Goal: Task Accomplishment & Management: Use online tool/utility

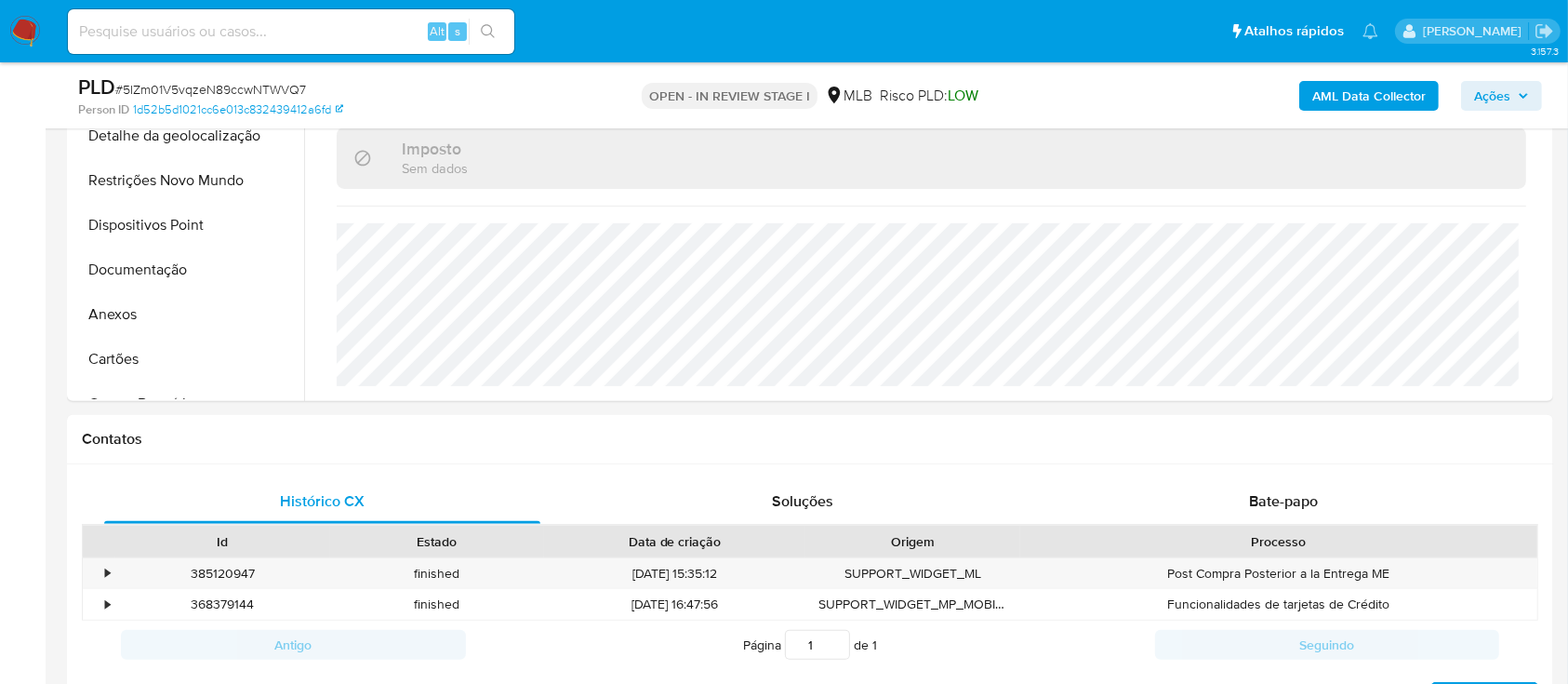
scroll to position [248, 0]
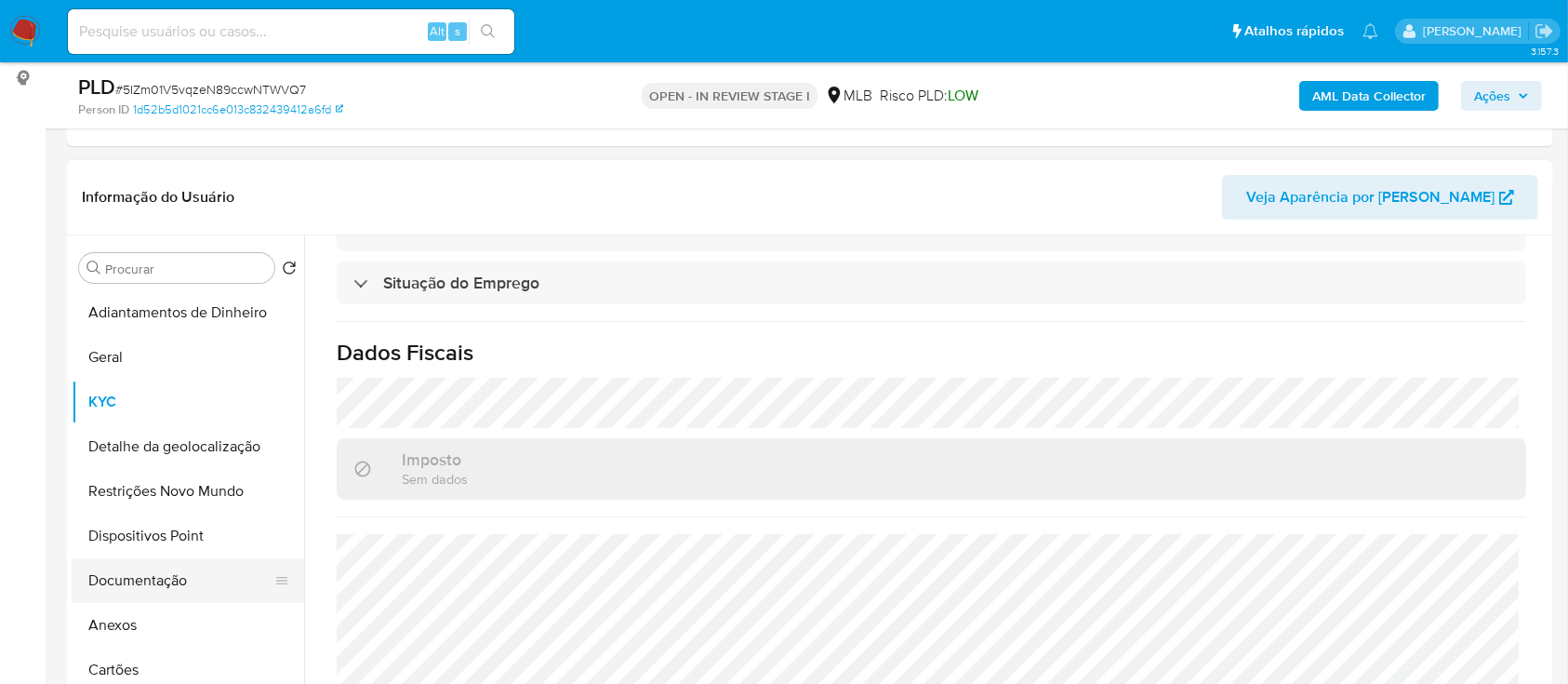
drag, startPoint x: 119, startPoint y: 564, endPoint x: 132, endPoint y: 564, distance: 13.0
click at [119, 564] on button "Documentação" at bounding box center [180, 580] width 218 height 45
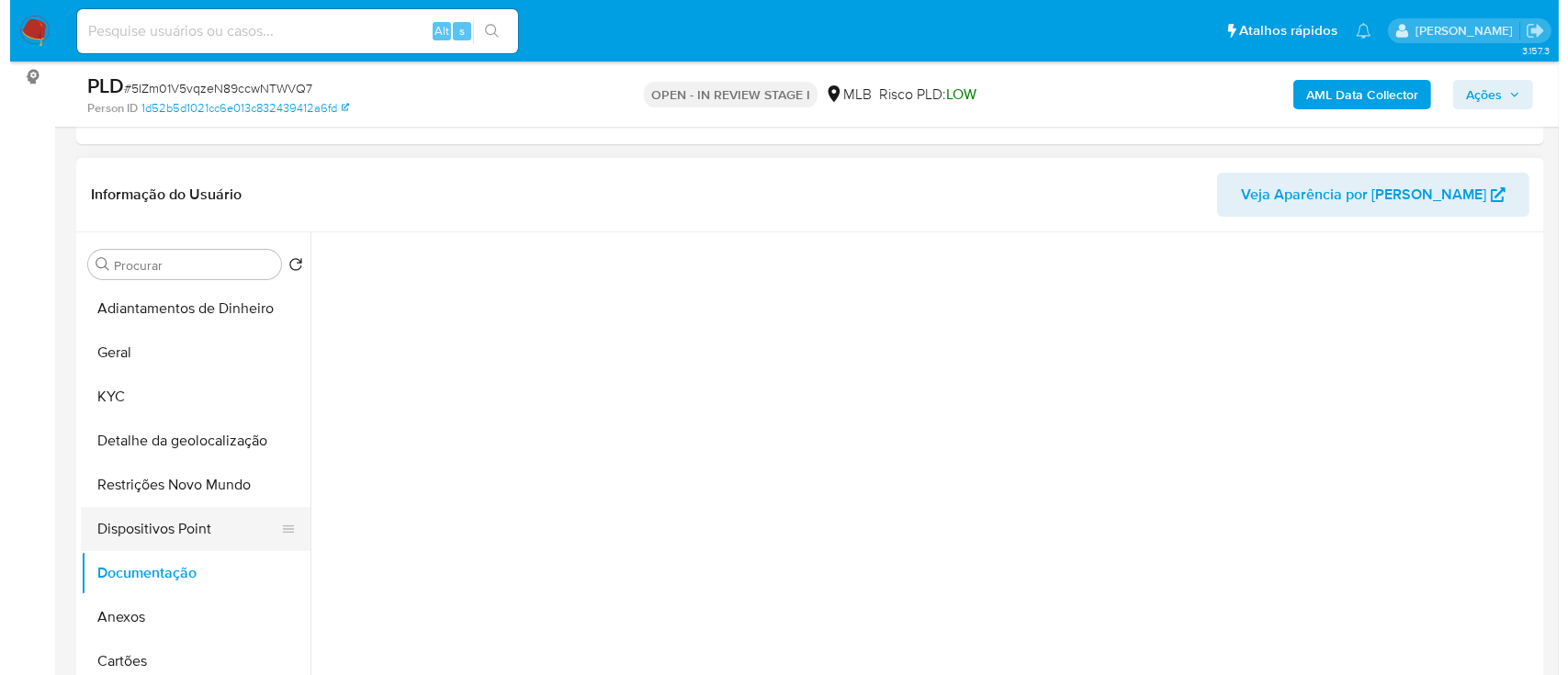
scroll to position [0, 0]
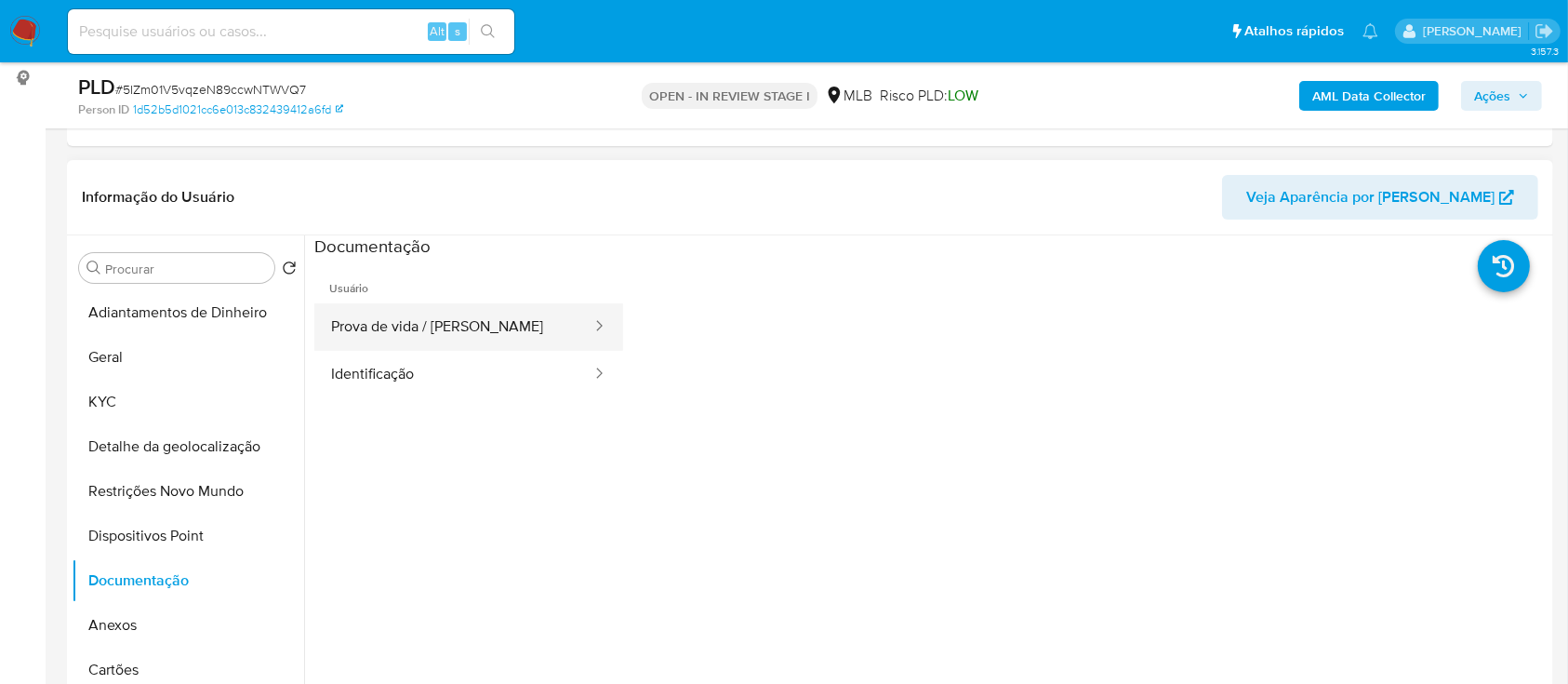
click at [461, 330] on button "Prova de vida / Selfie" at bounding box center [454, 328] width 279 height 48
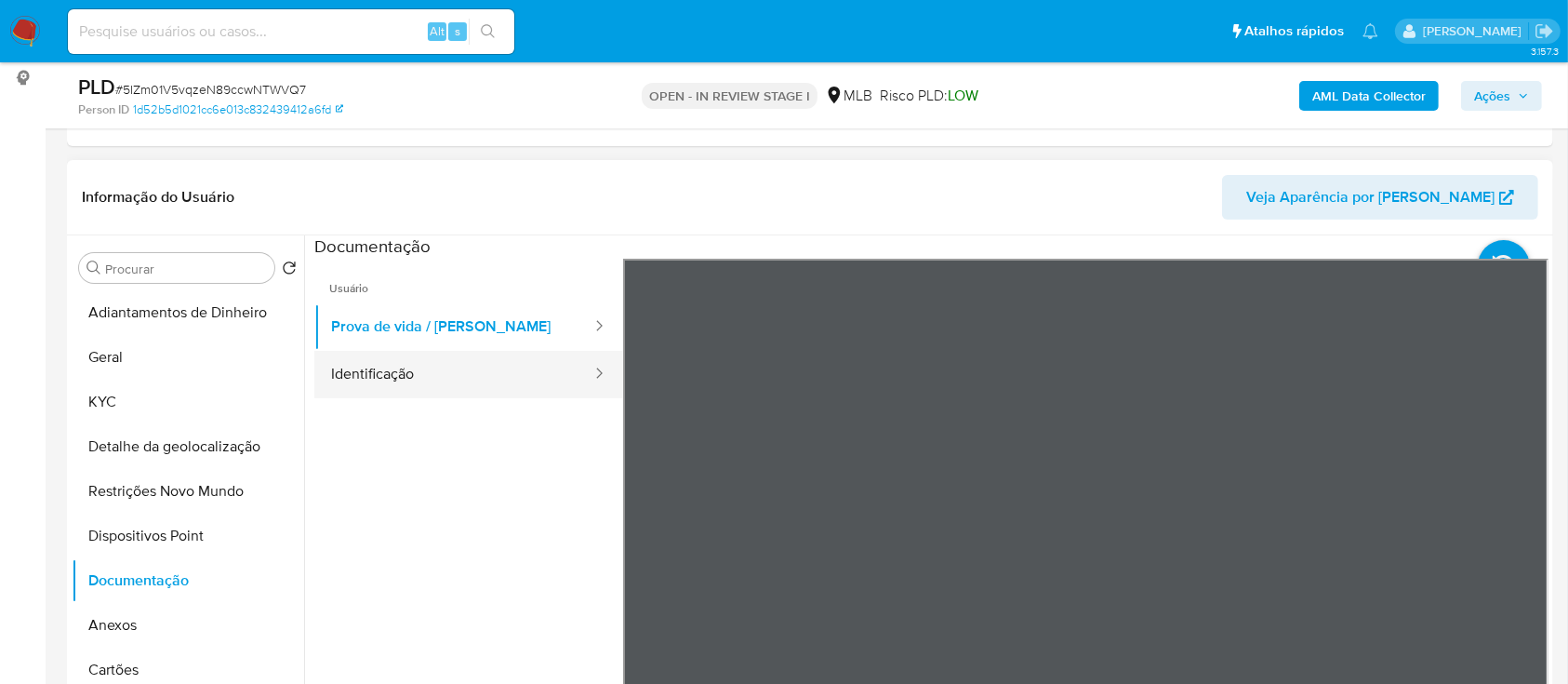
drag, startPoint x: 421, startPoint y: 332, endPoint x: 411, endPoint y: 350, distance: 20.6
click at [420, 334] on button "Prova de vida / Selfie" at bounding box center [454, 328] width 279 height 48
click at [394, 375] on button "Identificação" at bounding box center [454, 374] width 279 height 48
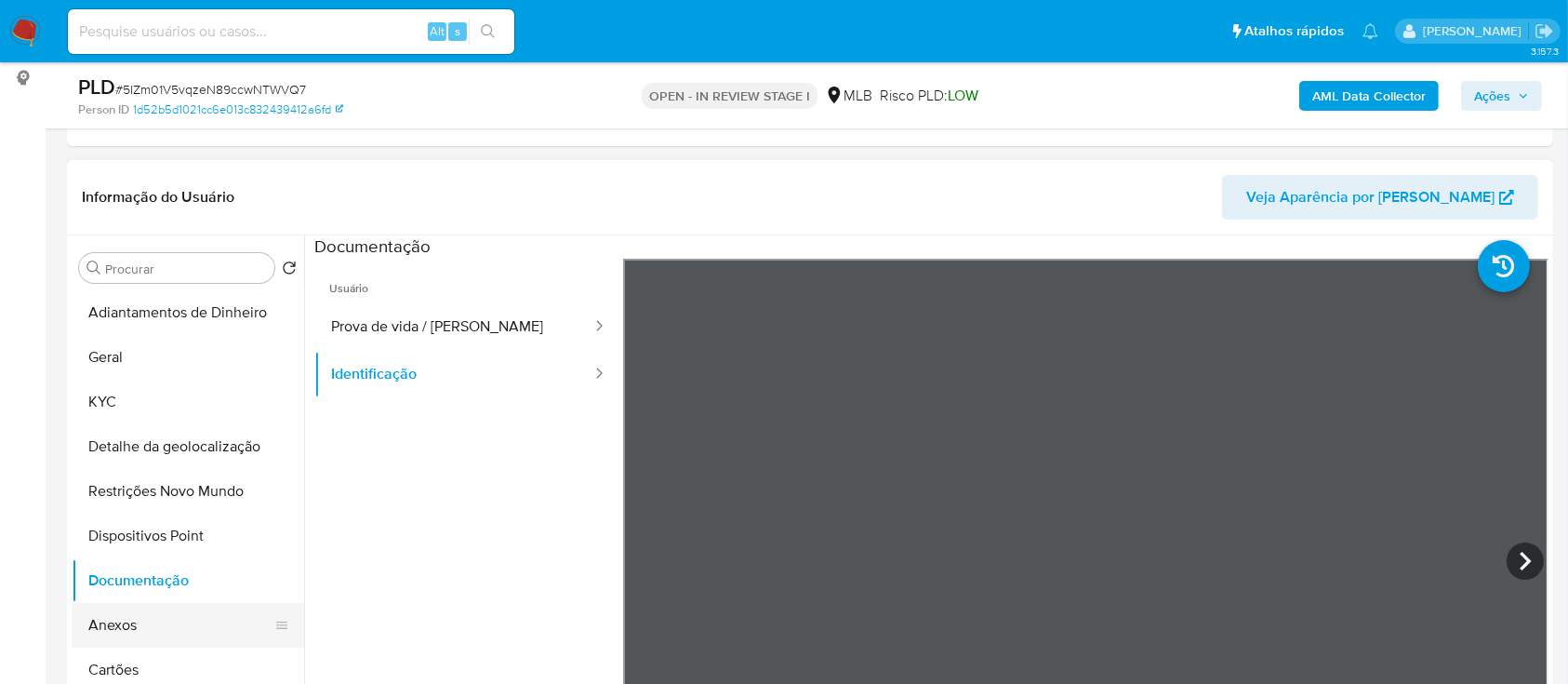
click at [115, 620] on button "Anexos" at bounding box center [180, 625] width 218 height 45
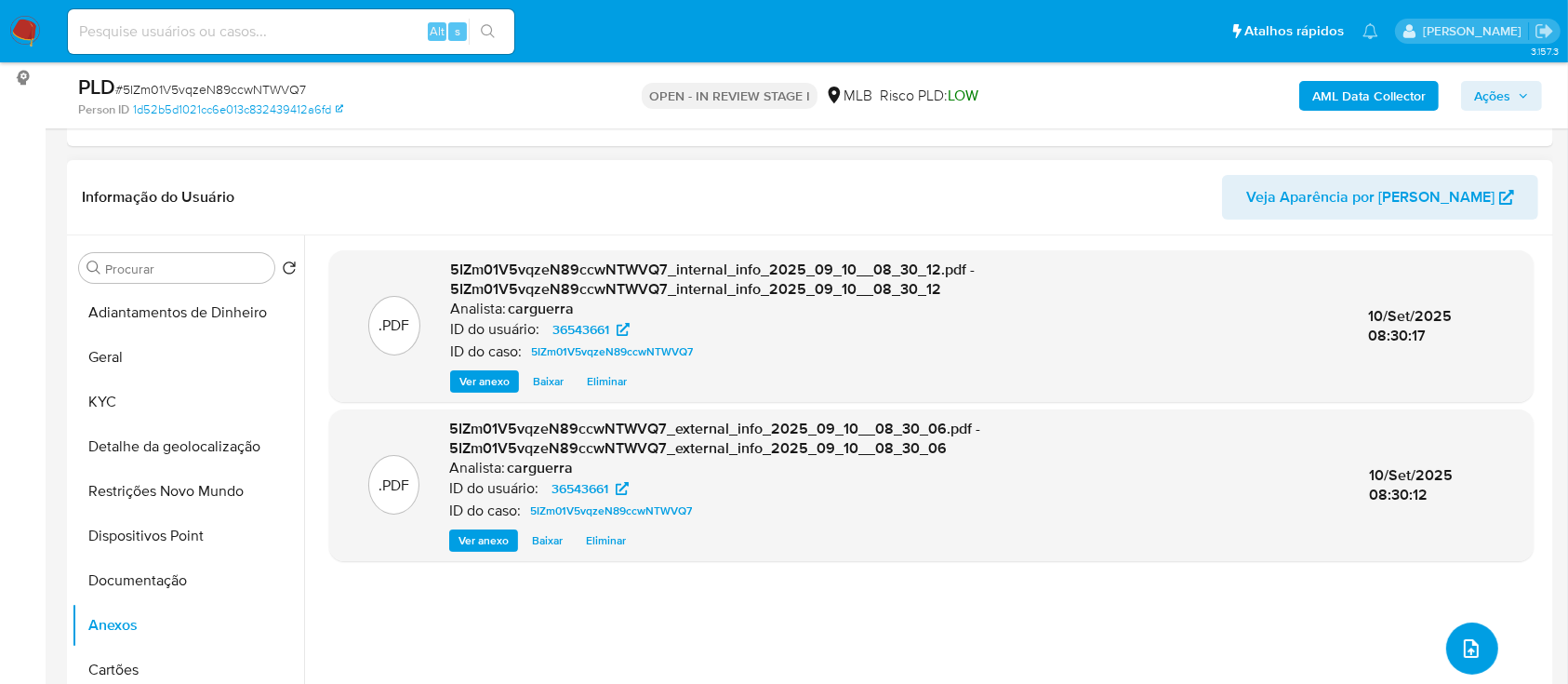
click at [1461, 655] on icon "upload-file" at bounding box center [1471, 648] width 22 height 22
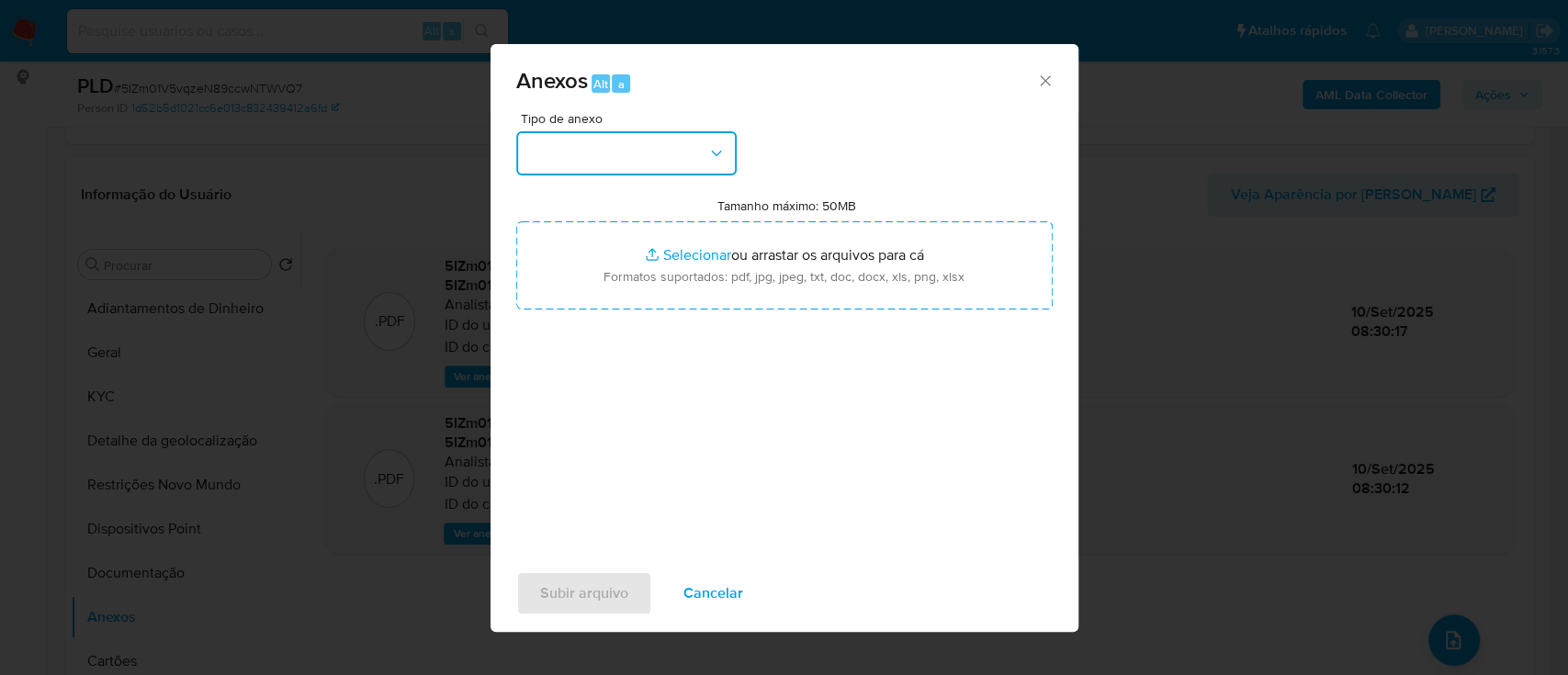
click at [624, 154] on button "button" at bounding box center [626, 153] width 220 height 44
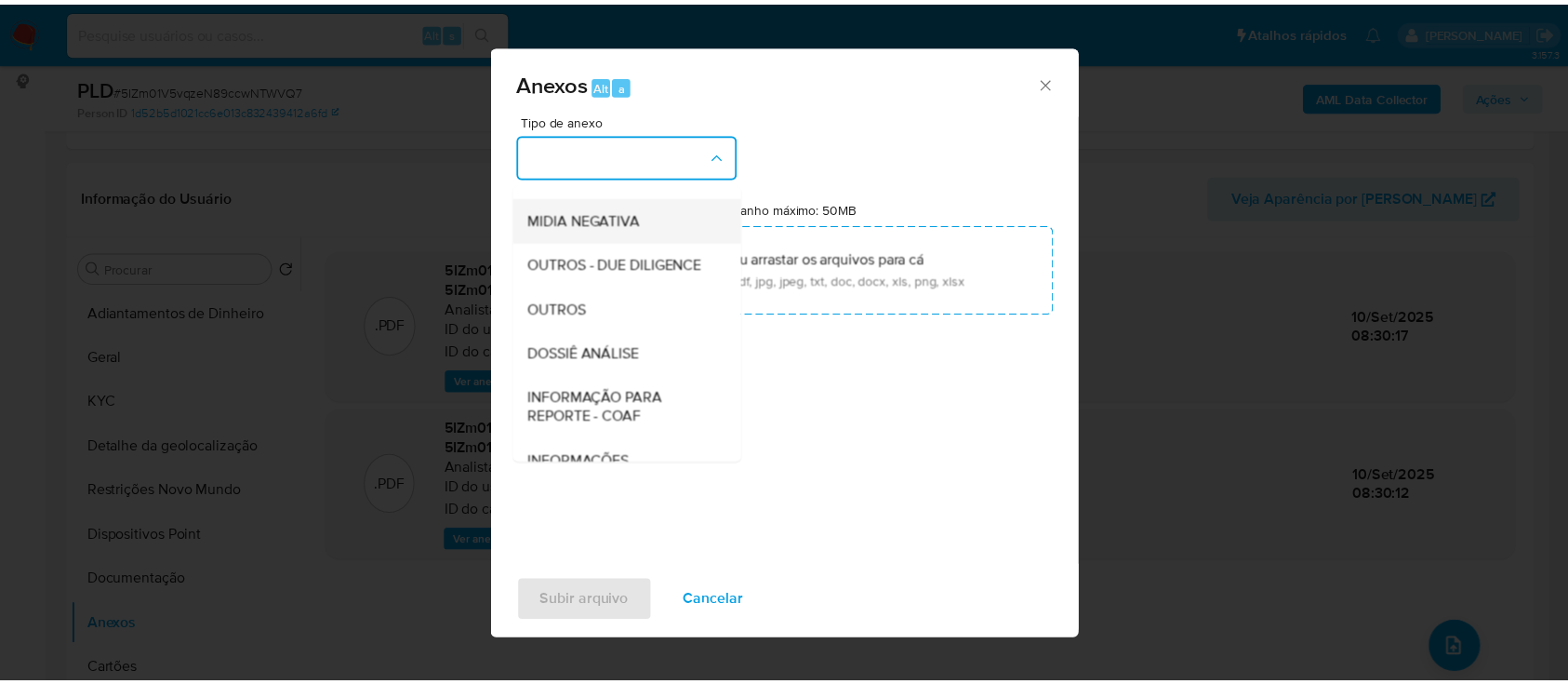
scroll to position [248, 0]
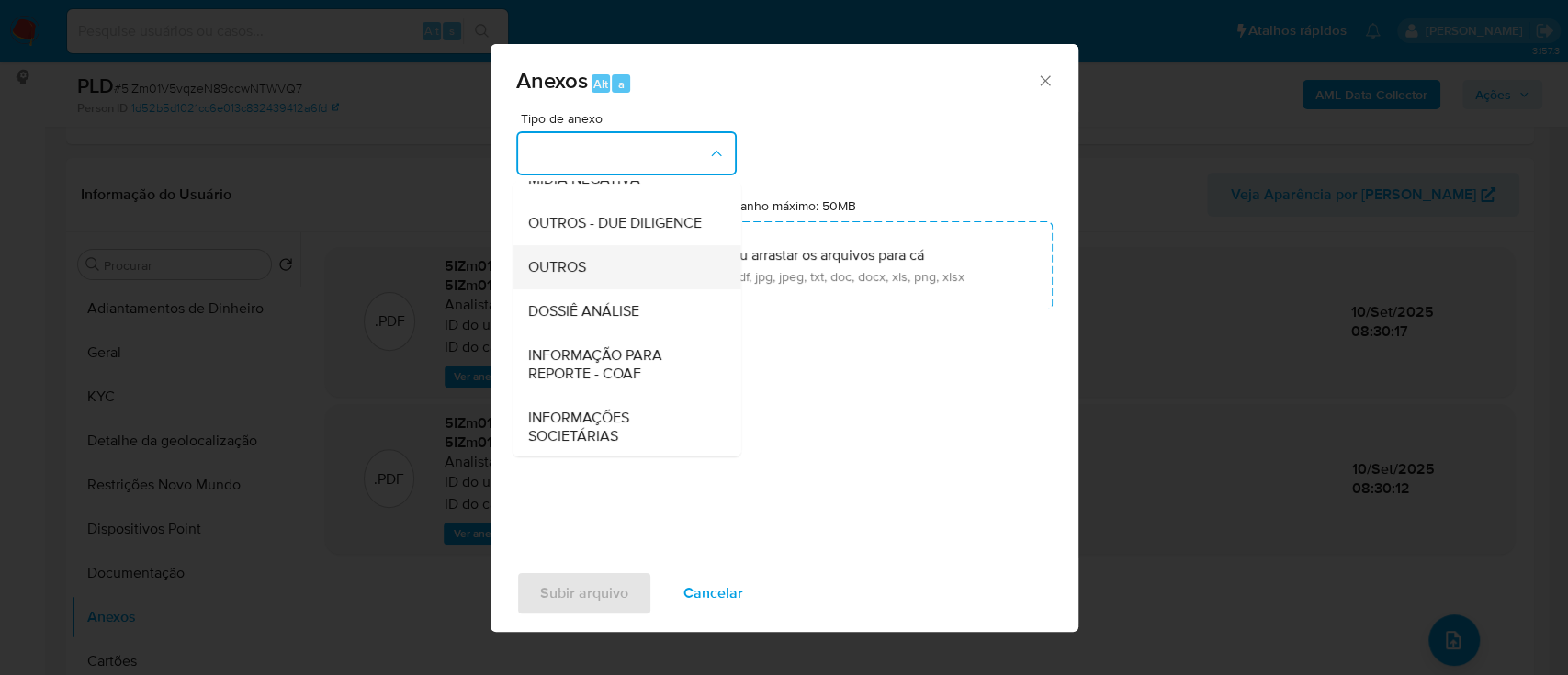
click at [564, 276] on span "OUTROS" at bounding box center [556, 267] width 58 height 19
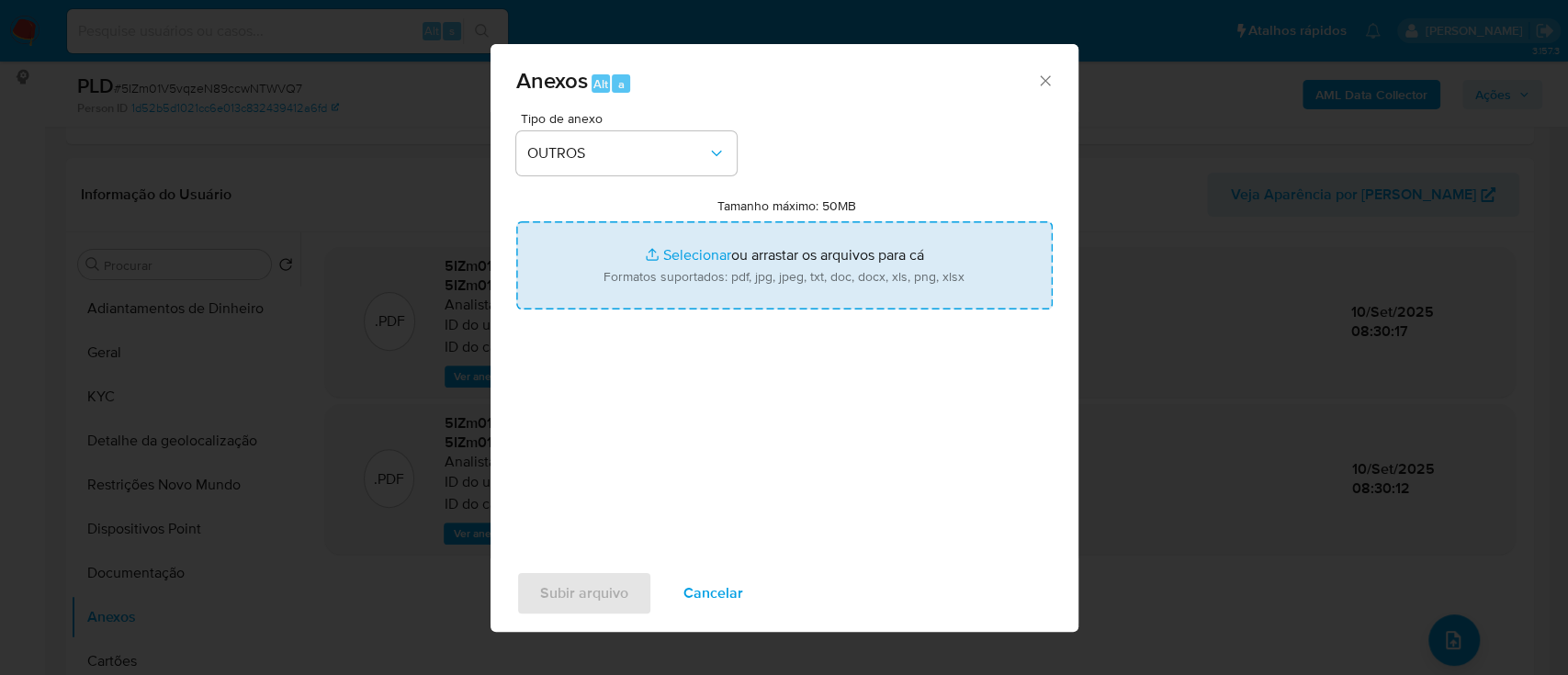
click at [705, 244] on input "Tamanho máximo: 50MB Selecionar arquivos" at bounding box center [784, 265] width 536 height 88
type input "C:\fakepath\Mulan 36543661_2025_09_10_08_30_58.xlsx"
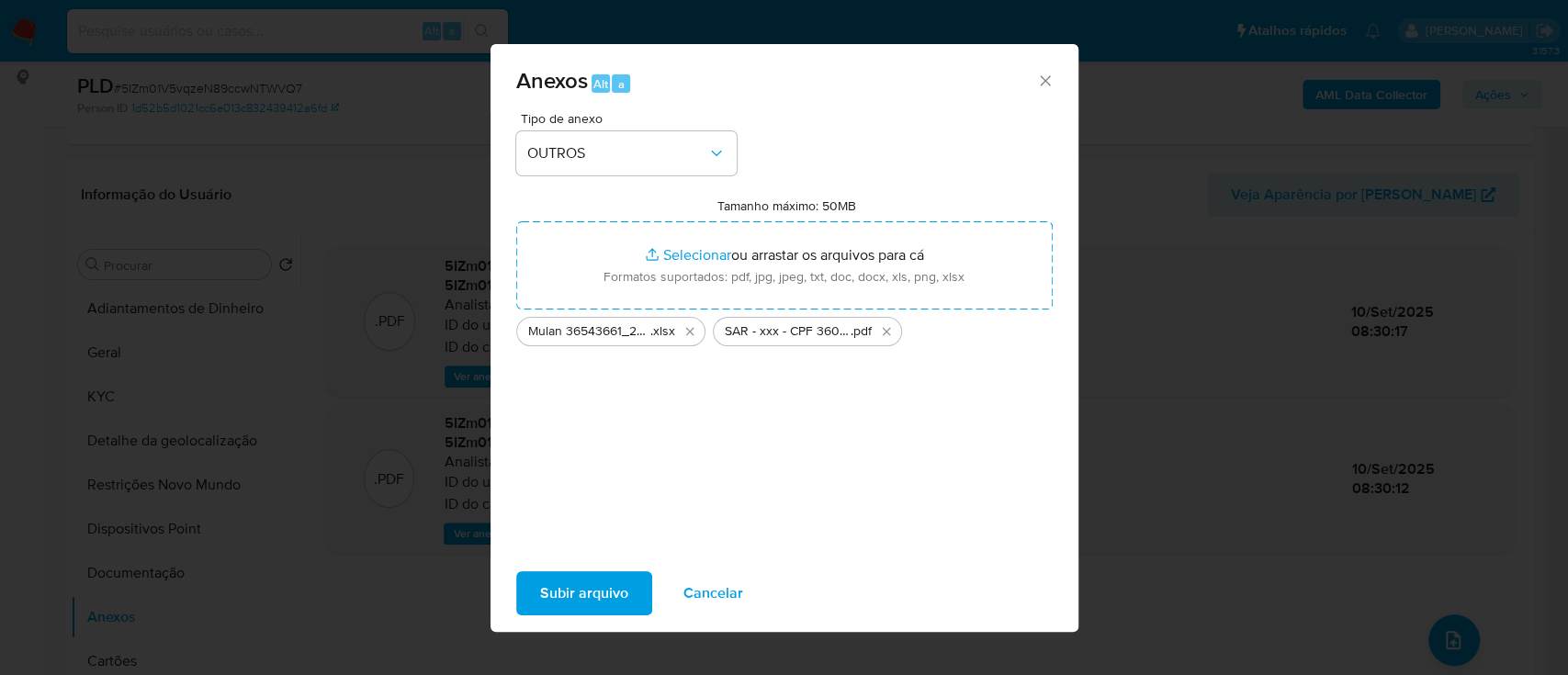
click at [531, 608] on button "Subir arquivo" at bounding box center [584, 593] width 136 height 44
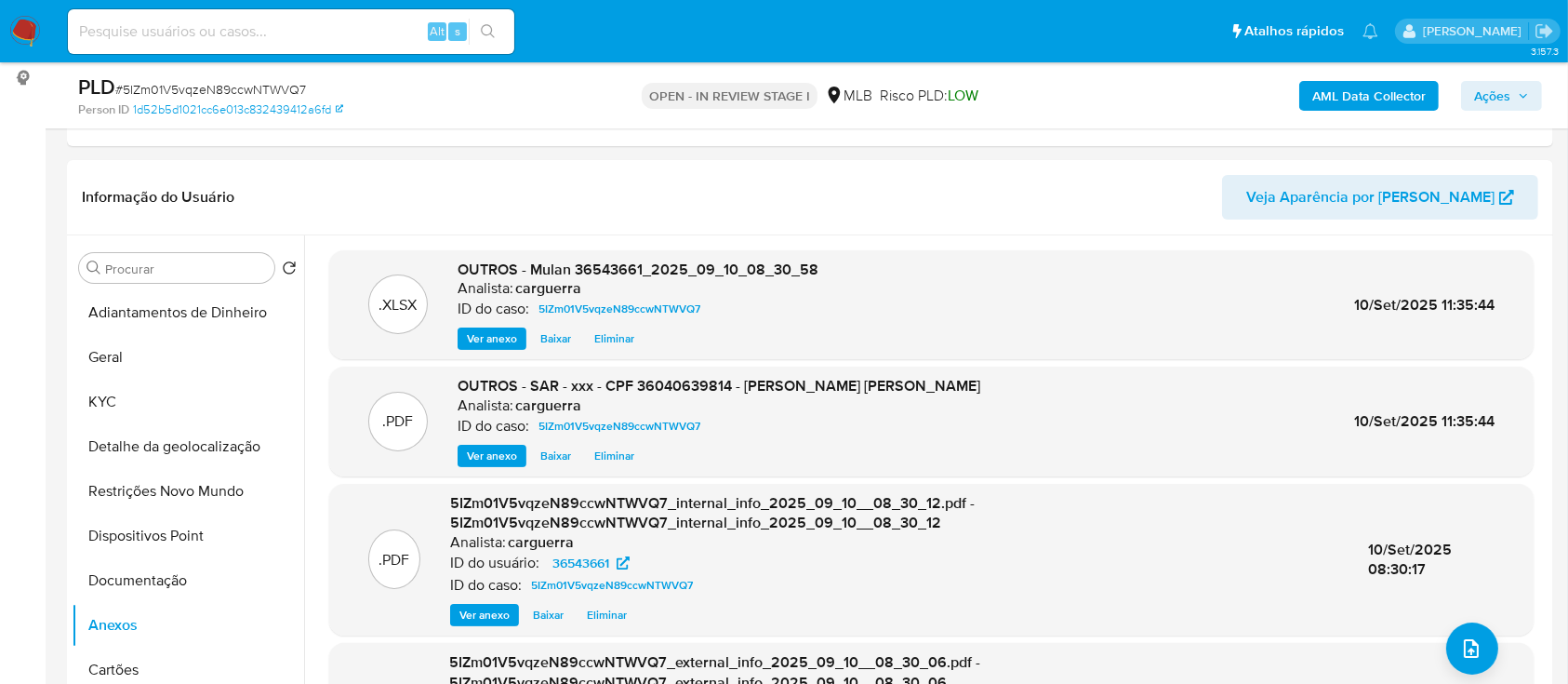
click at [1474, 101] on span "Ações" at bounding box center [1492, 96] width 36 height 30
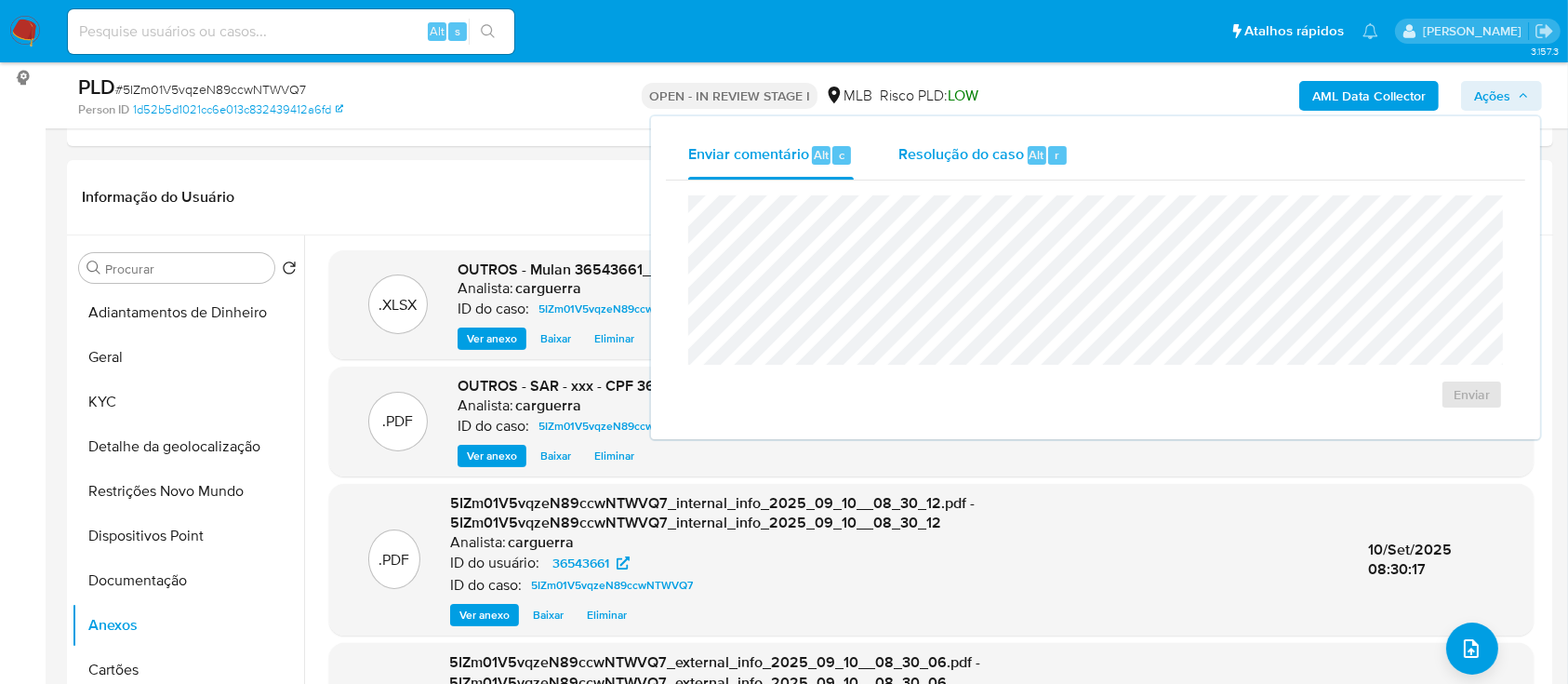
click at [930, 160] on span "Resolução do caso" at bounding box center [961, 154] width 125 height 22
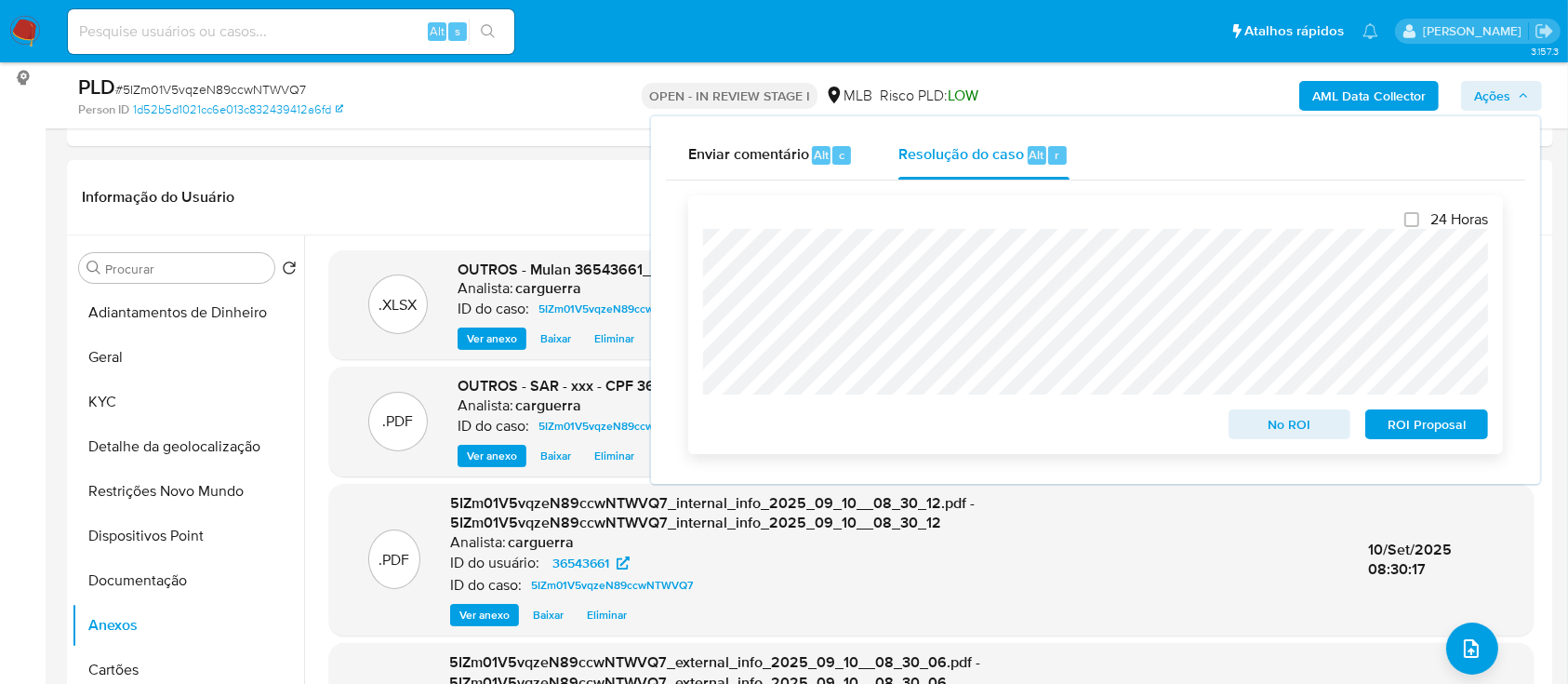
click at [1389, 427] on span "ROI Proposal" at bounding box center [1427, 424] width 97 height 26
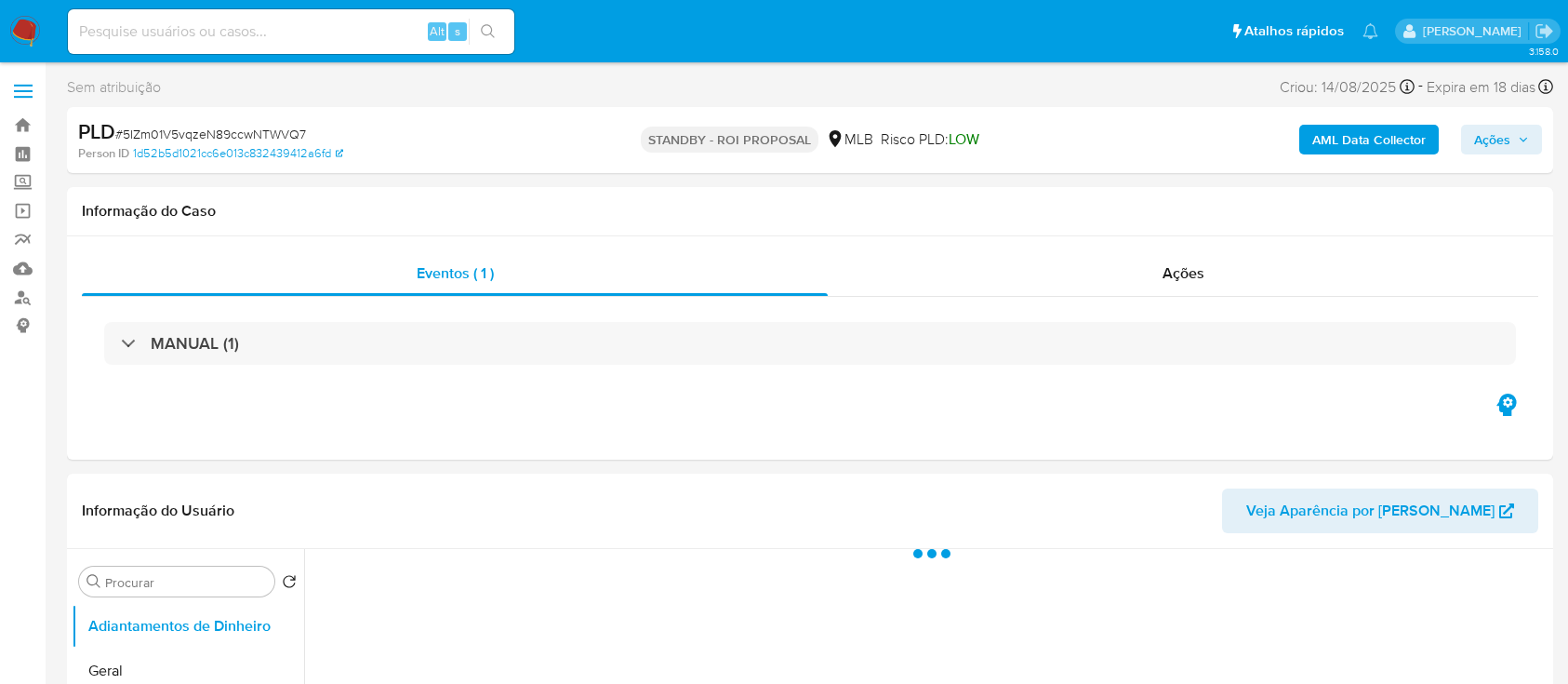
select select "10"
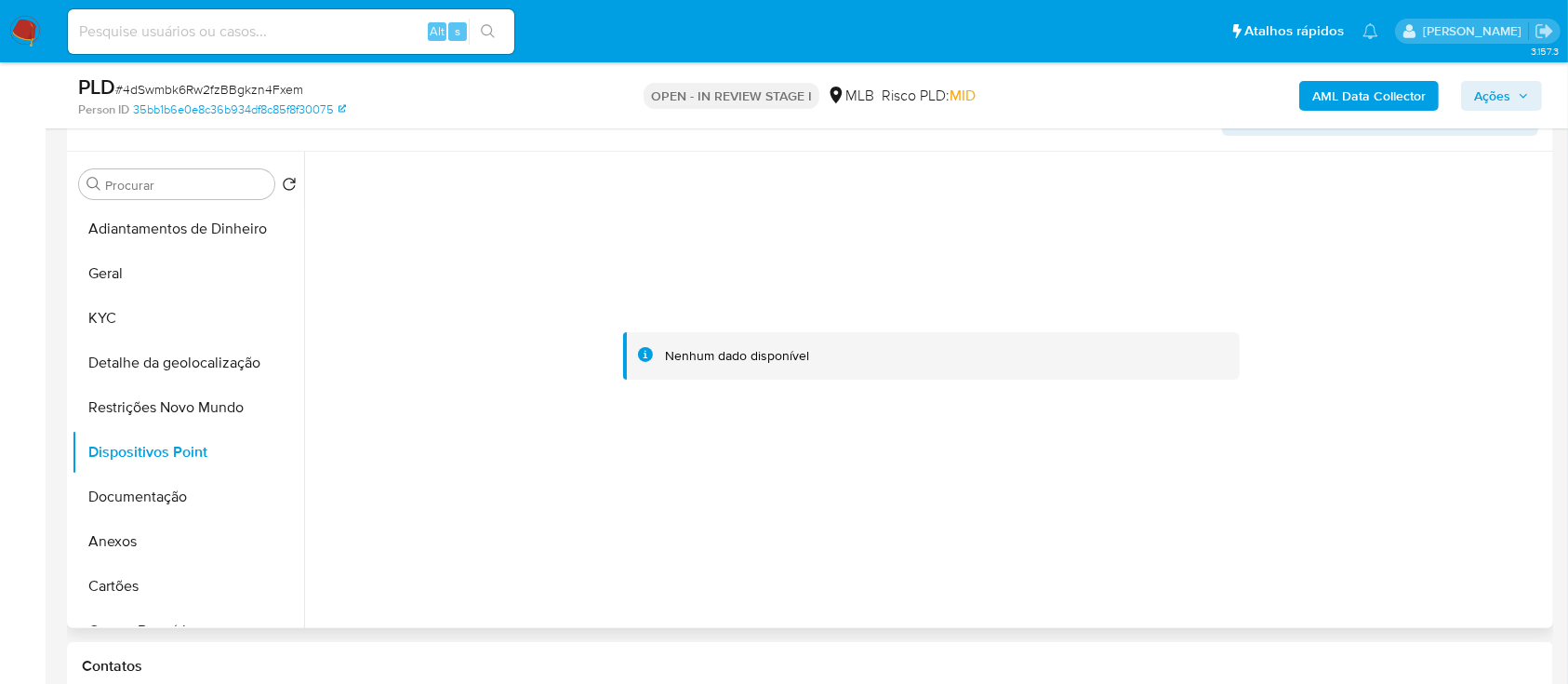
scroll to position [248, 0]
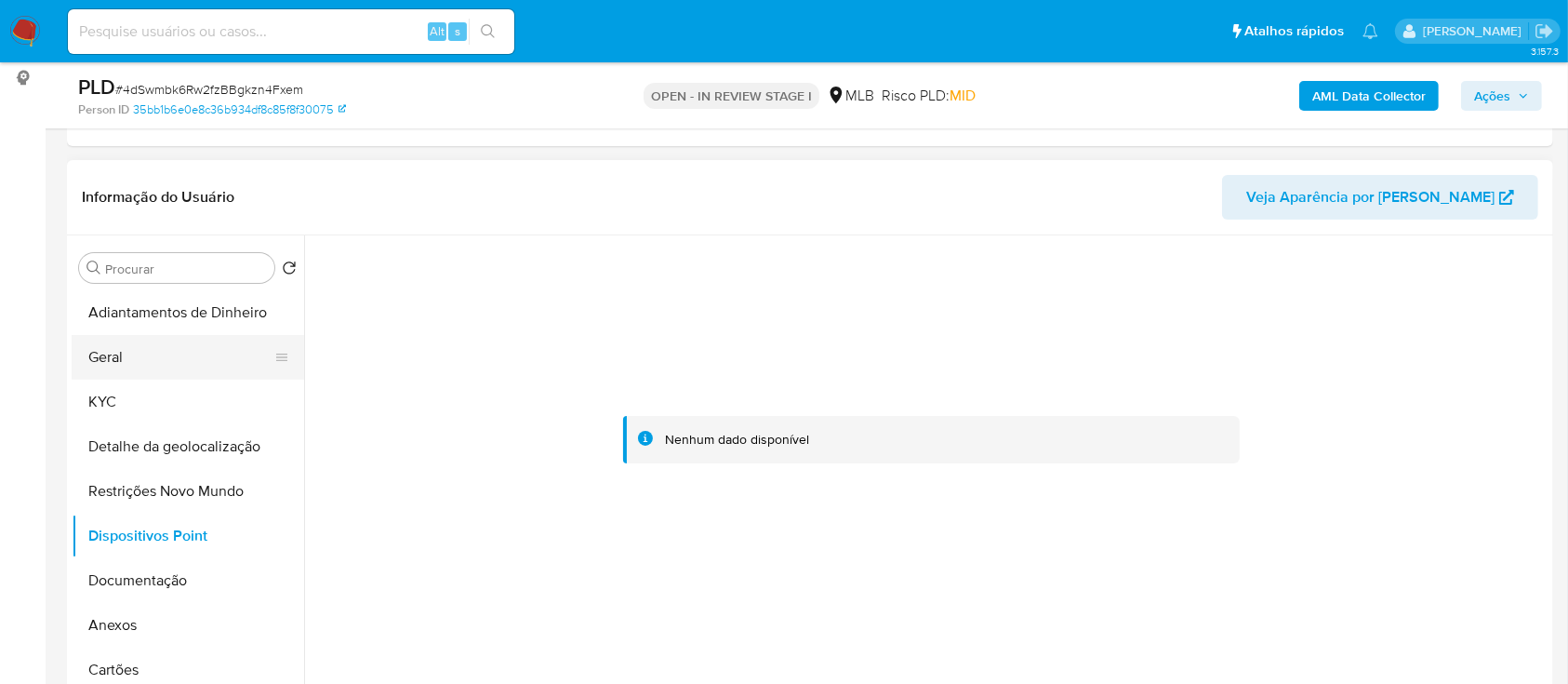
click at [139, 346] on button "Geral" at bounding box center [180, 357] width 218 height 45
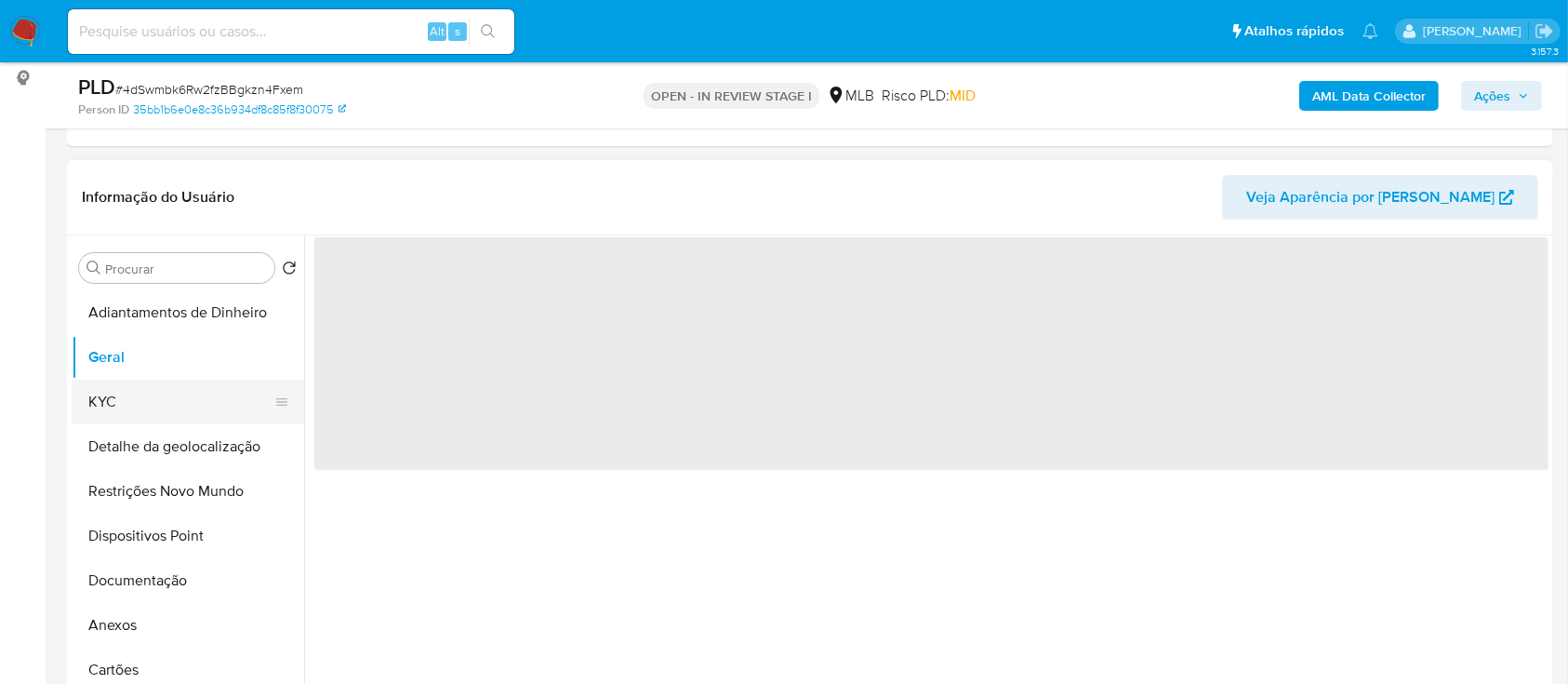
click at [113, 398] on button "KYC" at bounding box center [180, 401] width 218 height 45
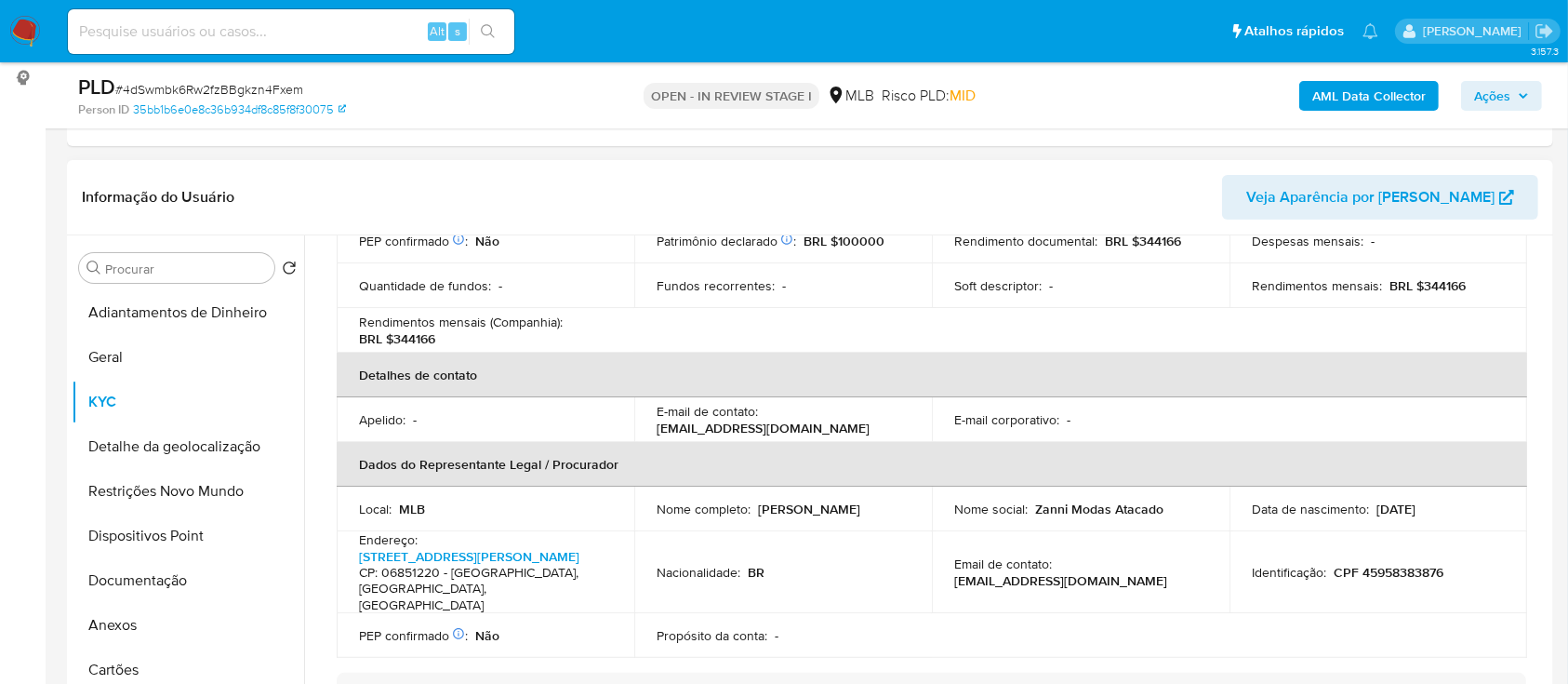
scroll to position [496, 0]
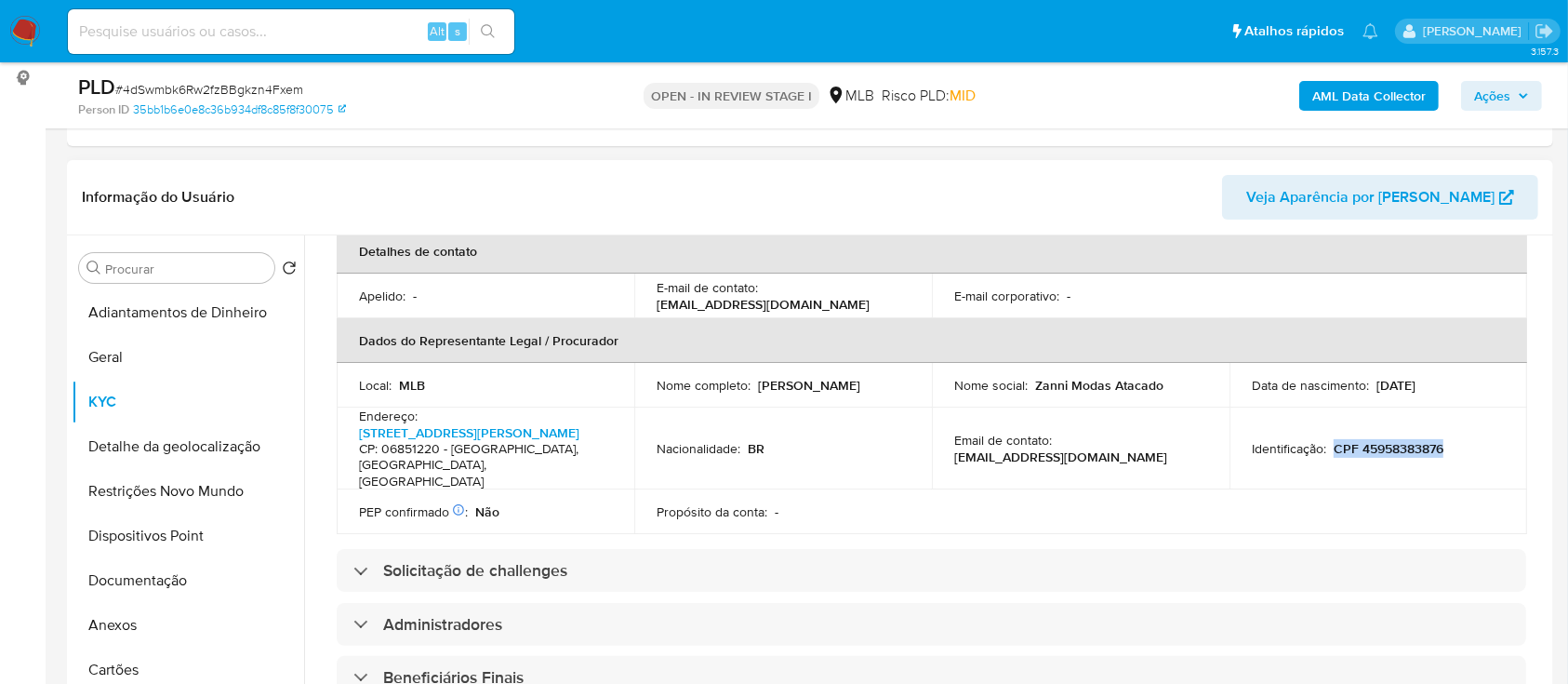
drag, startPoint x: 1452, startPoint y: 451, endPoint x: 1332, endPoint y: 451, distance: 120.0
click at [1330, 449] on div "Identificação : CPF 45958383876" at bounding box center [1378, 448] width 253 height 17
copy p "CPF 45958383876"
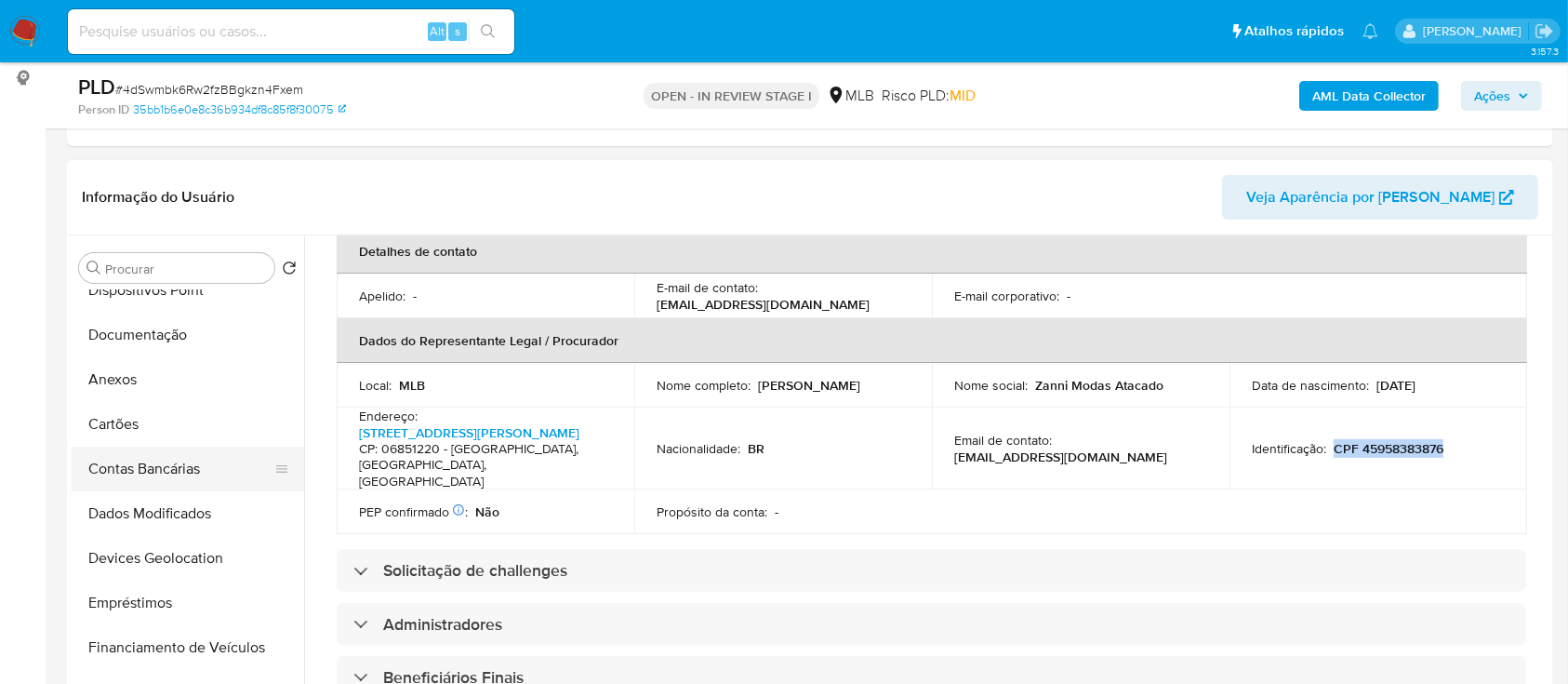
scroll to position [248, 0]
click at [149, 332] on button "Documentação" at bounding box center [180, 333] width 218 height 45
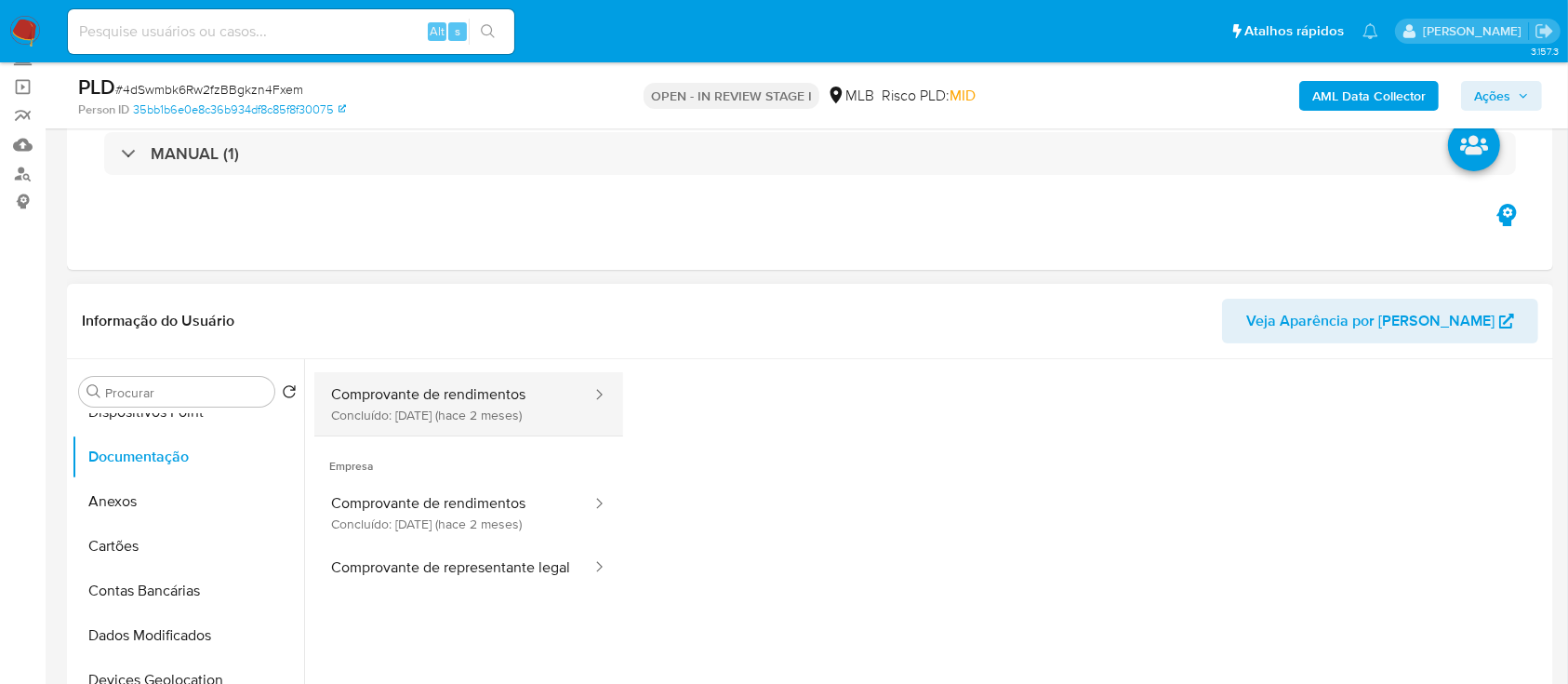
scroll to position [150, 0]
click at [443, 401] on button "Comprovante de rendimentos Concluído: 24/07/2025 (hace 2 meses)" at bounding box center [454, 403] width 279 height 64
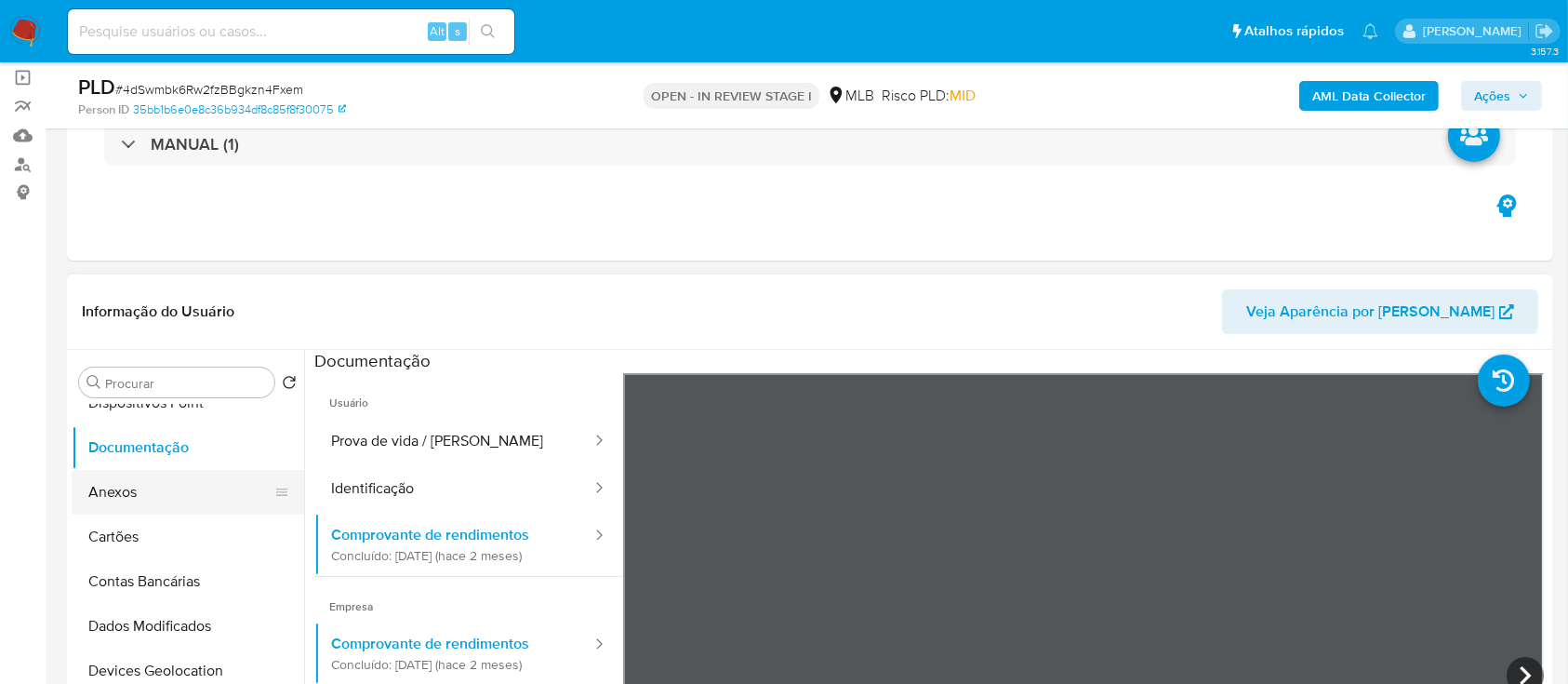
scroll to position [0, 0]
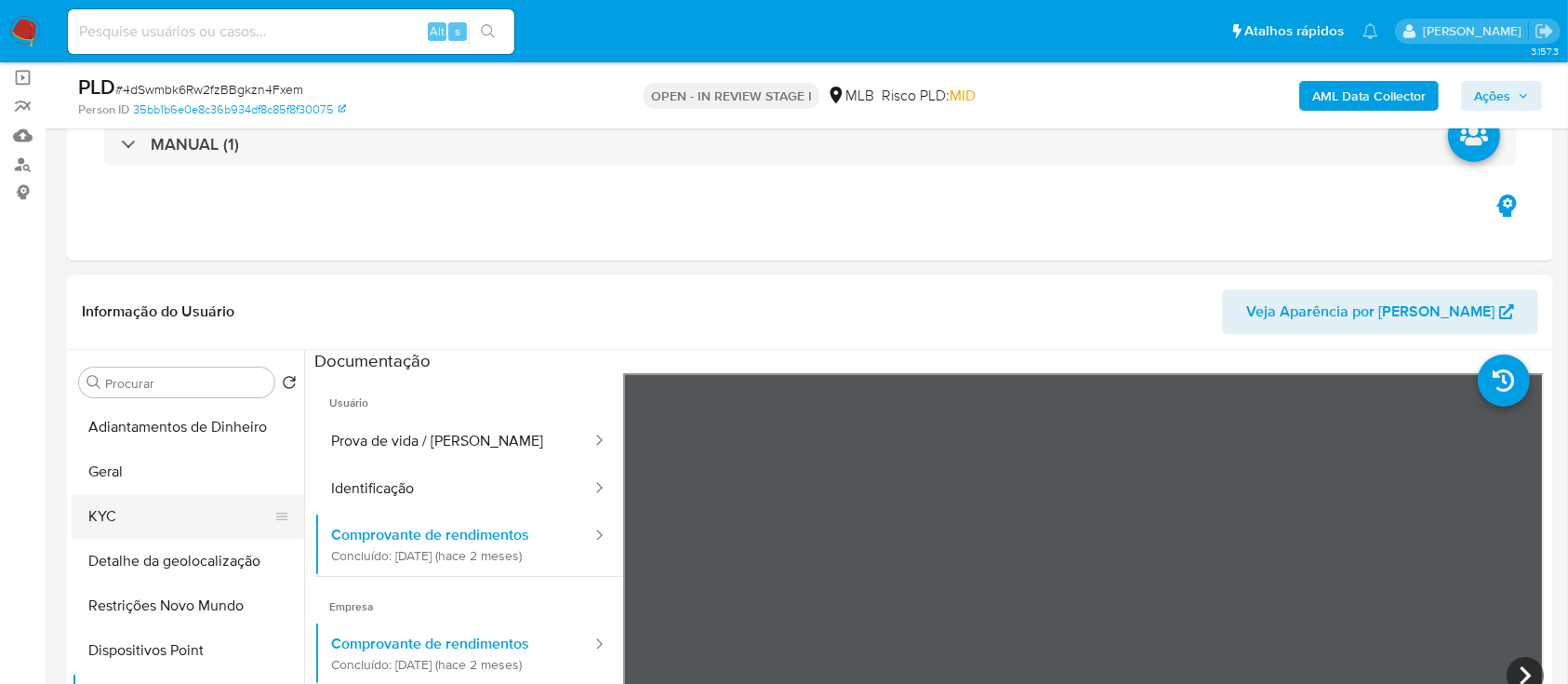
drag, startPoint x: 119, startPoint y: 510, endPoint x: 179, endPoint y: 497, distance: 61.4
click at [119, 509] on button "KYC" at bounding box center [180, 516] width 218 height 45
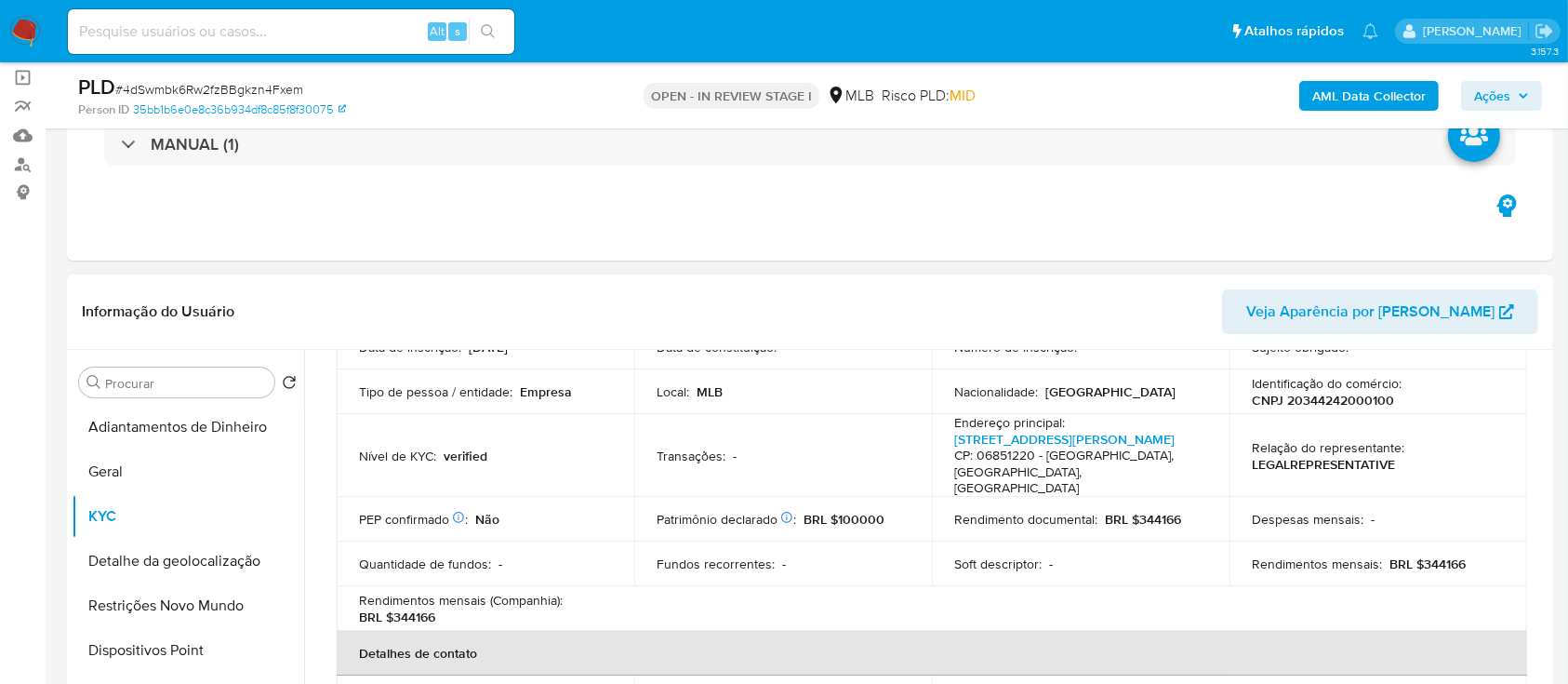
scroll to position [248, 0]
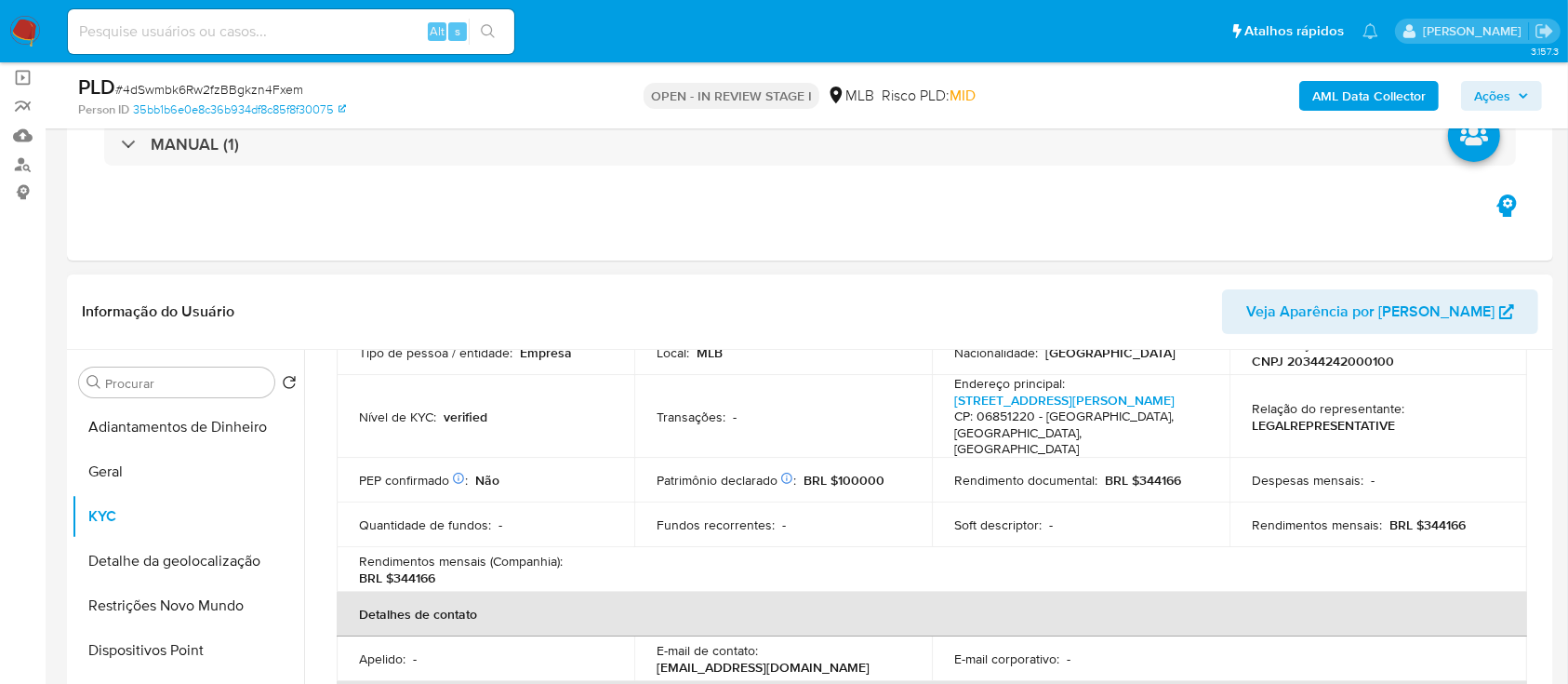
click at [1431, 520] on p "BRL $344166" at bounding box center [1428, 525] width 77 height 17
drag, startPoint x: 1183, startPoint y: 474, endPoint x: 1146, endPoint y: 473, distance: 37.0
click at [1146, 473] on div "Rendimento documental : BRL $344166" at bounding box center [1080, 480] width 253 height 17
drag, startPoint x: 1131, startPoint y: 479, endPoint x: 1181, endPoint y: 486, distance: 50.5
click at [1181, 486] on div "Rendimento documental : BRL $344166" at bounding box center [1080, 480] width 253 height 17
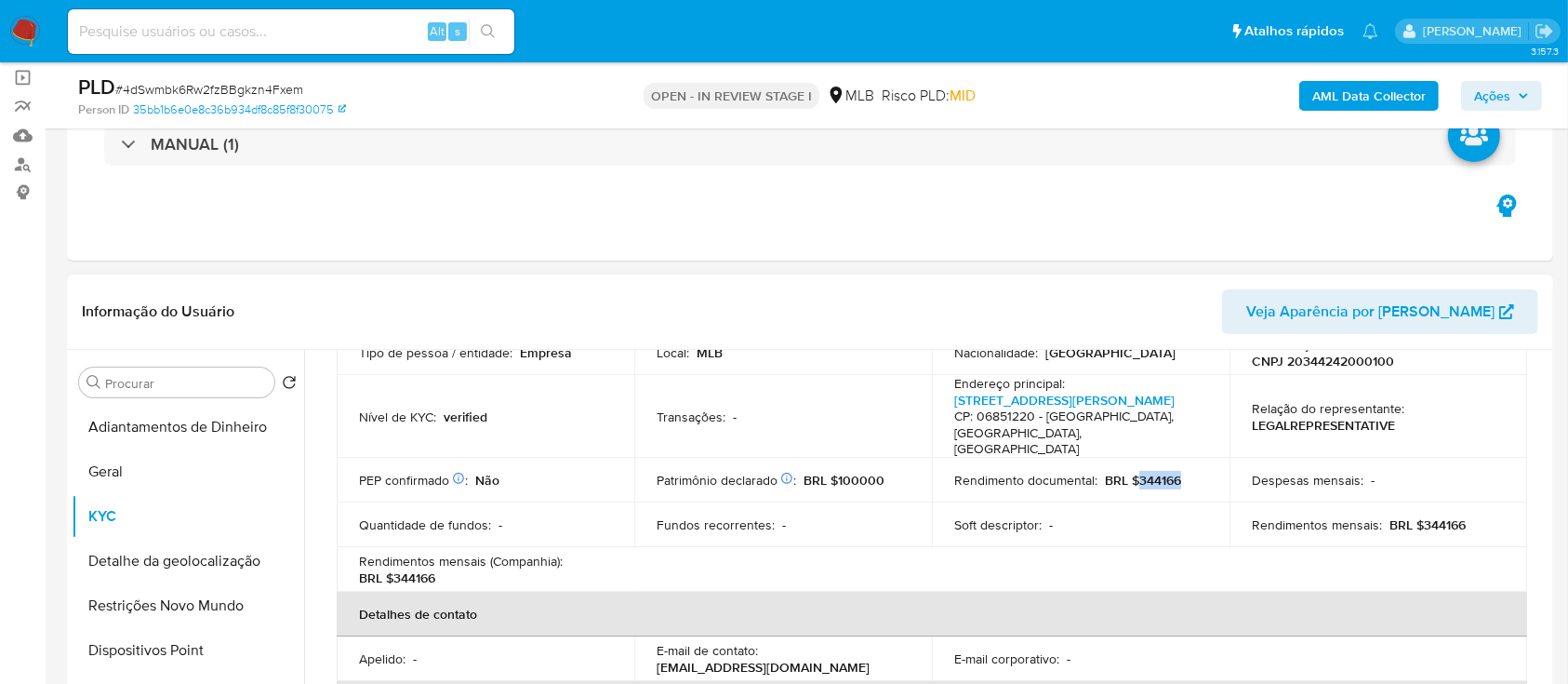
copy p "344166"
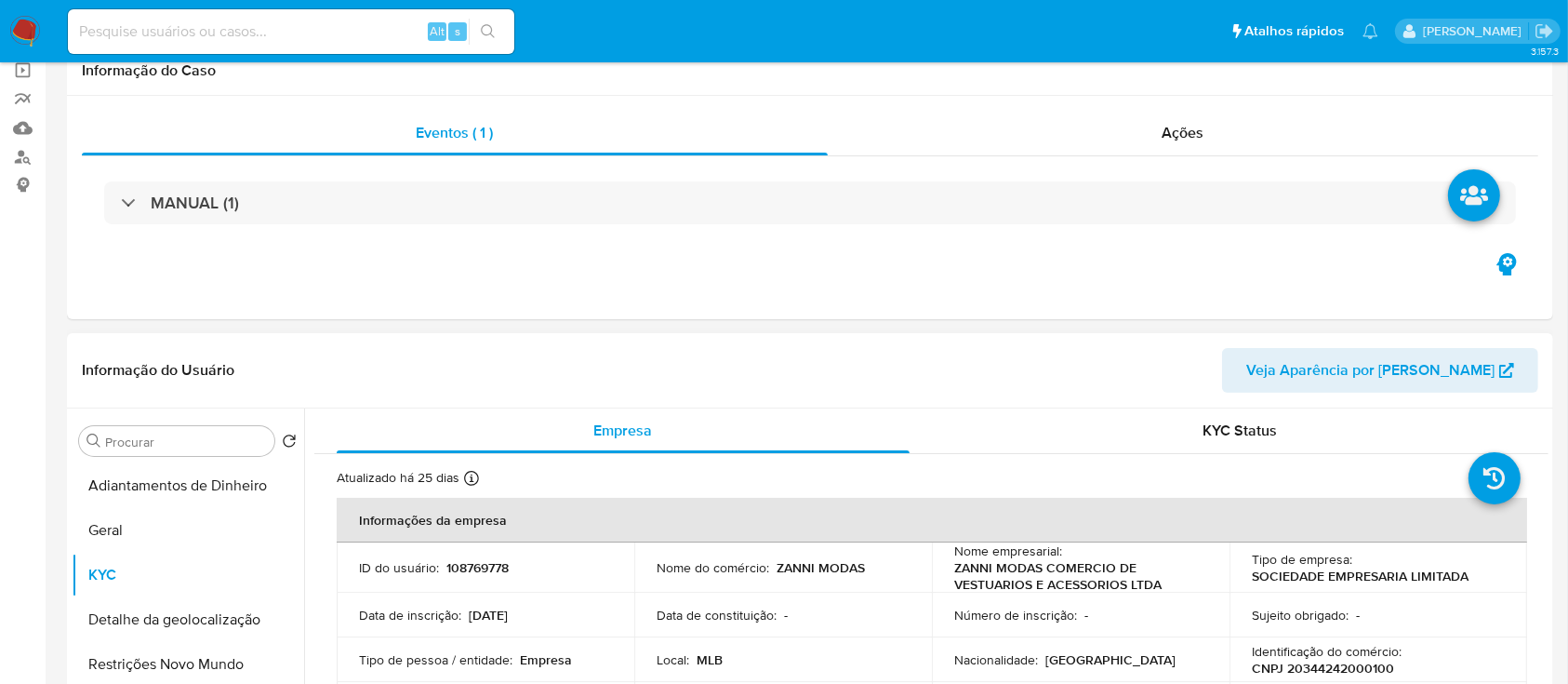
scroll to position [372, 0]
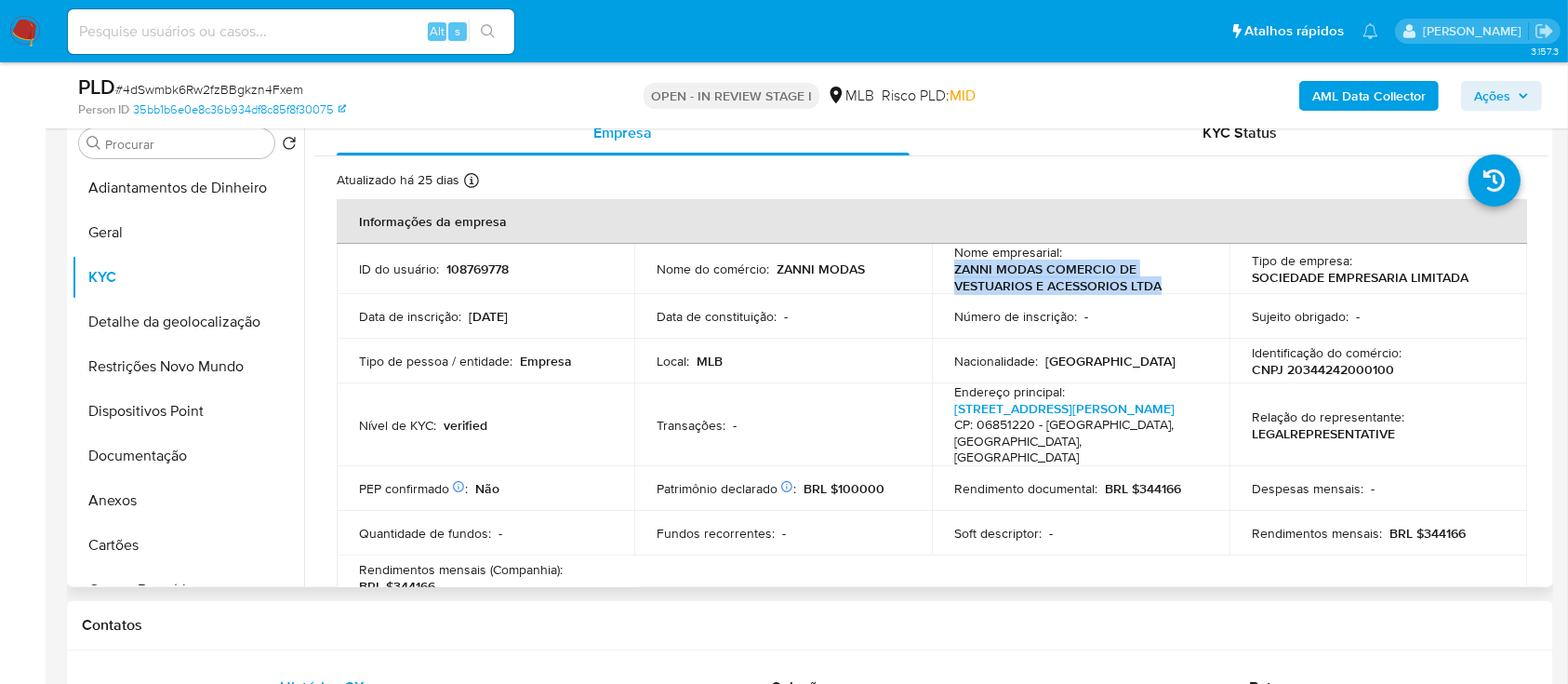
drag, startPoint x: 1153, startPoint y: 287, endPoint x: 950, endPoint y: 270, distance: 203.7
click at [954, 270] on p "ZANNI MODAS COMERCIO DE VESTUARIOS E ACESSORIOS LTDA" at bounding box center [1077, 278] width 246 height 34
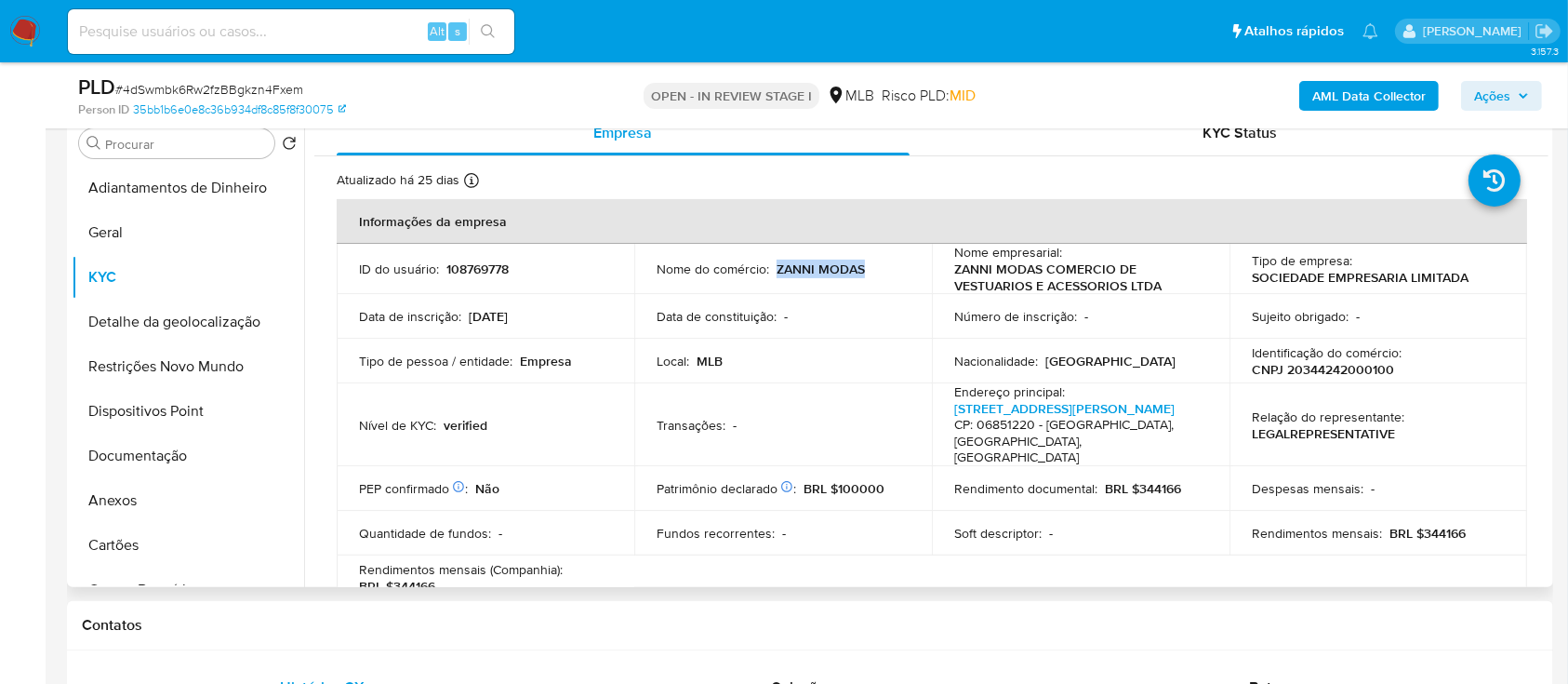
drag, startPoint x: 871, startPoint y: 260, endPoint x: 781, endPoint y: 280, distance: 92.2
click at [773, 279] on td "Nome do comércio : ZANNI MODAS" at bounding box center [783, 269] width 297 height 50
copy p "ZANNI MODAS"
click at [159, 450] on button "Documentação" at bounding box center [180, 456] width 218 height 45
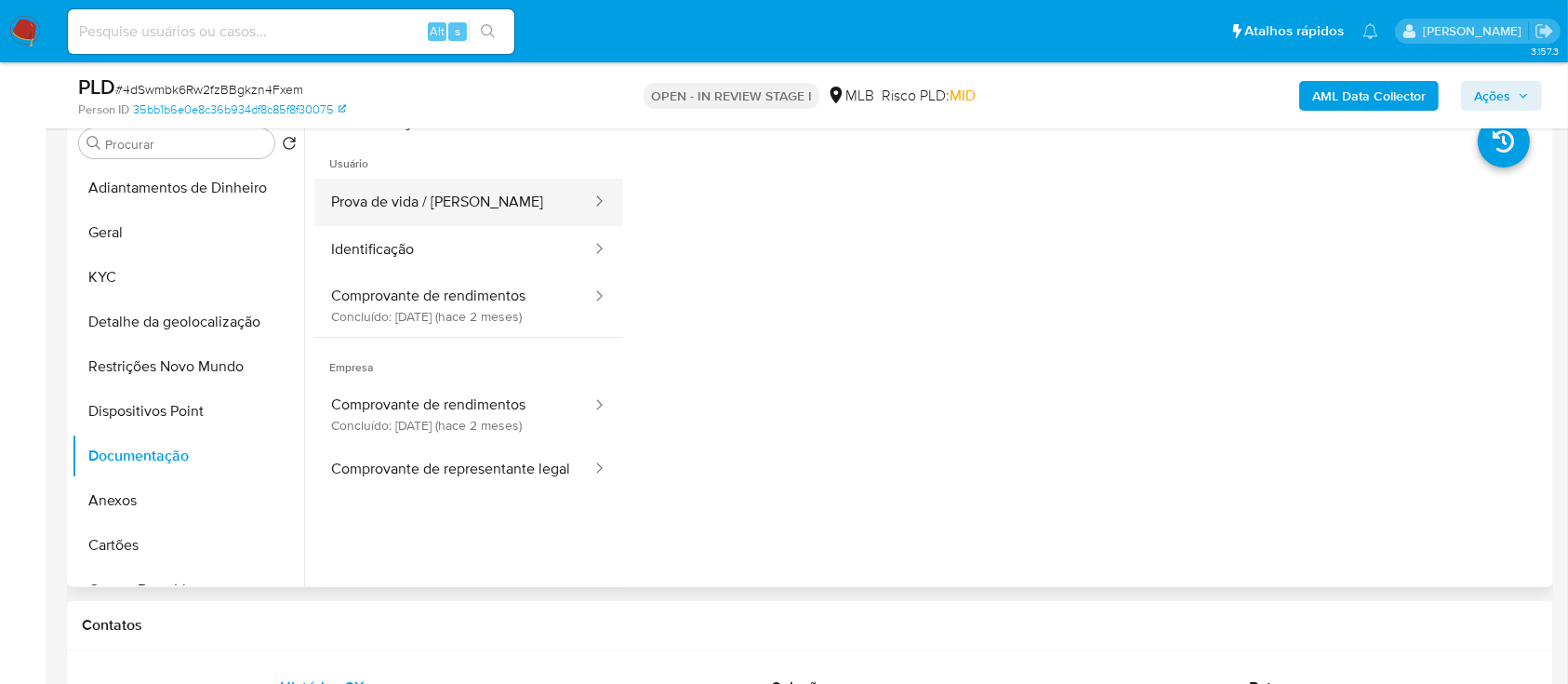
click at [418, 190] on button "Prova de vida / [PERSON_NAME]" at bounding box center [454, 203] width 279 height 48
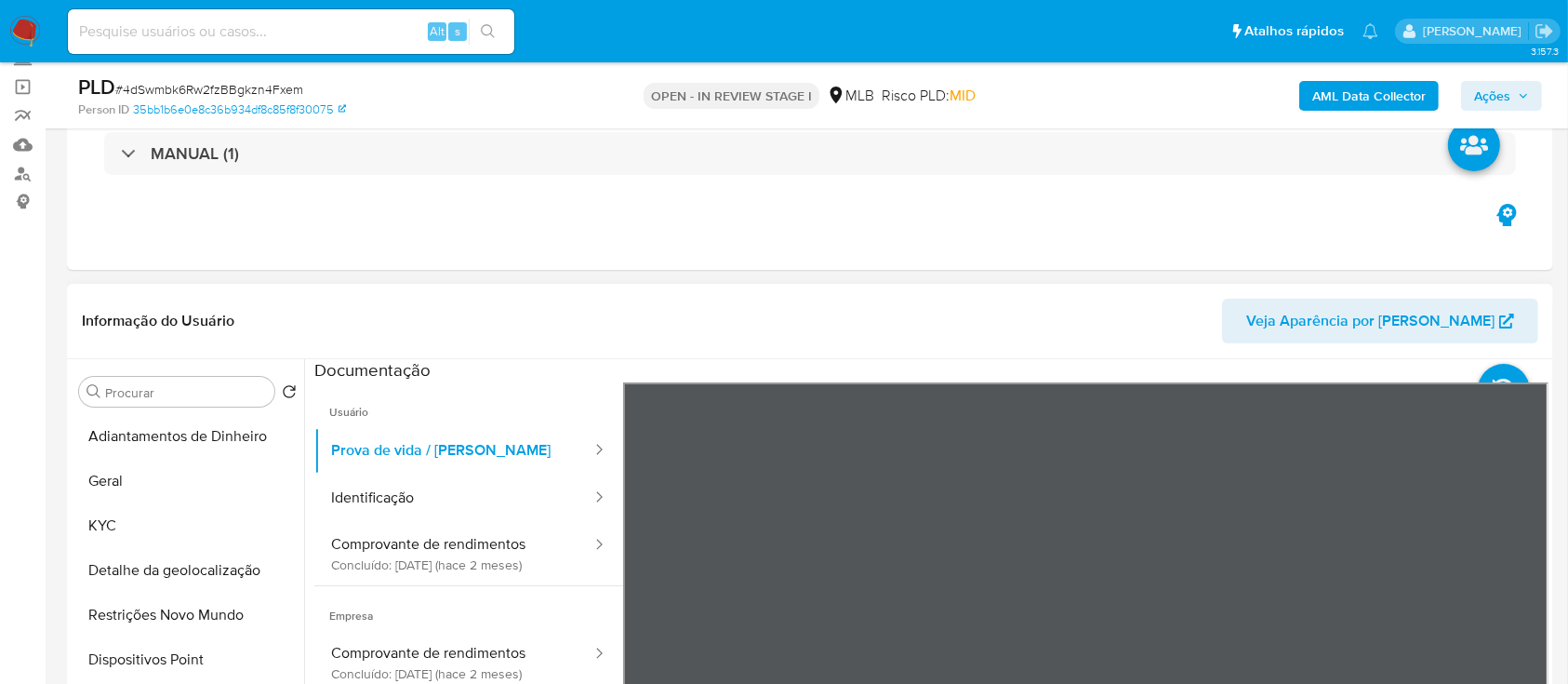
scroll to position [123, 0]
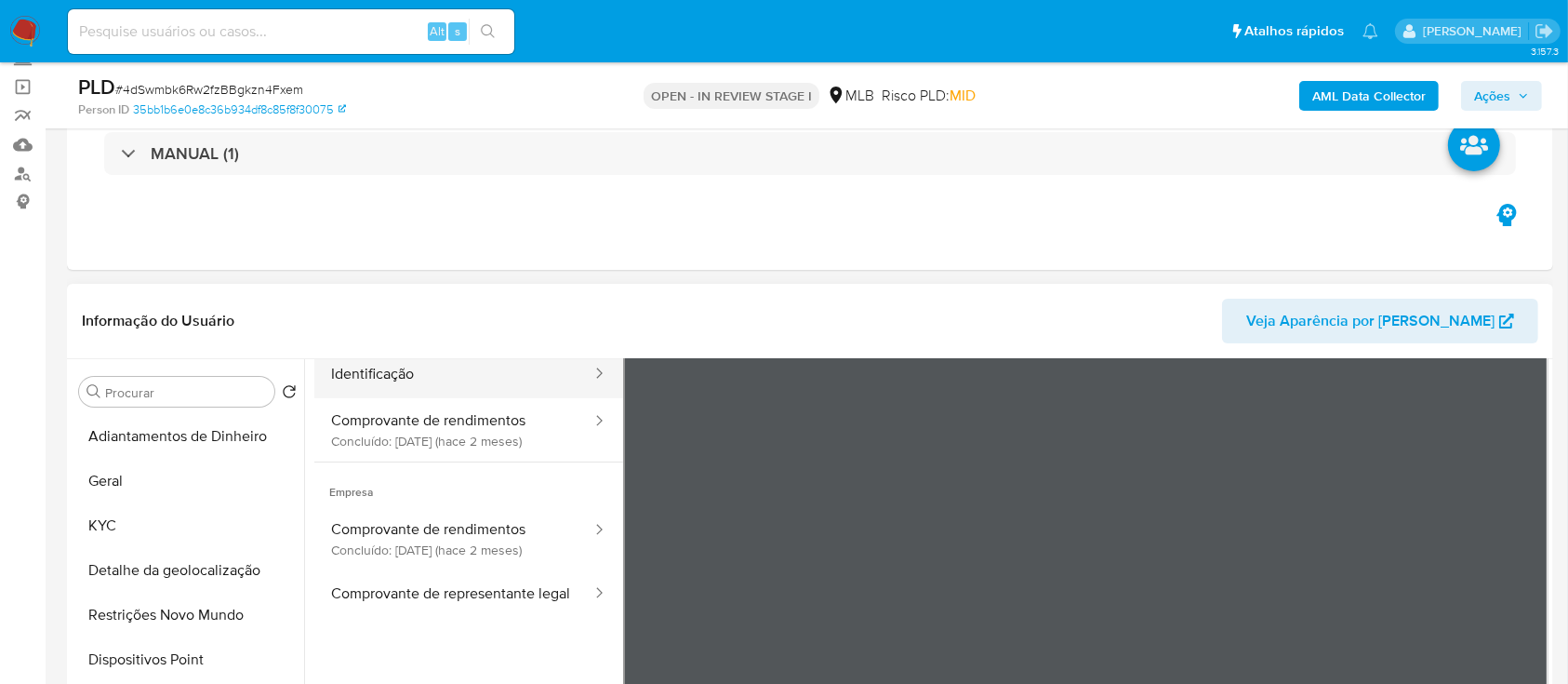
click at [476, 383] on button "Identificação" at bounding box center [454, 374] width 279 height 48
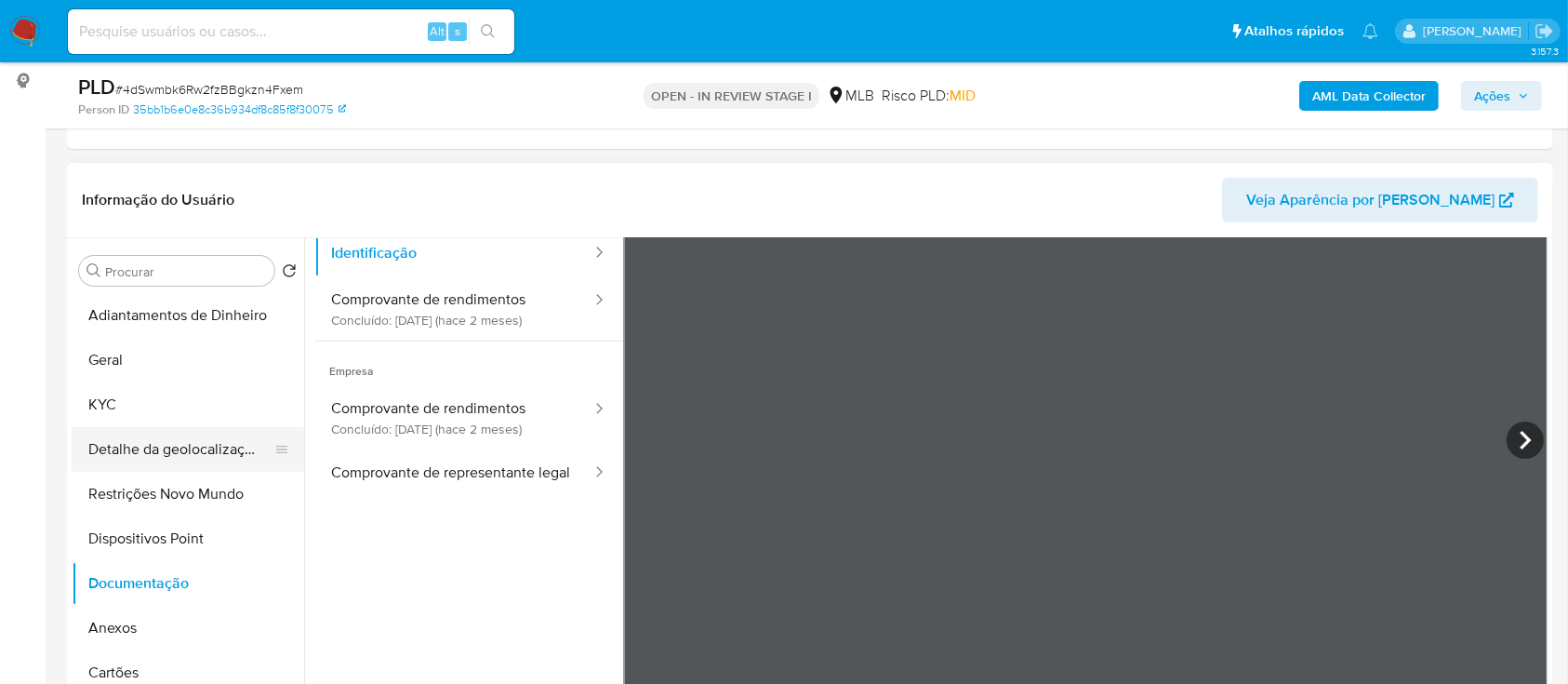
scroll to position [248, 0]
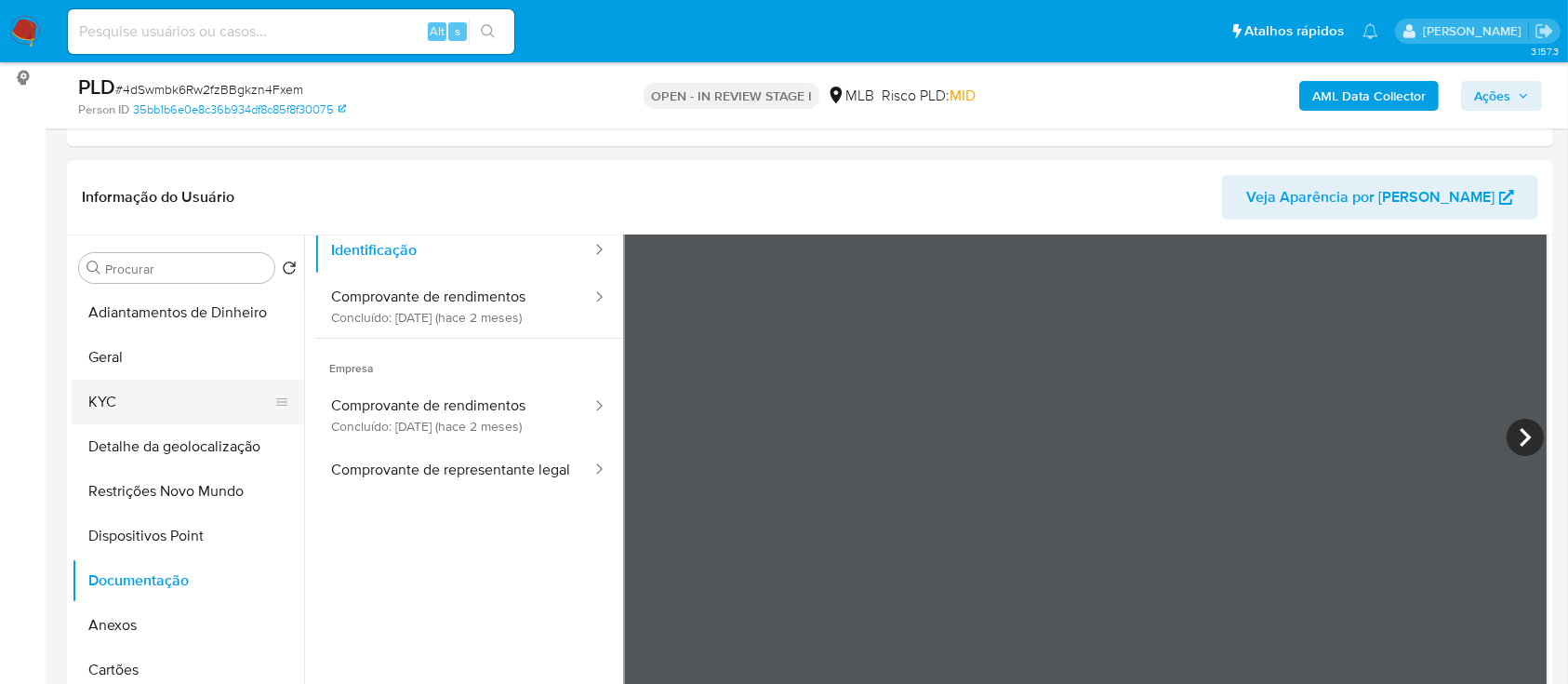
click at [163, 408] on button "KYC" at bounding box center [180, 401] width 218 height 45
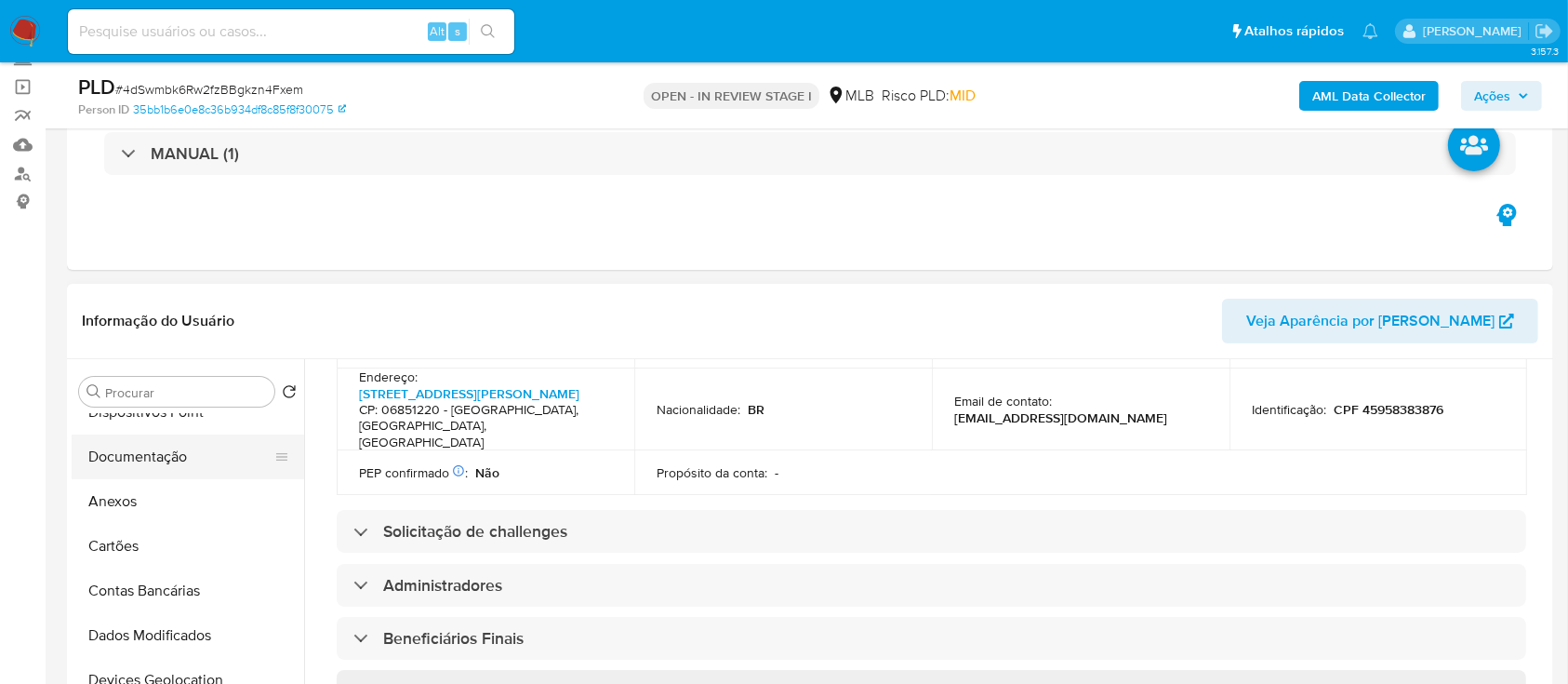
click at [149, 453] on button "Documentação" at bounding box center [180, 457] width 218 height 45
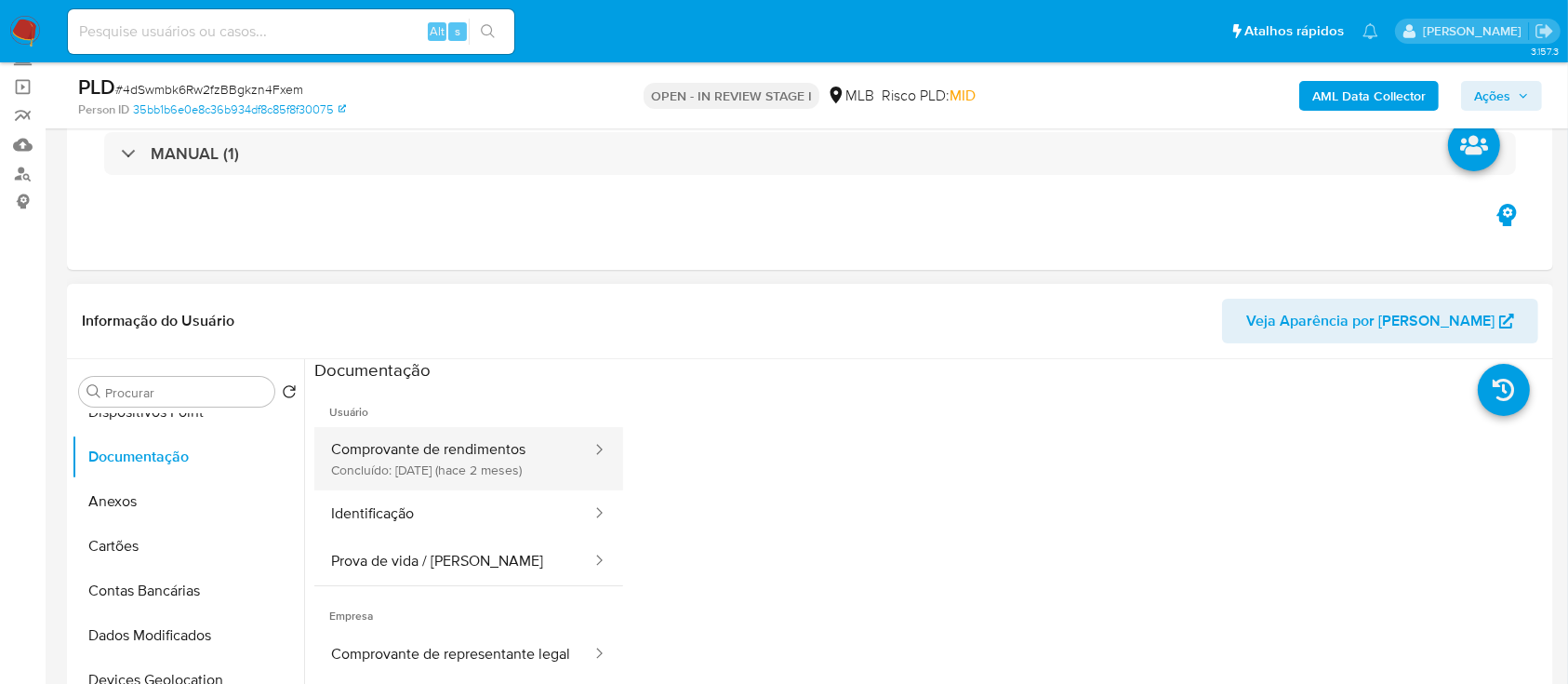
click at [447, 456] on button "Comprovante de rendimentos Concluído: 24/07/2025 (hace 2 meses)" at bounding box center [454, 459] width 279 height 64
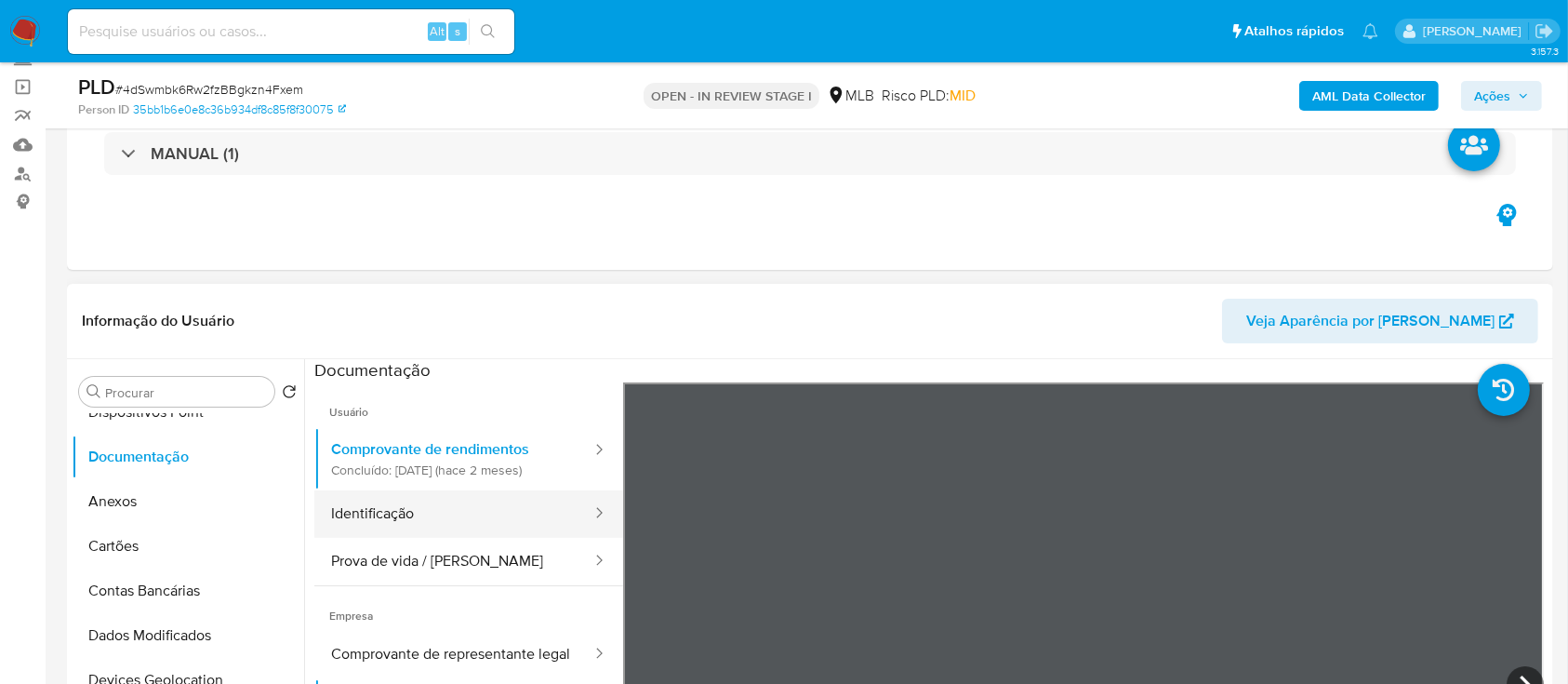
click at [481, 510] on button "Identificação" at bounding box center [454, 515] width 279 height 48
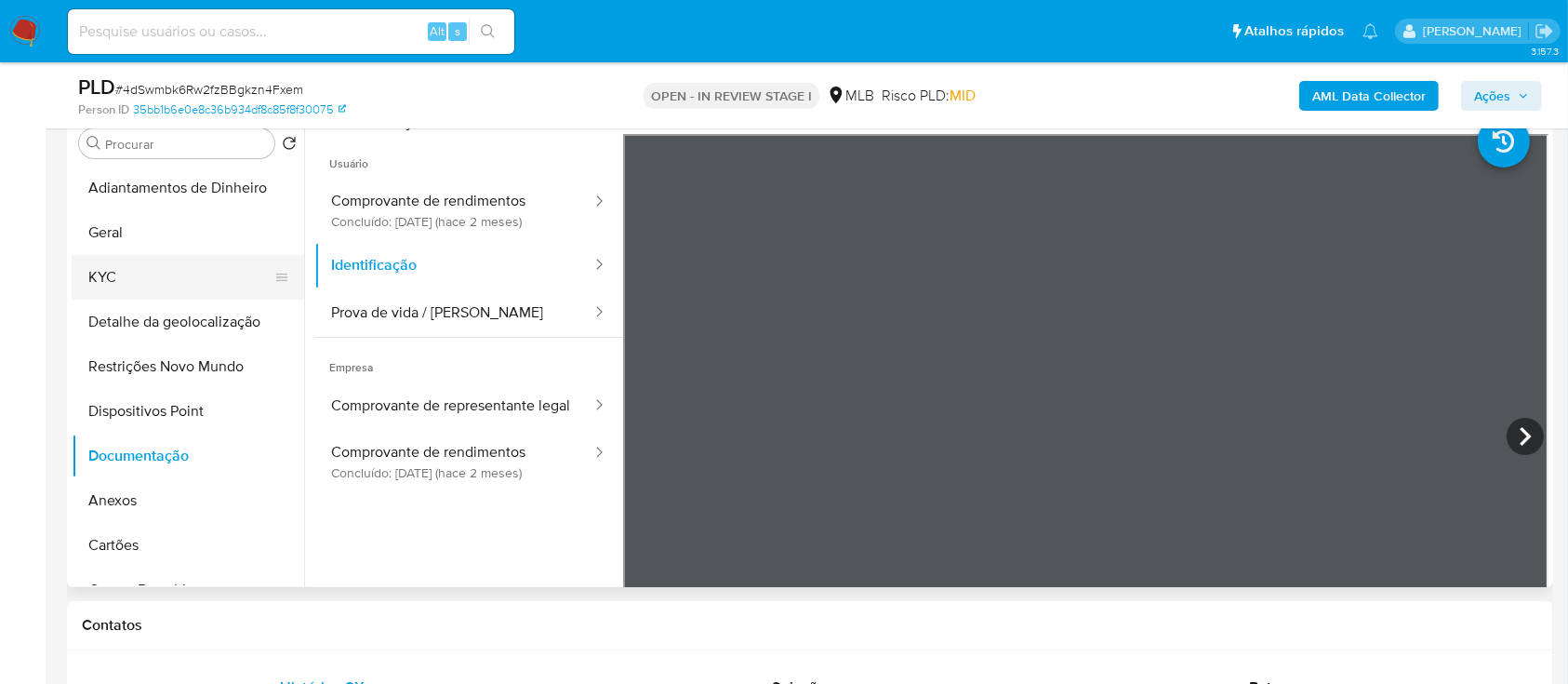
click at [135, 279] on button "KYC" at bounding box center [180, 277] width 218 height 45
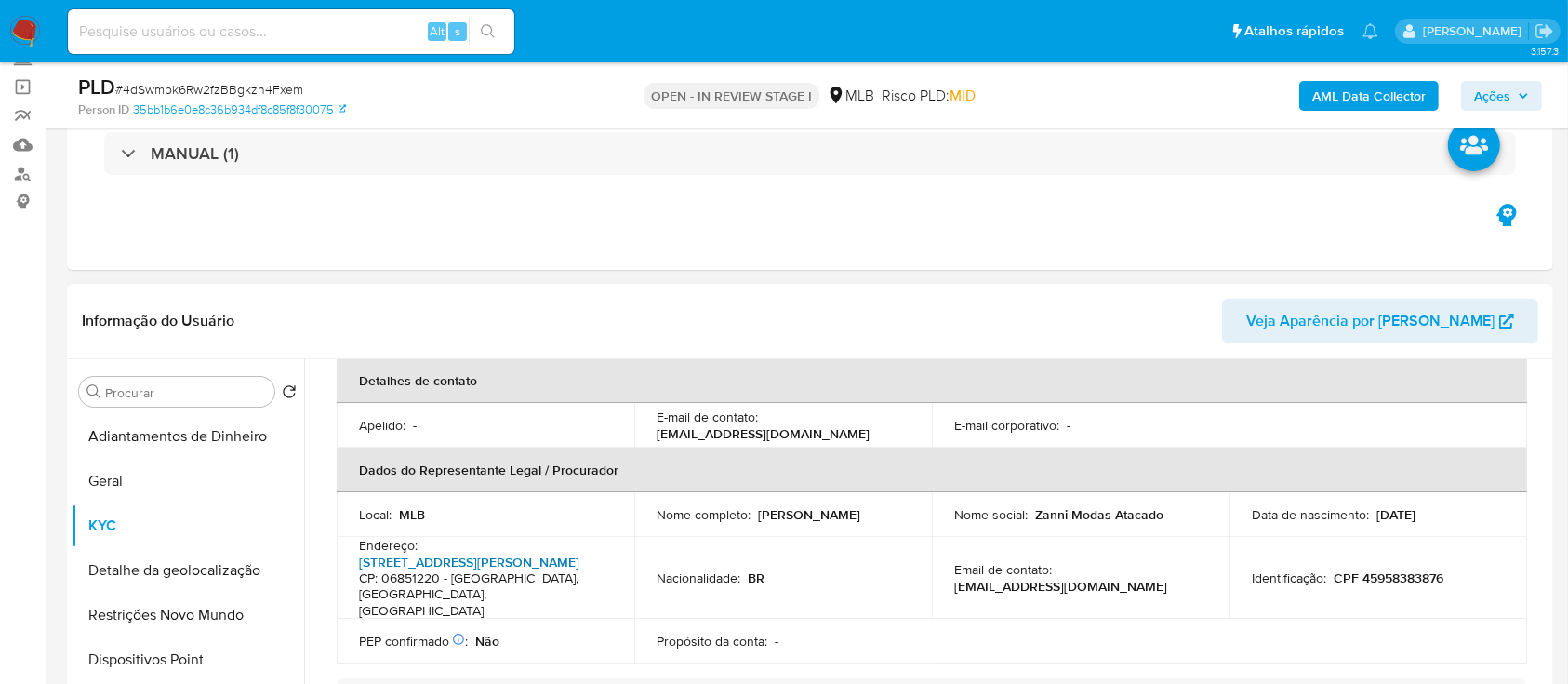
scroll to position [496, 0]
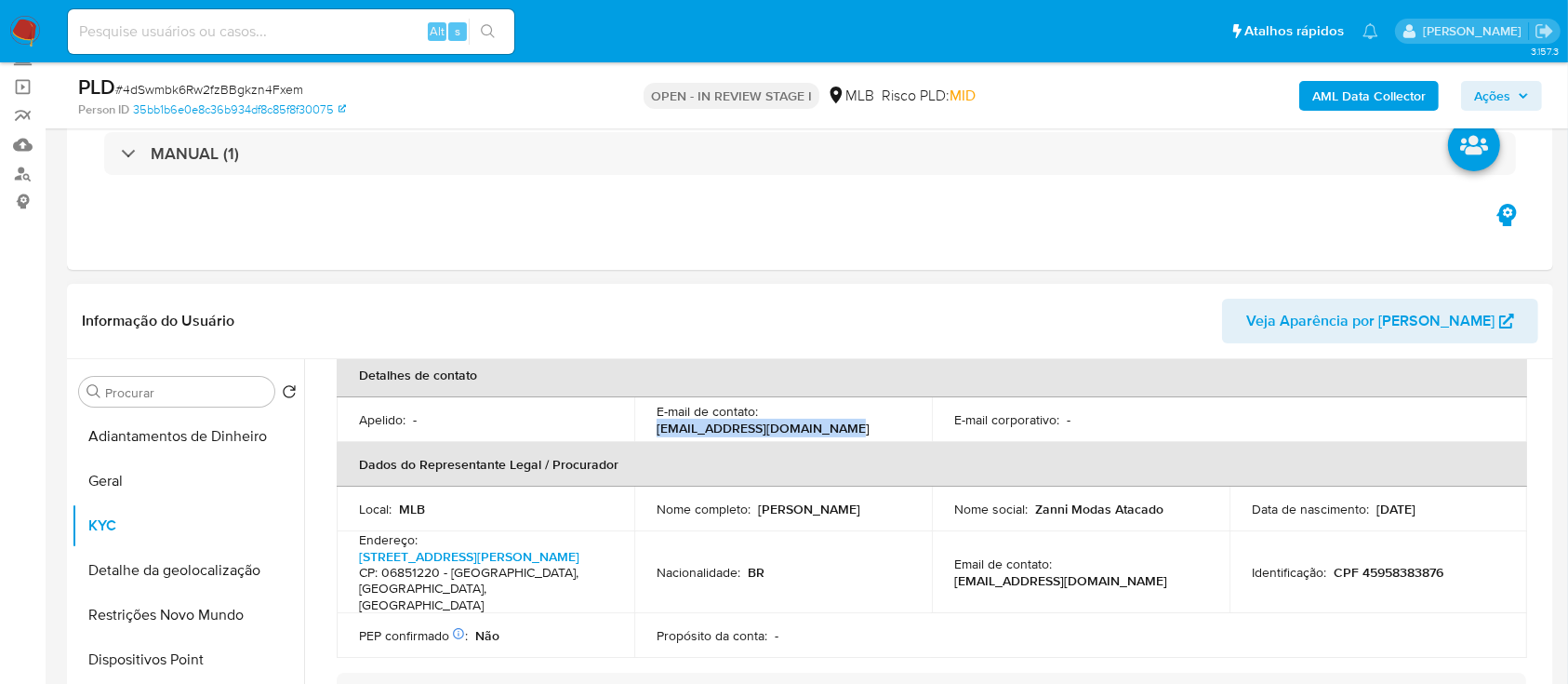
drag, startPoint x: 839, startPoint y: 424, endPoint x: 654, endPoint y: 431, distance: 185.1
click at [653, 429] on td "E-mail de contato : zannireinaldo8531@gmail.com" at bounding box center [783, 419] width 297 height 45
copy p "zannireinaldo8531@gmail.com"
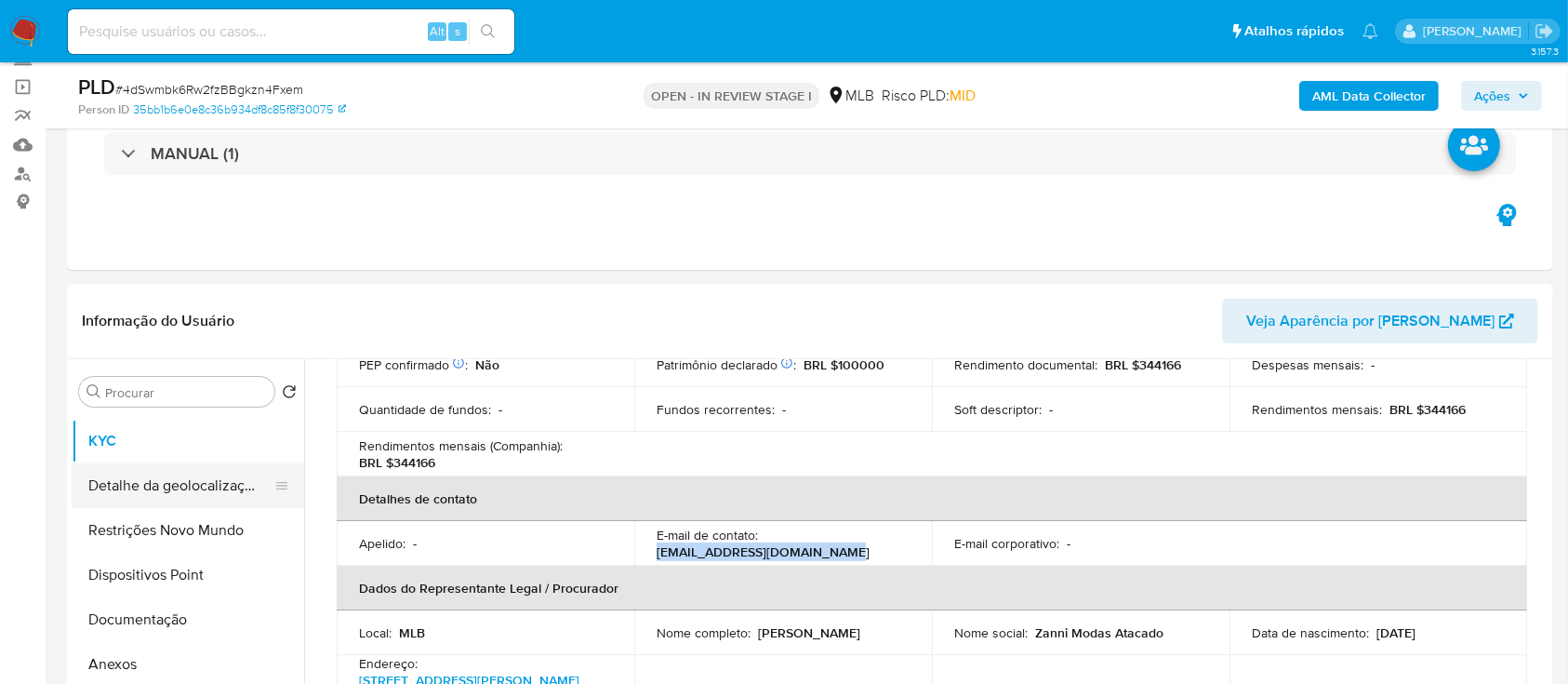
scroll to position [123, 0]
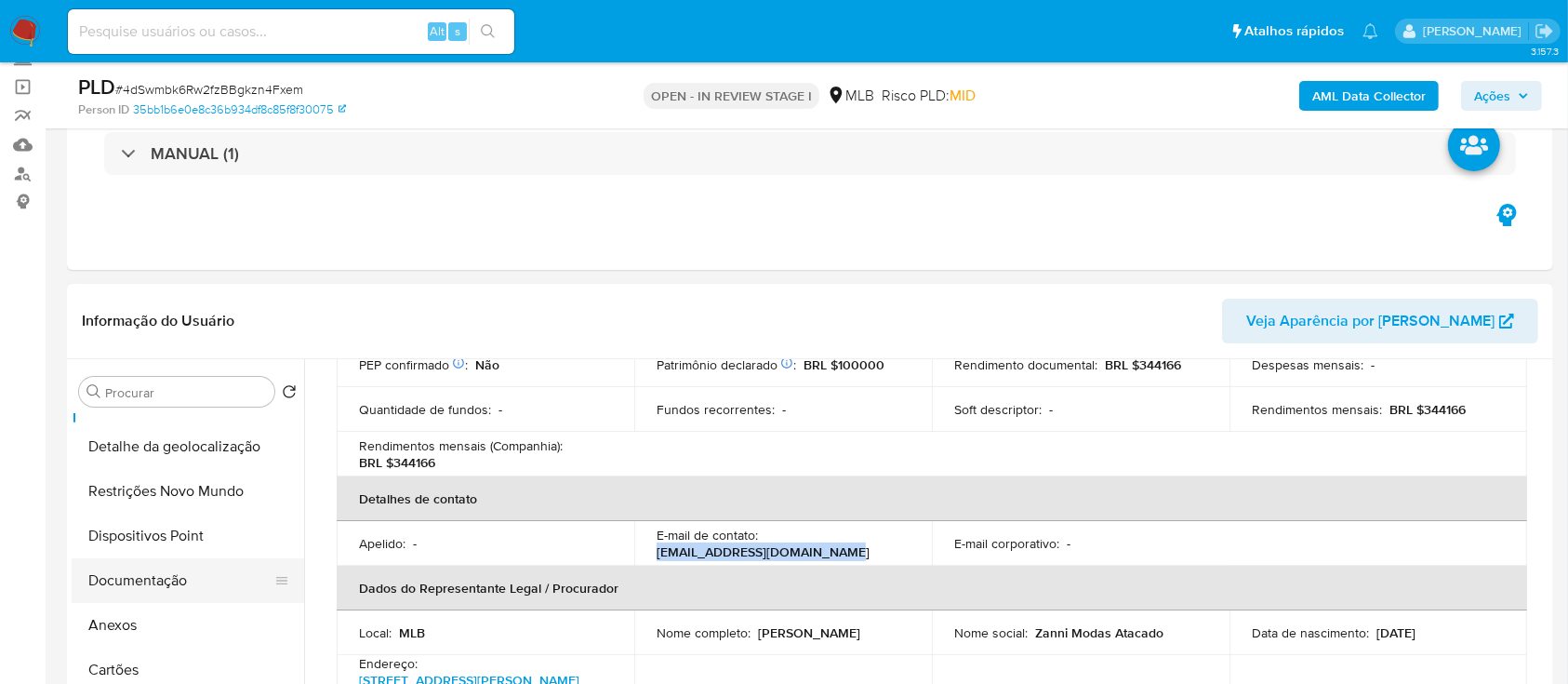
click at [168, 584] on button "Documentação" at bounding box center [180, 580] width 218 height 45
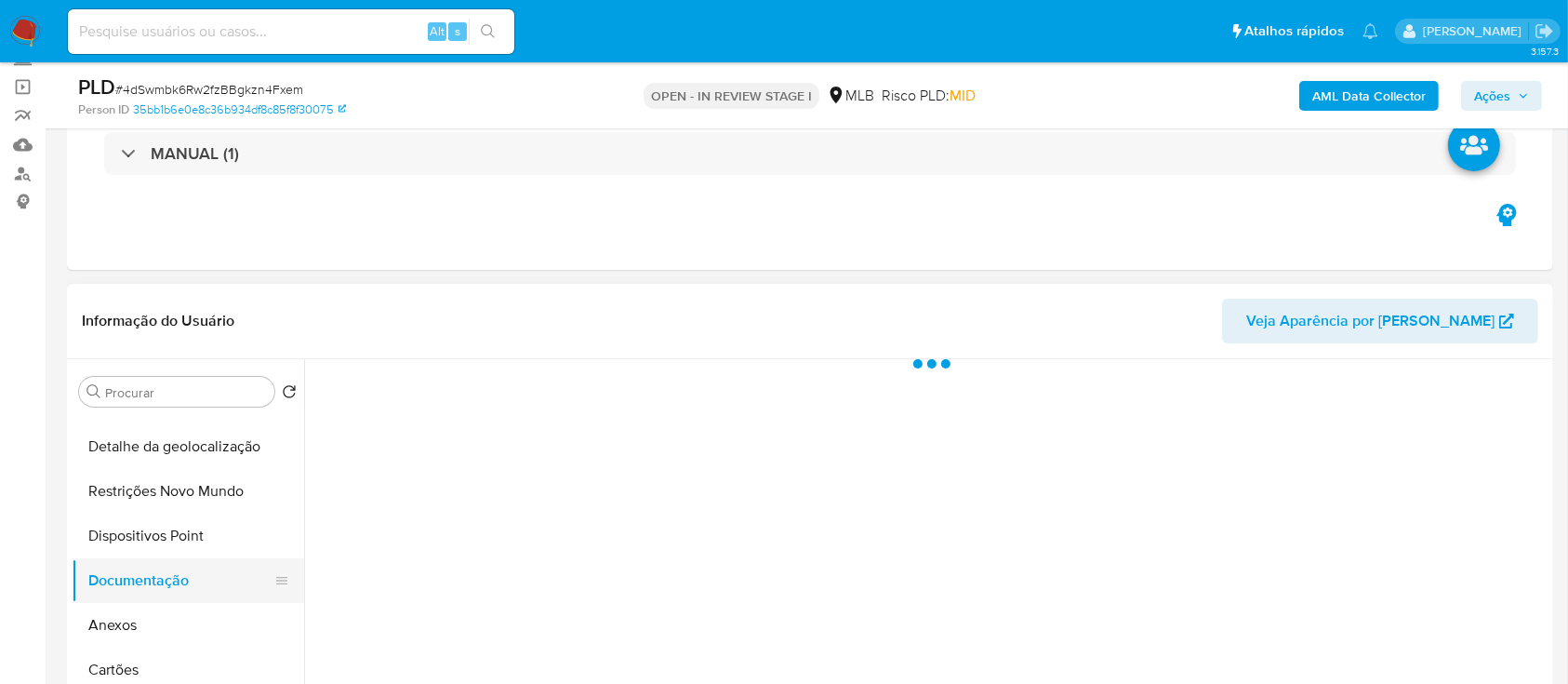
scroll to position [0, 0]
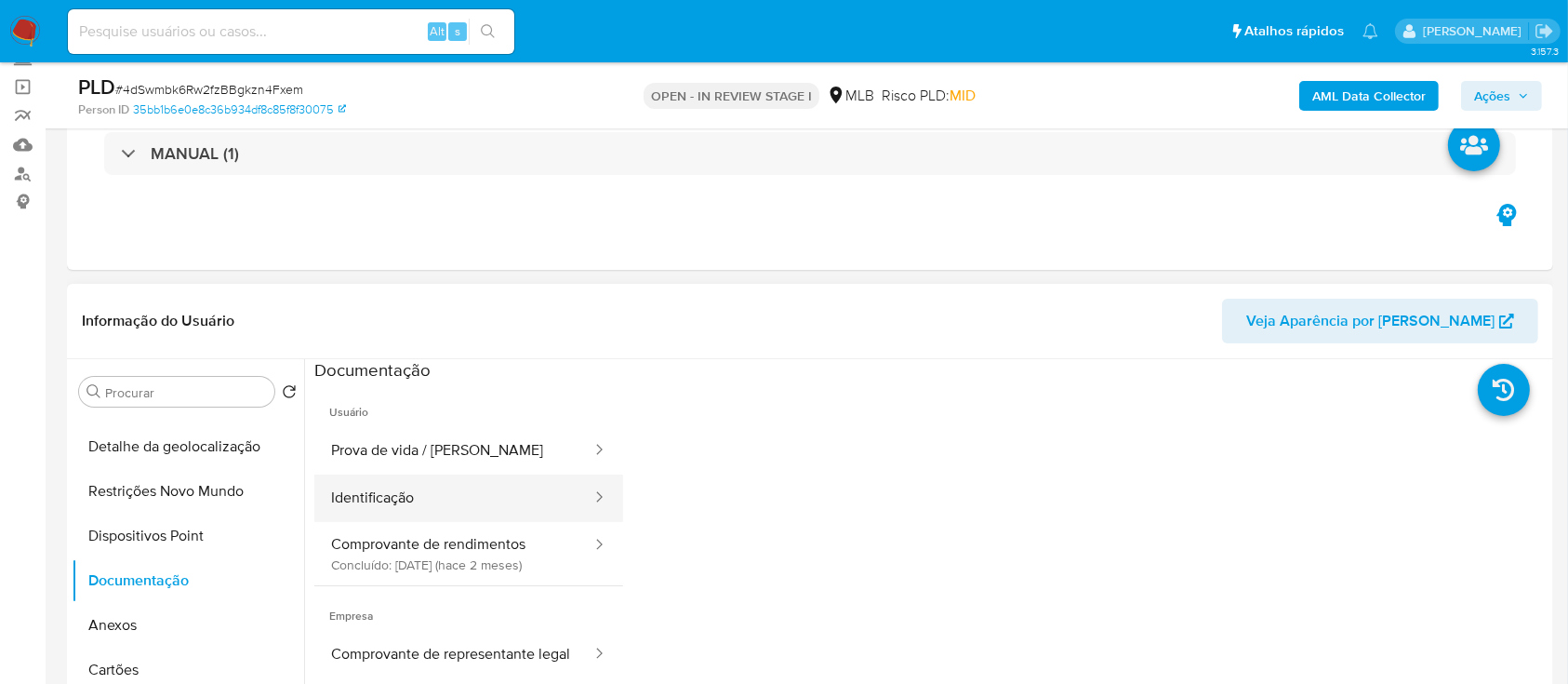
click at [487, 506] on button "Identificação" at bounding box center [454, 499] width 279 height 48
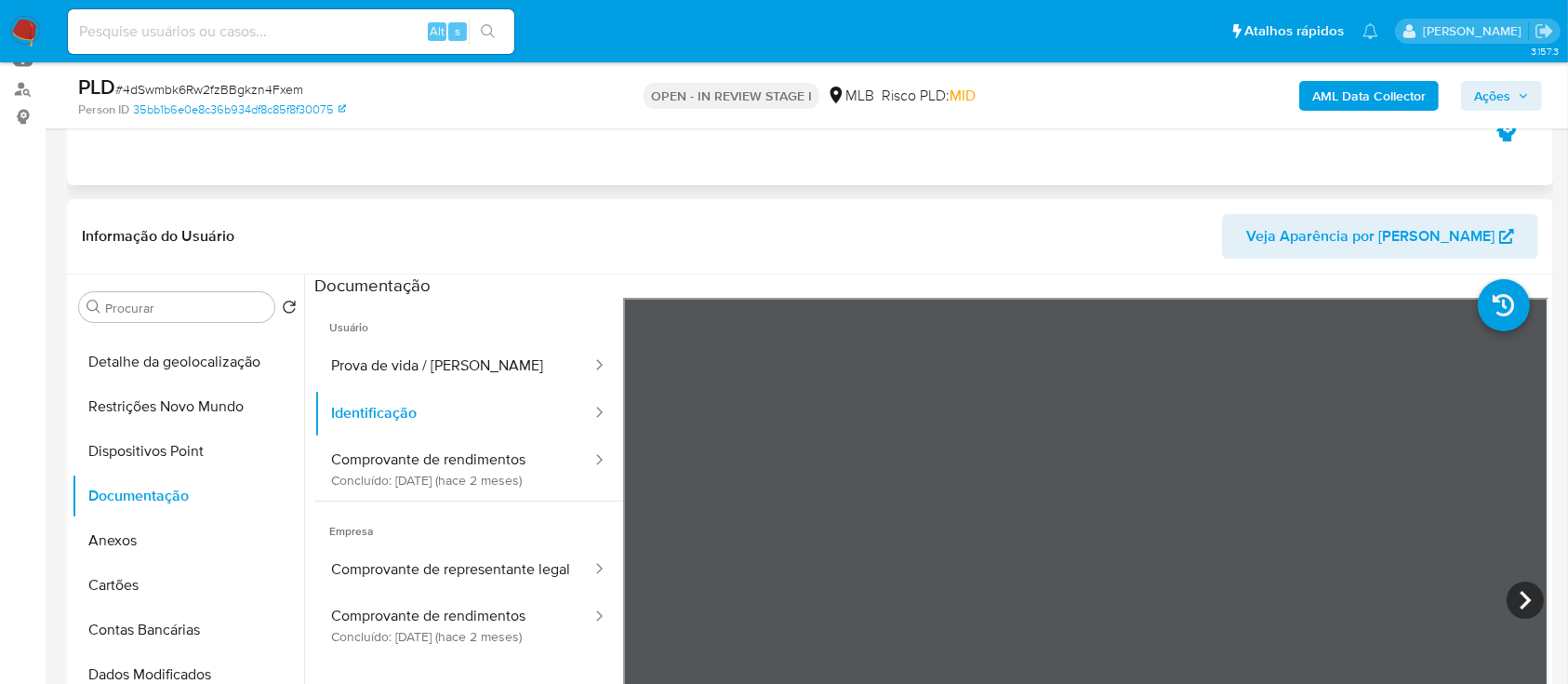
scroll to position [248, 0]
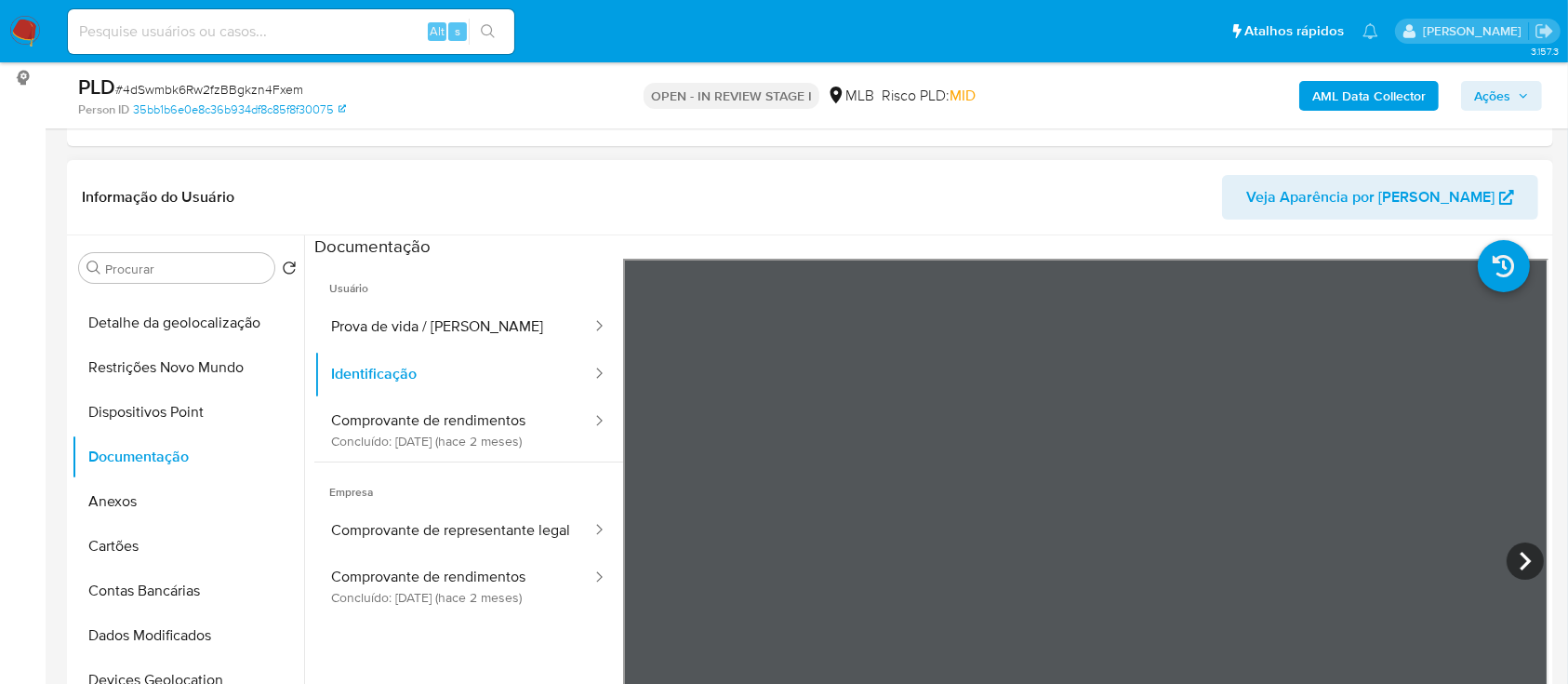
click at [551, 638] on div "Usuário Prova de vida / Selfie Identificação Comprovante de rendimentos Concluí…" at bounding box center [931, 557] width 1235 height 595
click at [445, 413] on button "Comprovante de rendimentos Concluído: 24/07/2025 (hace 2 meses)" at bounding box center [454, 430] width 279 height 64
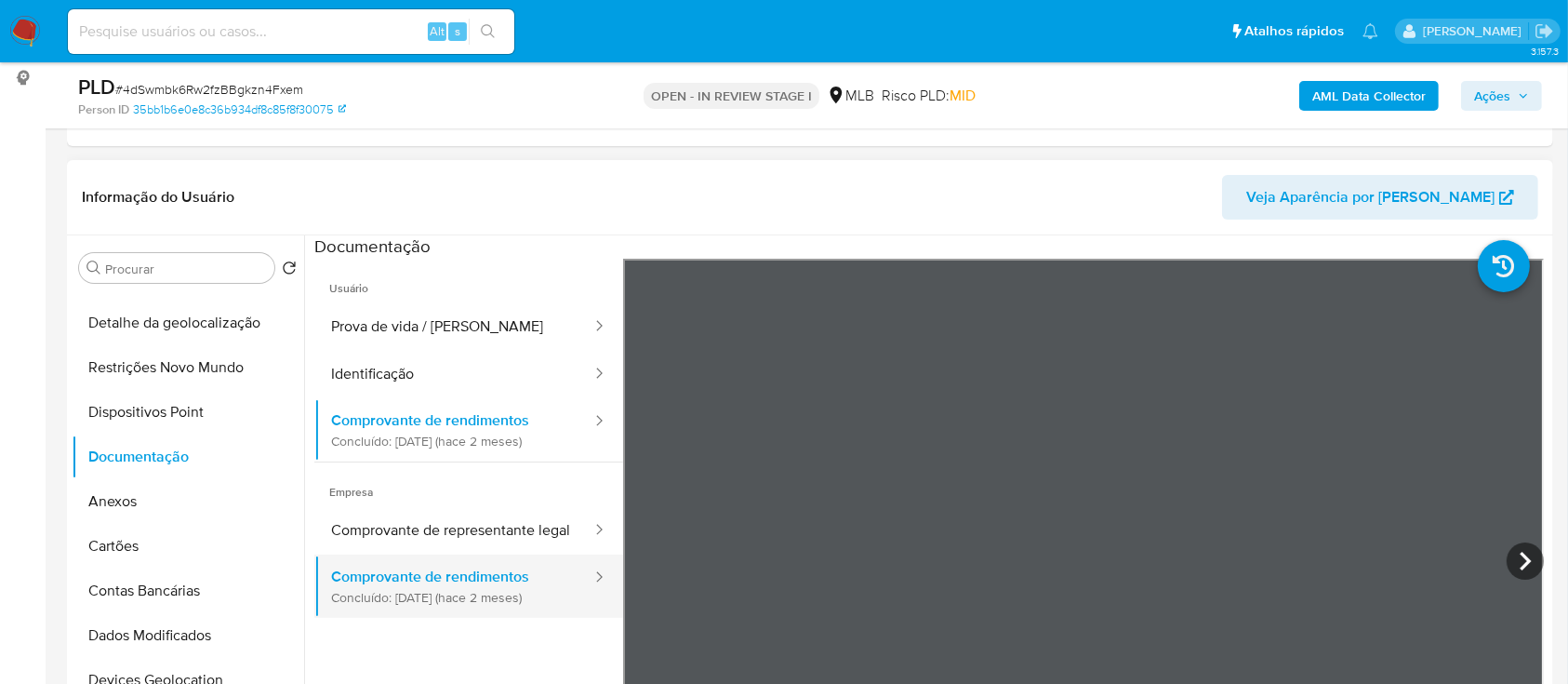
click at [415, 593] on button "Comprovante de rendimentos Concluído: 24/07/2025 (hace 2 meses)" at bounding box center [454, 586] width 279 height 64
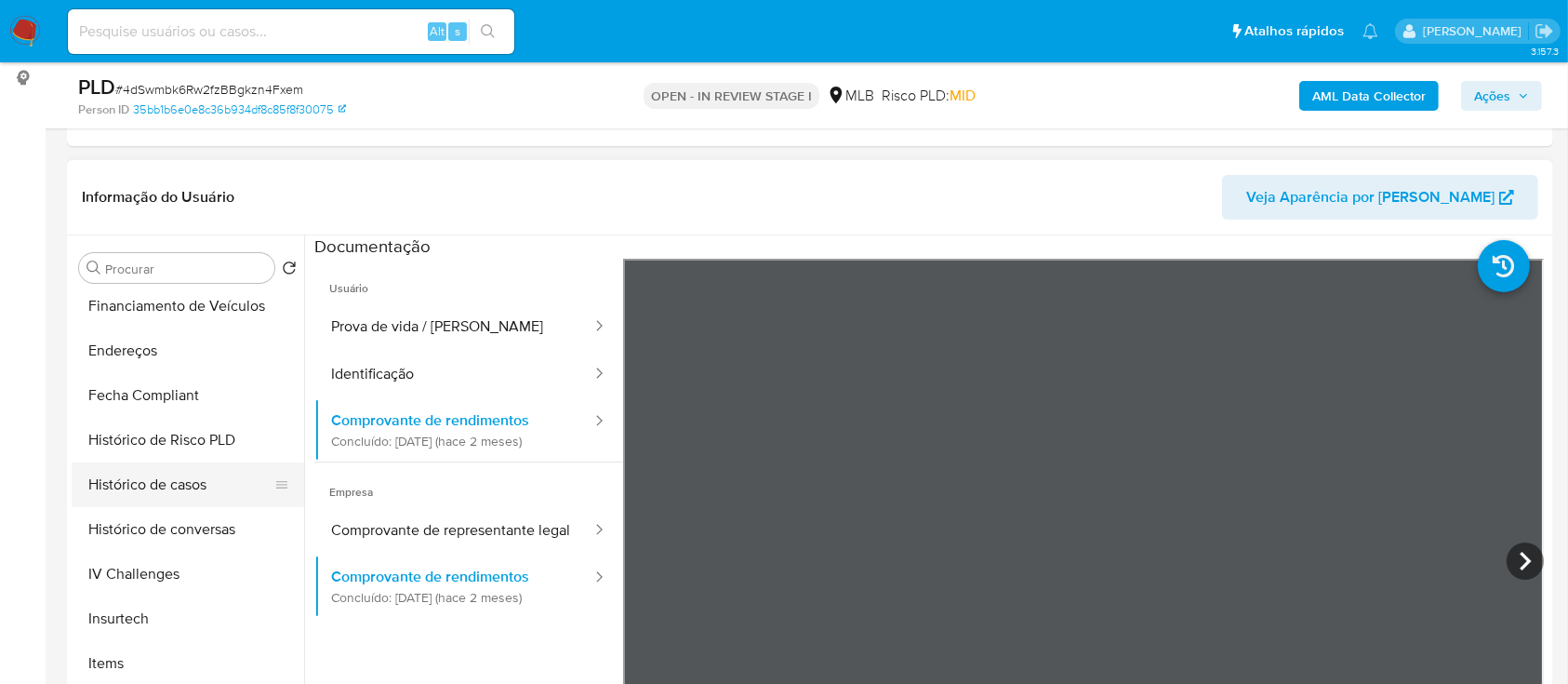
scroll to position [620, 0]
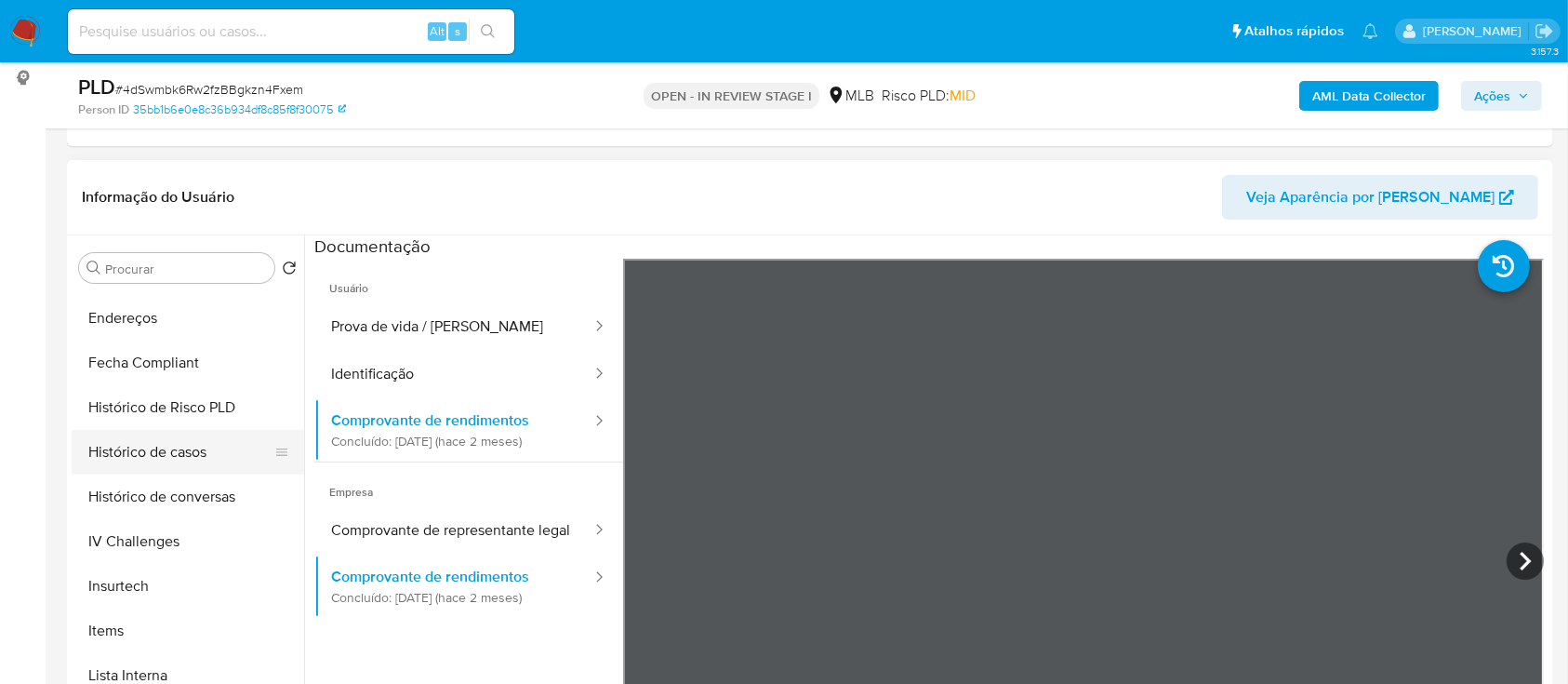
click at [194, 458] on button "Histórico de casos" at bounding box center [180, 452] width 218 height 45
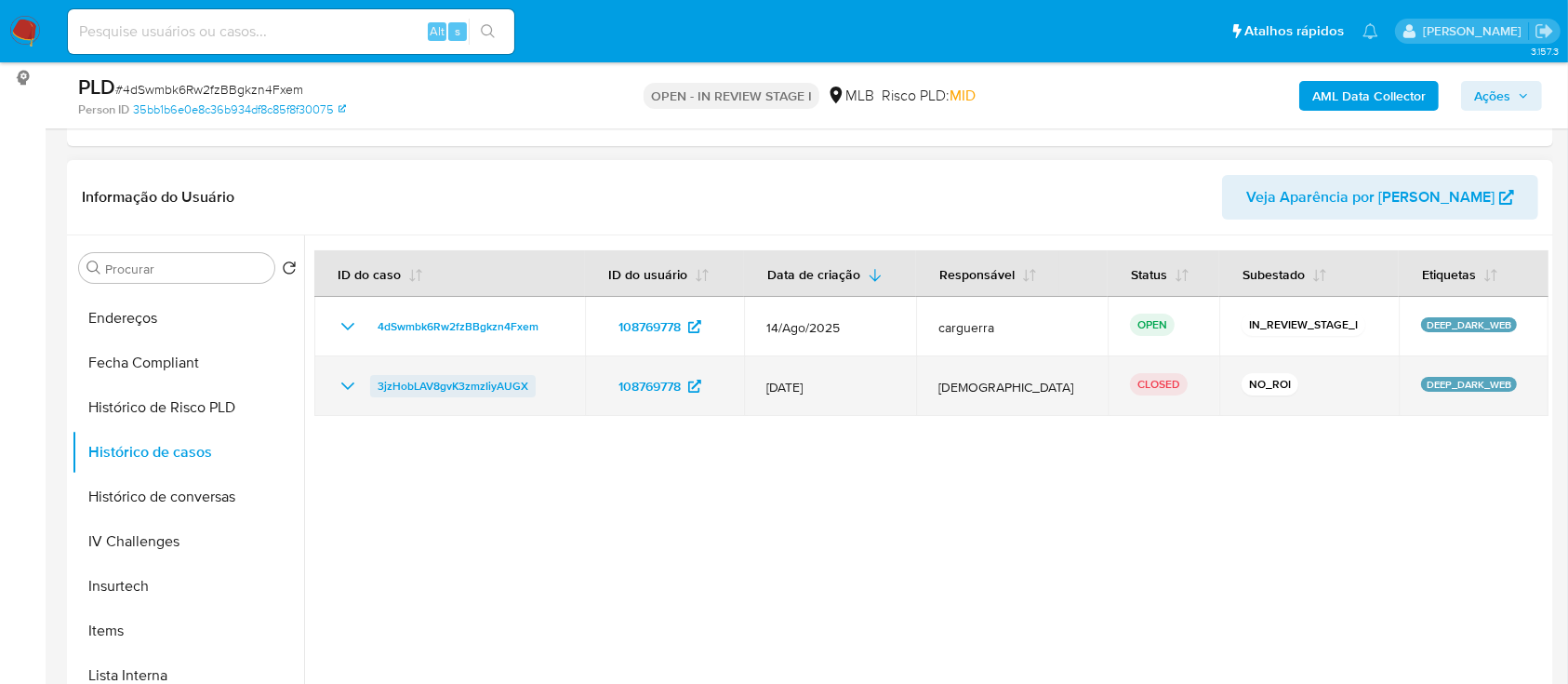
click at [381, 387] on span "3jzHobLAV8gvK3zmzIiyAUGX" at bounding box center [453, 386] width 150 height 22
click at [339, 388] on icon "Mostrar/Ocultar" at bounding box center [347, 386] width 22 height 22
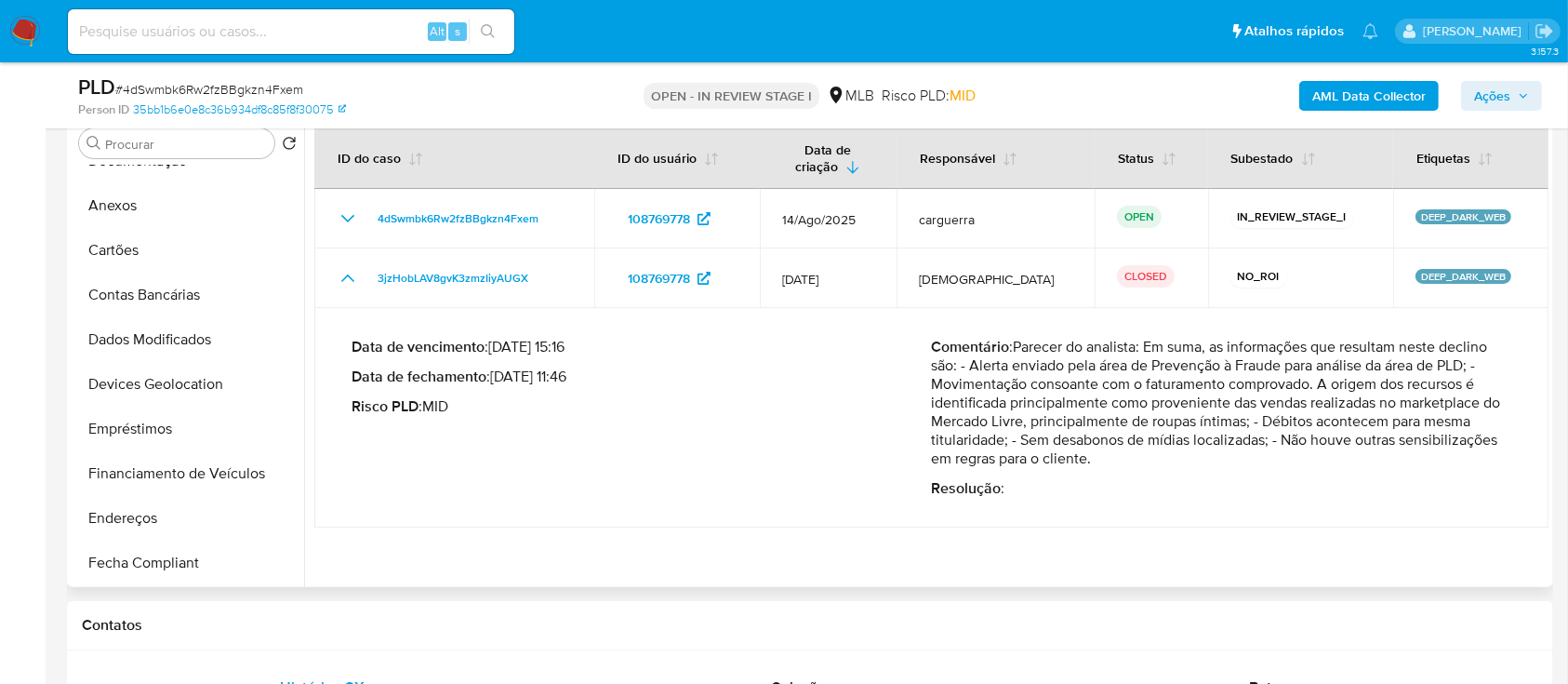
scroll to position [255, 0]
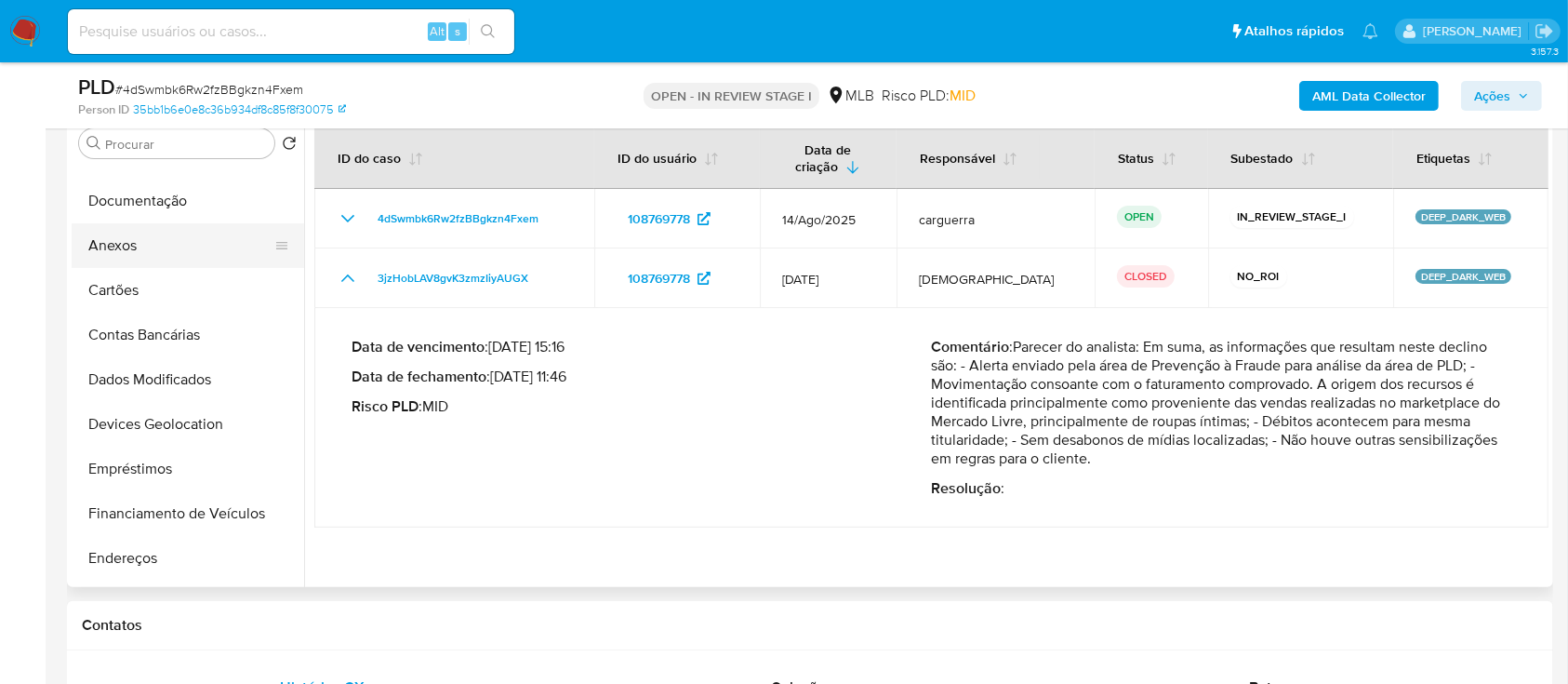
click at [119, 241] on button "Anexos" at bounding box center [180, 245] width 218 height 45
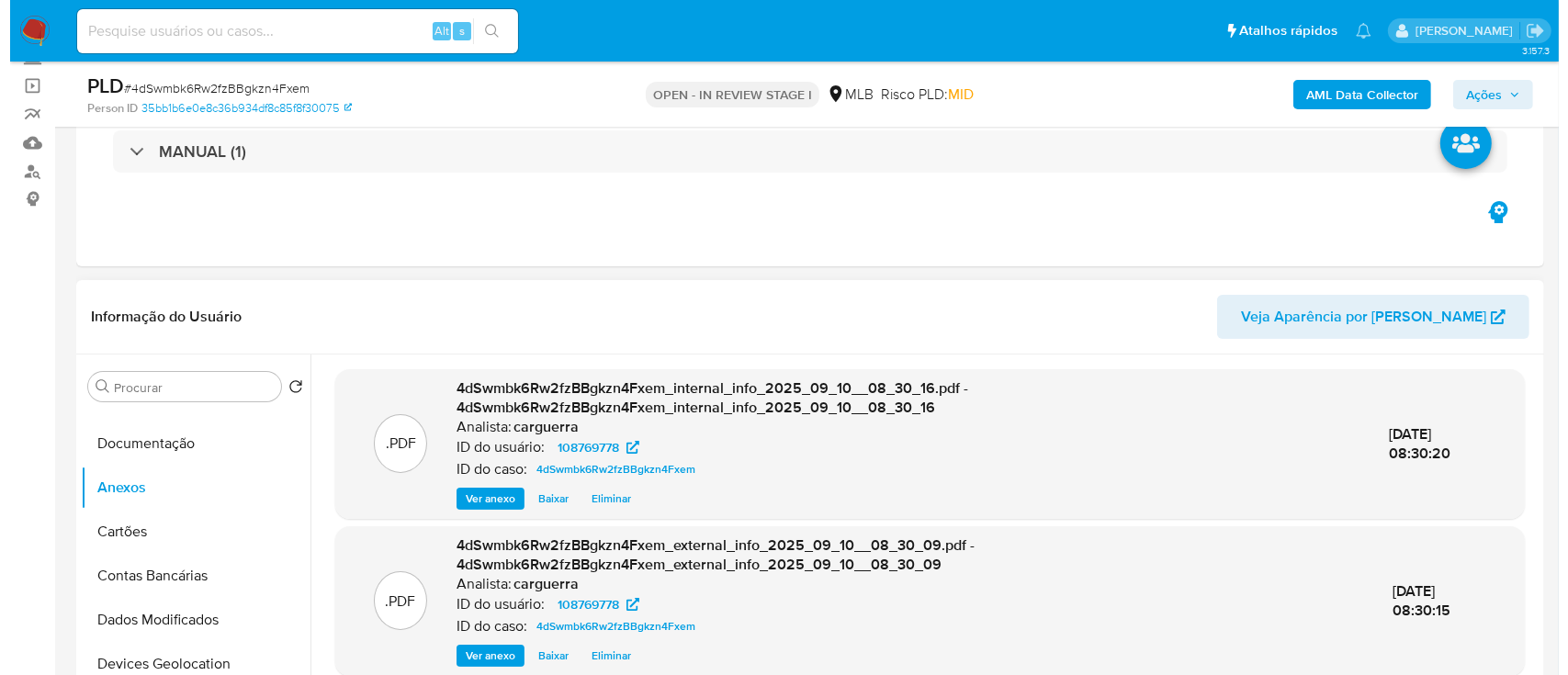
scroll to position [122, 0]
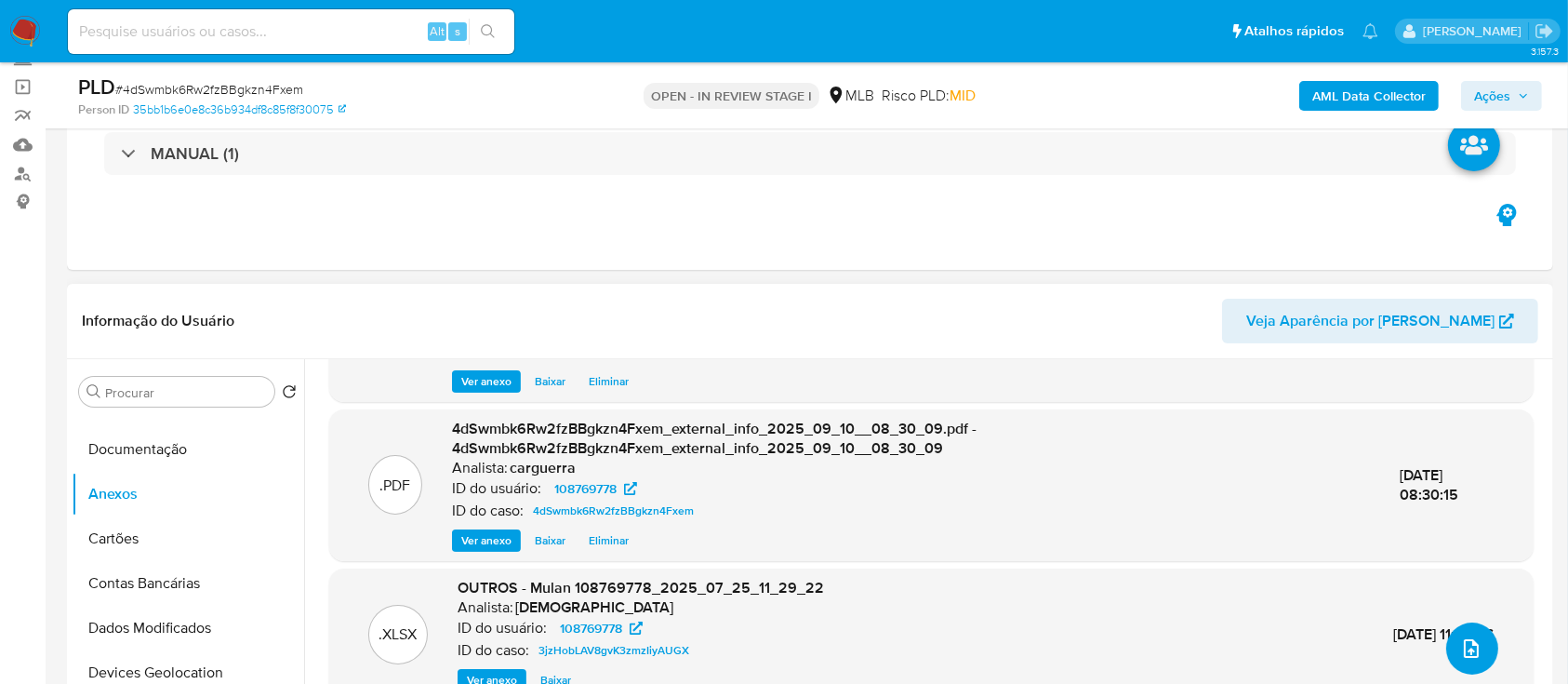
click at [1480, 657] on button "upload-file" at bounding box center [1472, 648] width 52 height 52
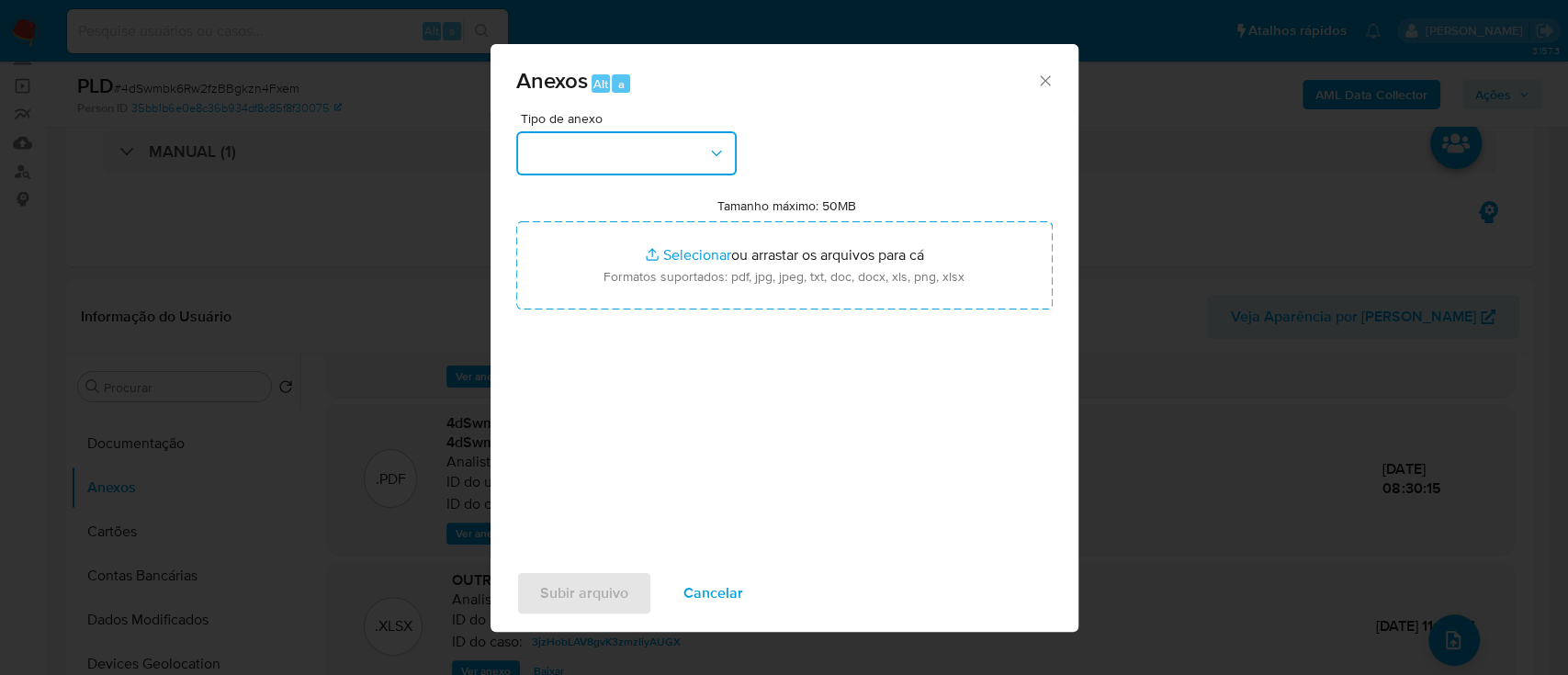
click at [595, 175] on button "button" at bounding box center [626, 153] width 220 height 44
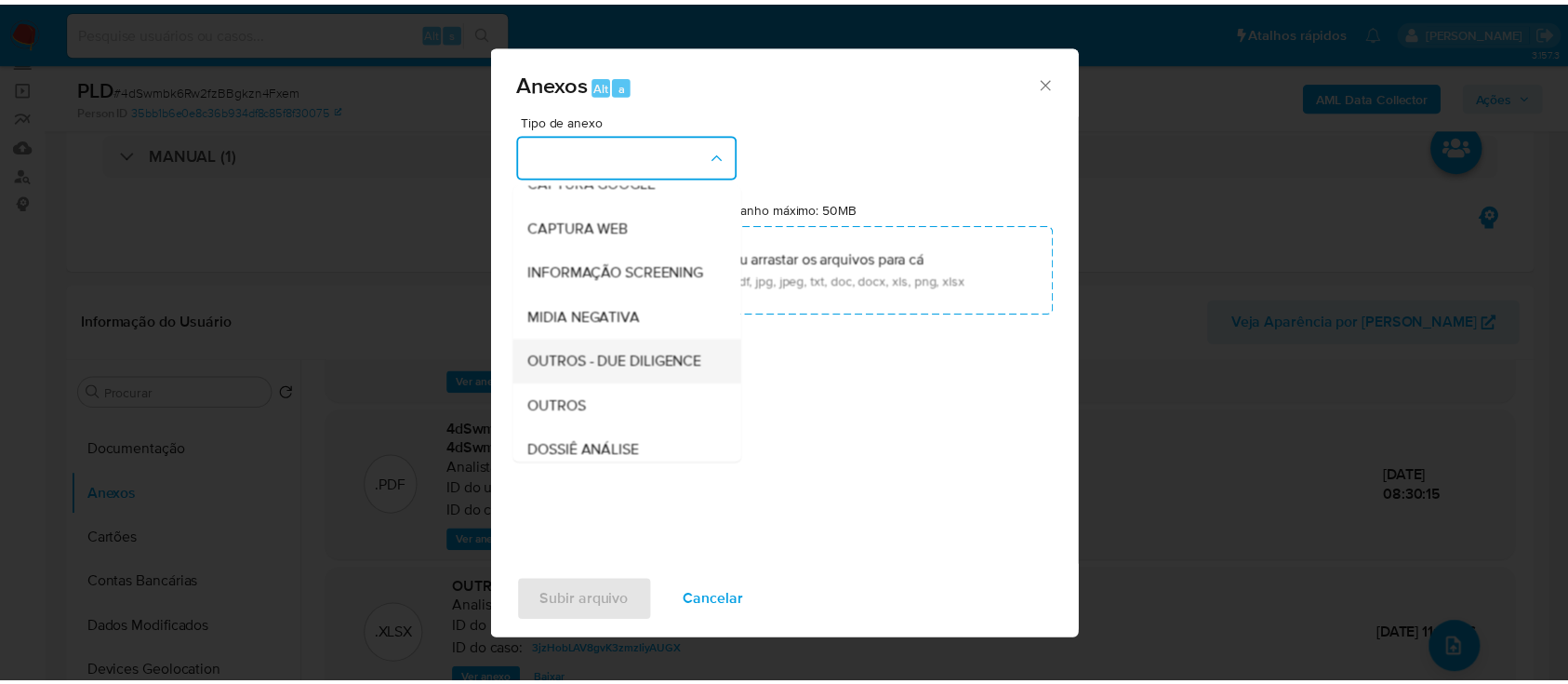
scroll to position [248, 0]
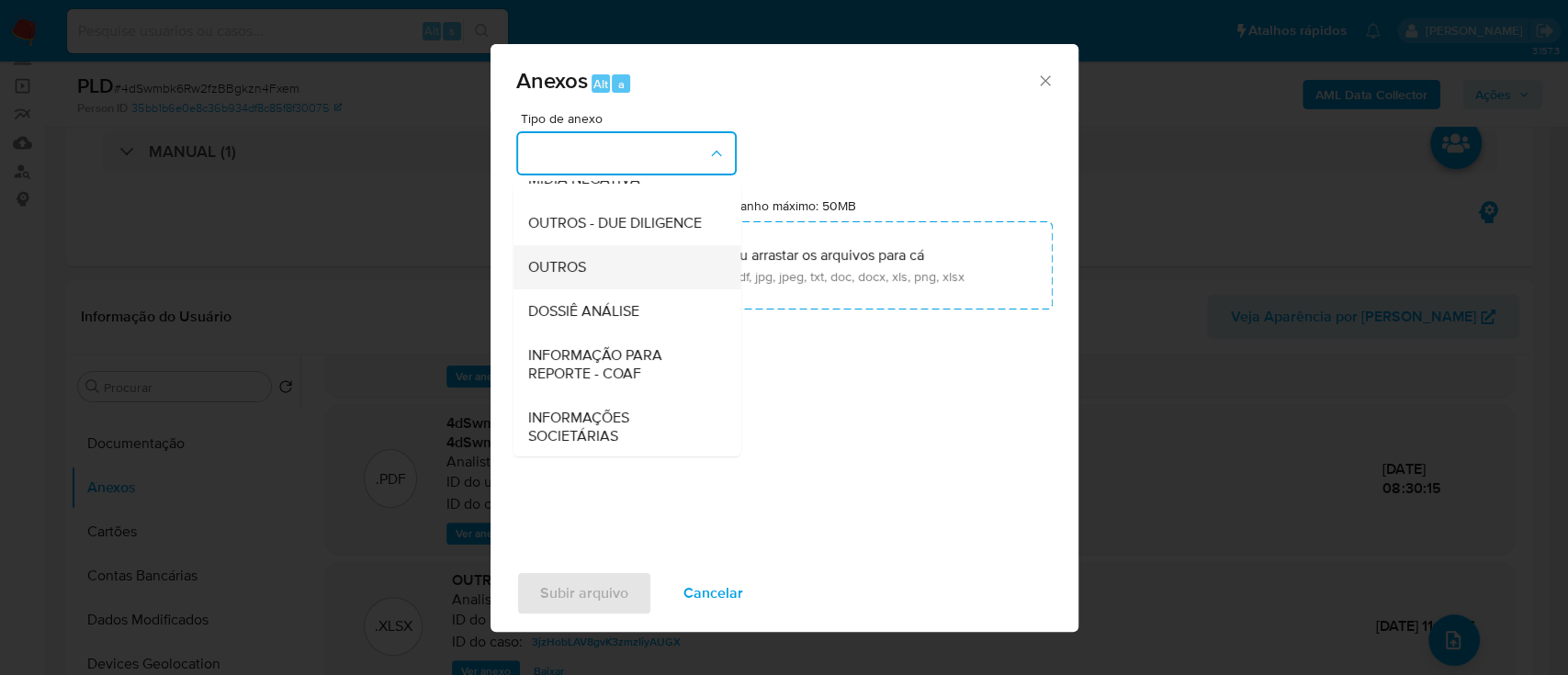
click at [582, 276] on span "OUTROS" at bounding box center [556, 267] width 58 height 19
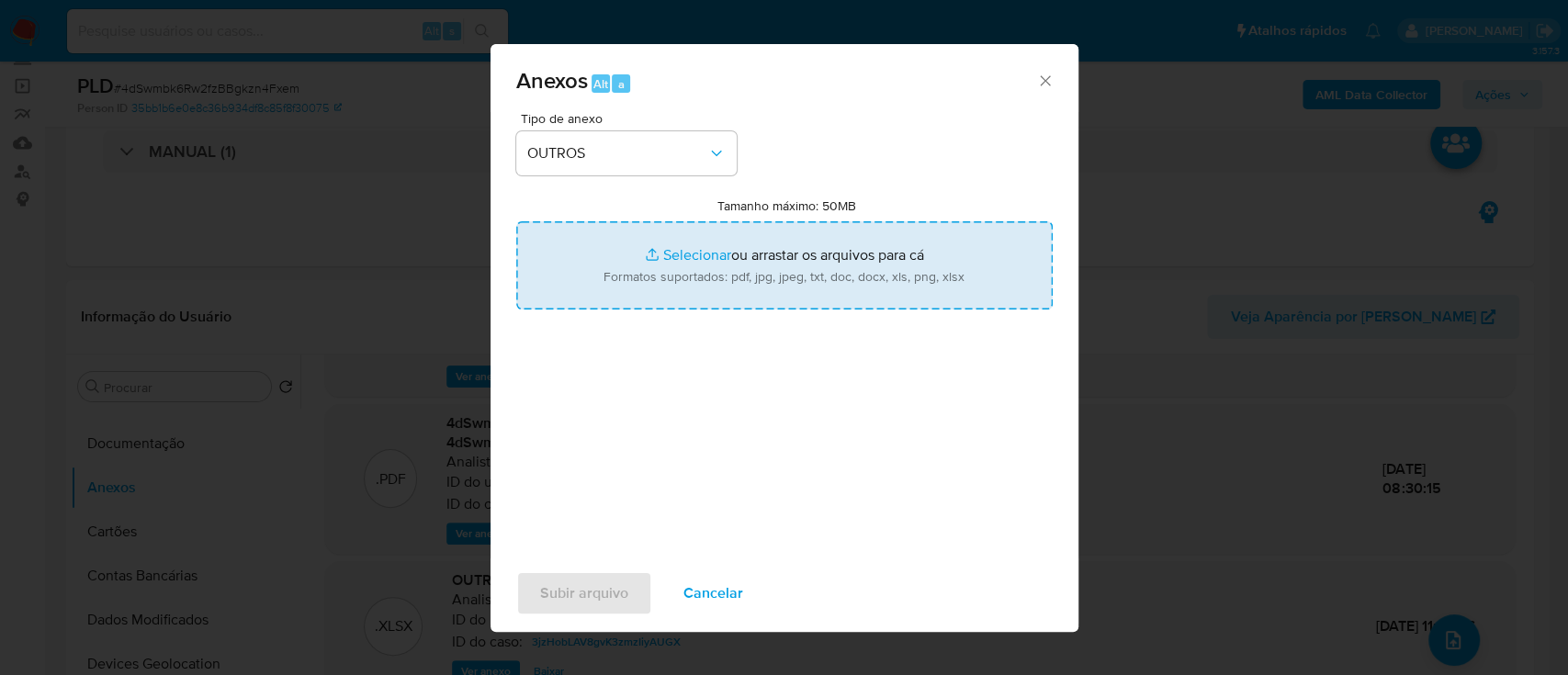
click at [677, 245] on input "Tamanho máximo: 50MB Selecionar arquivos" at bounding box center [784, 265] width 536 height 88
type input "C:\fakepath\SAR - xxx - CNPJ 20344242000100 - ZANNI MODAS COMERCIO DE VESTUARIO…"
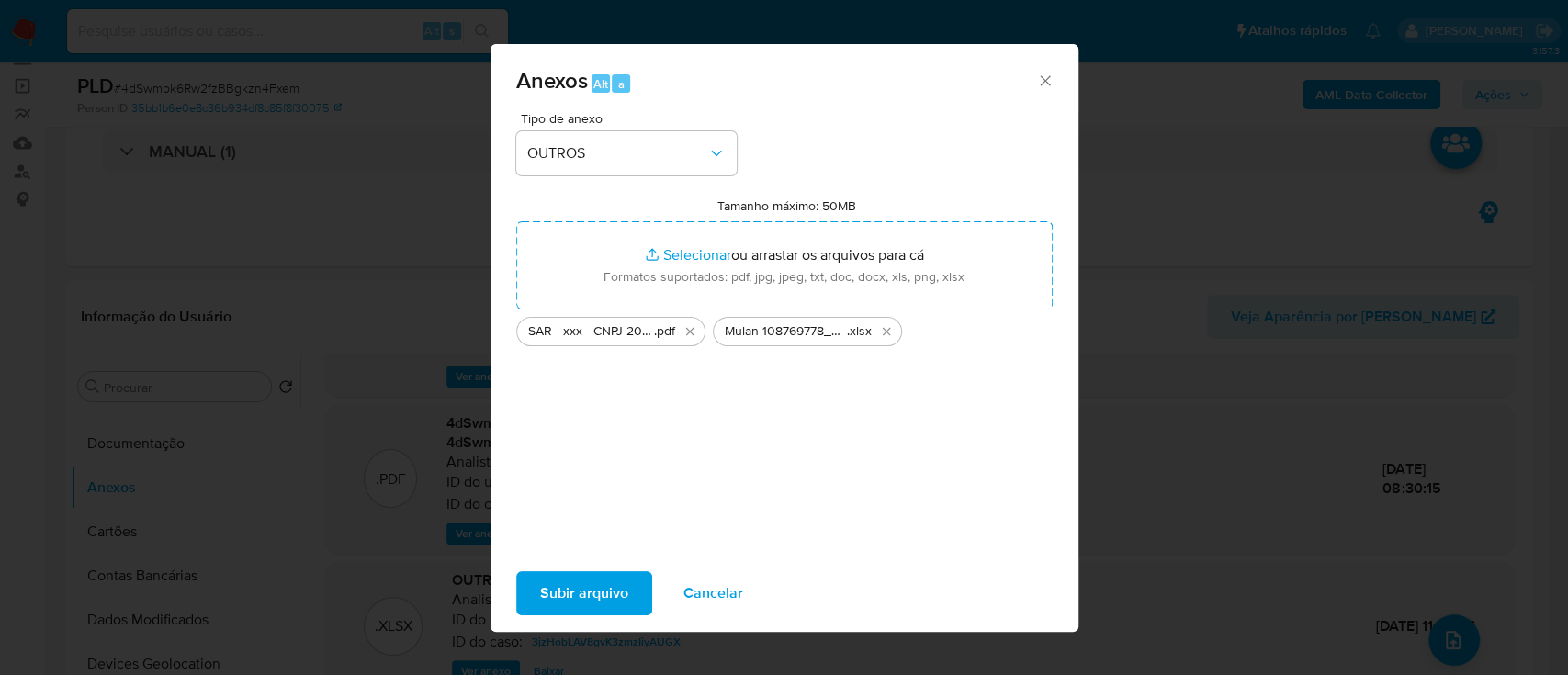
click at [544, 593] on span "Subir arquivo" at bounding box center [585, 592] width 88 height 40
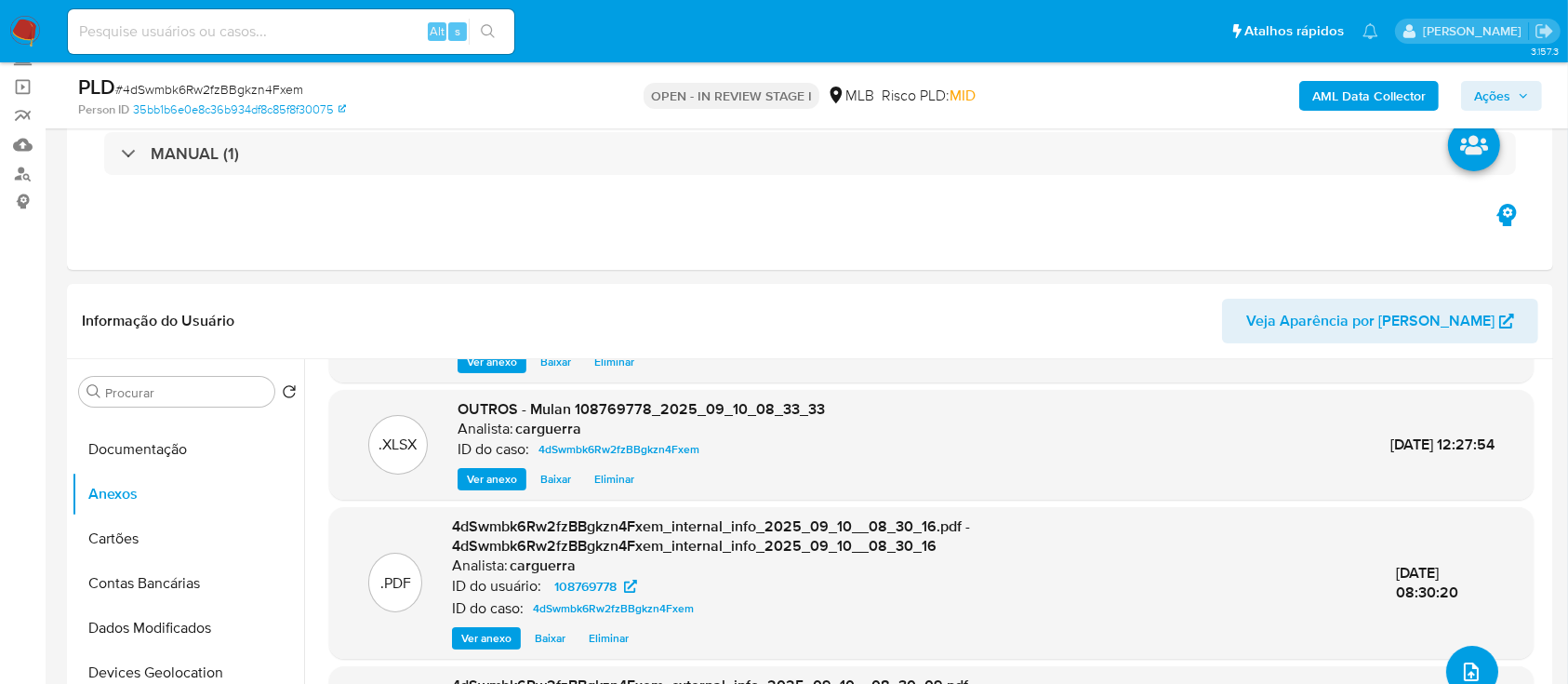
scroll to position [100, 0]
click at [1508, 101] on span "Ações" at bounding box center [1492, 96] width 36 height 30
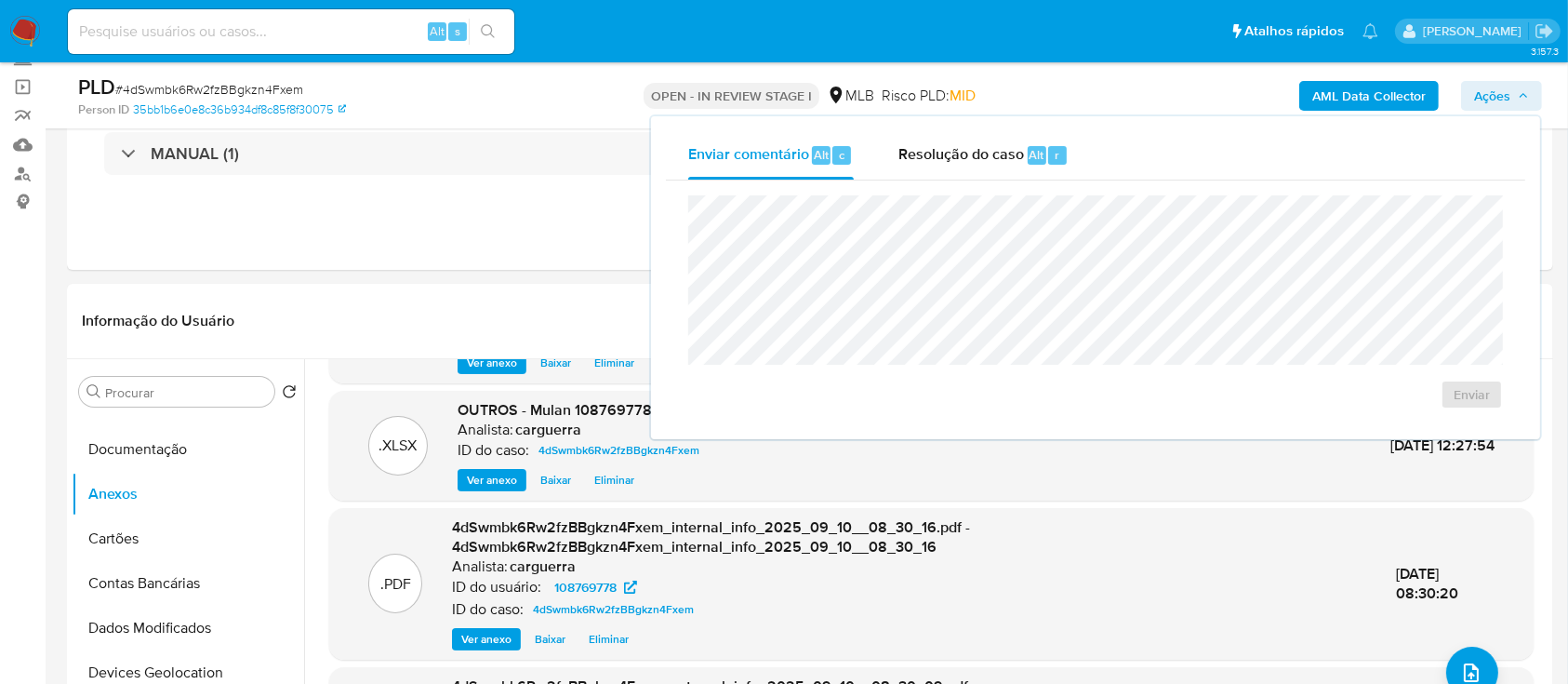
click at [964, 180] on div "Enviar" at bounding box center [1095, 302] width 860 height 244
click at [946, 153] on span "Resolução do caso" at bounding box center [961, 154] width 125 height 22
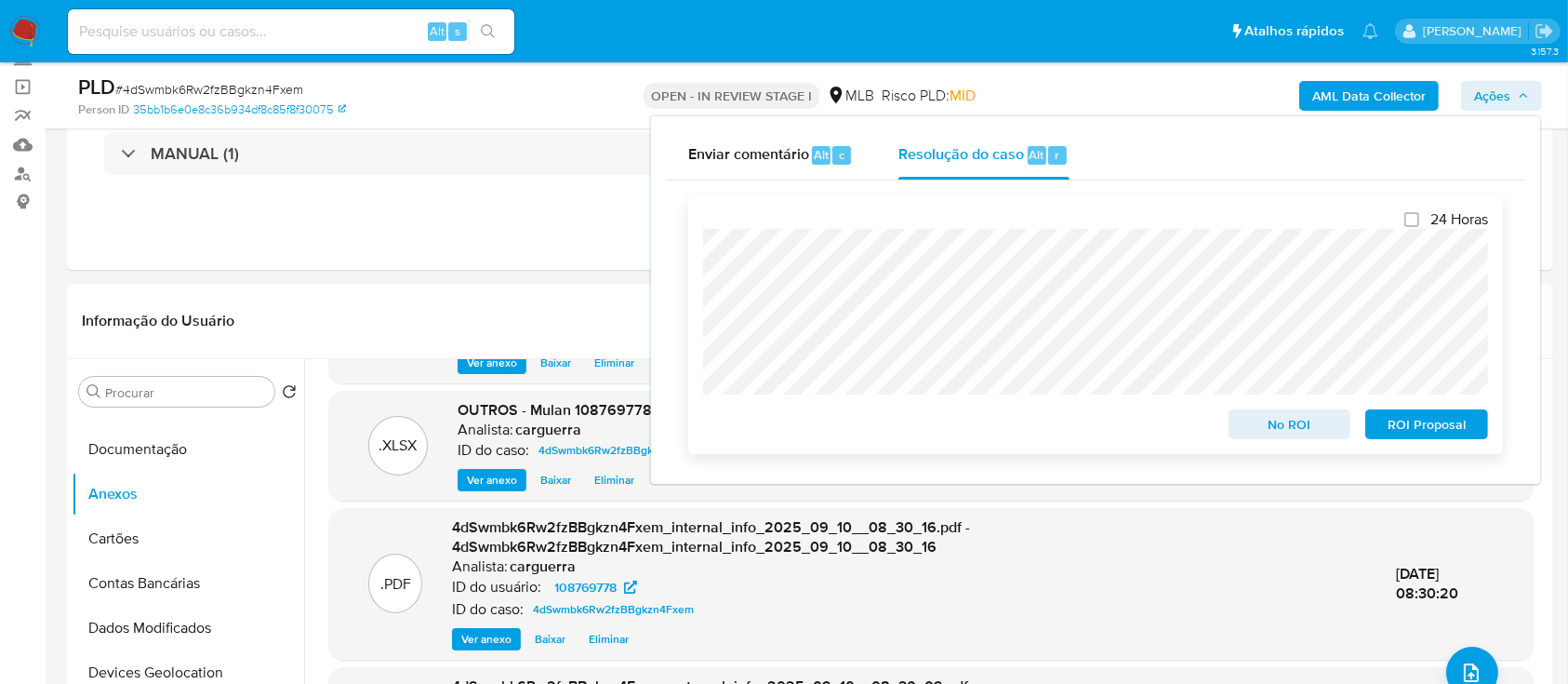
click at [1313, 427] on span "No ROI" at bounding box center [1289, 424] width 97 height 26
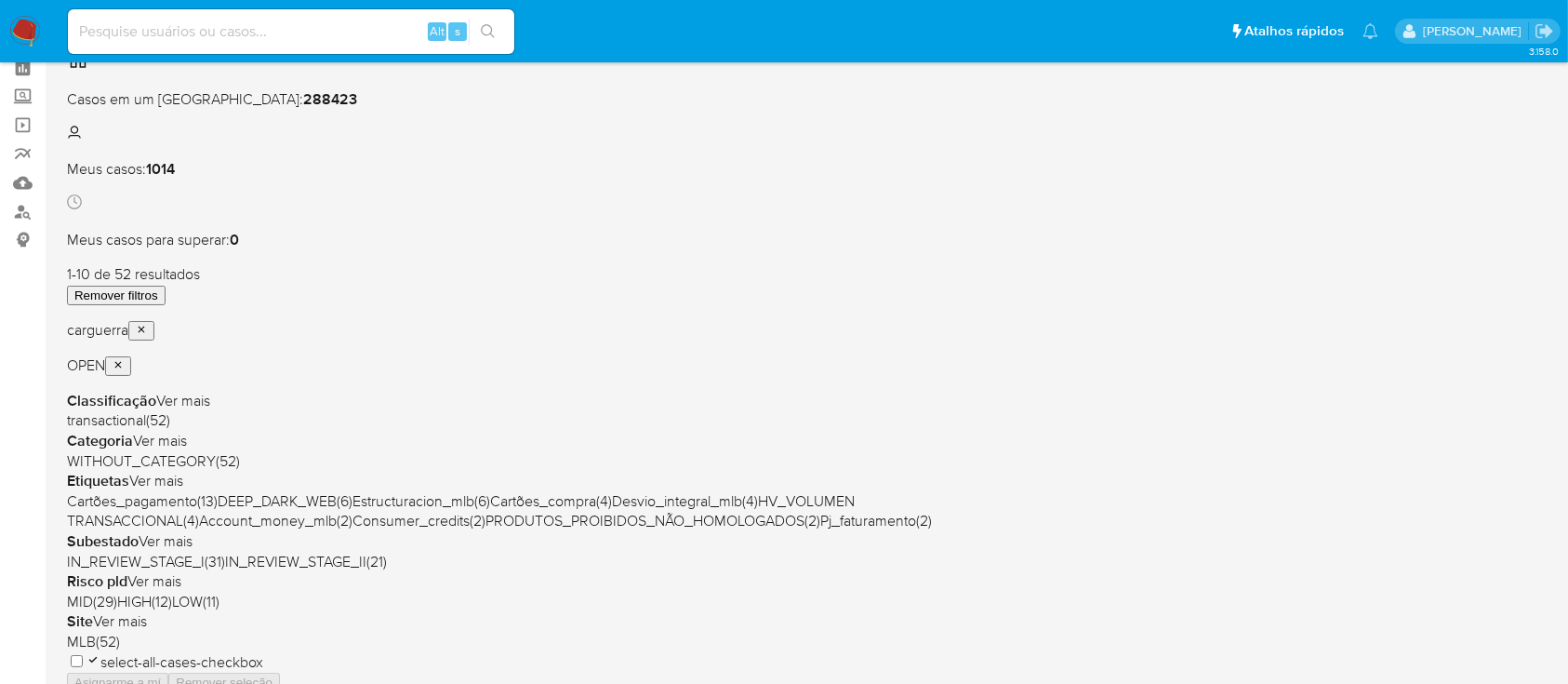
scroll to position [123, 0]
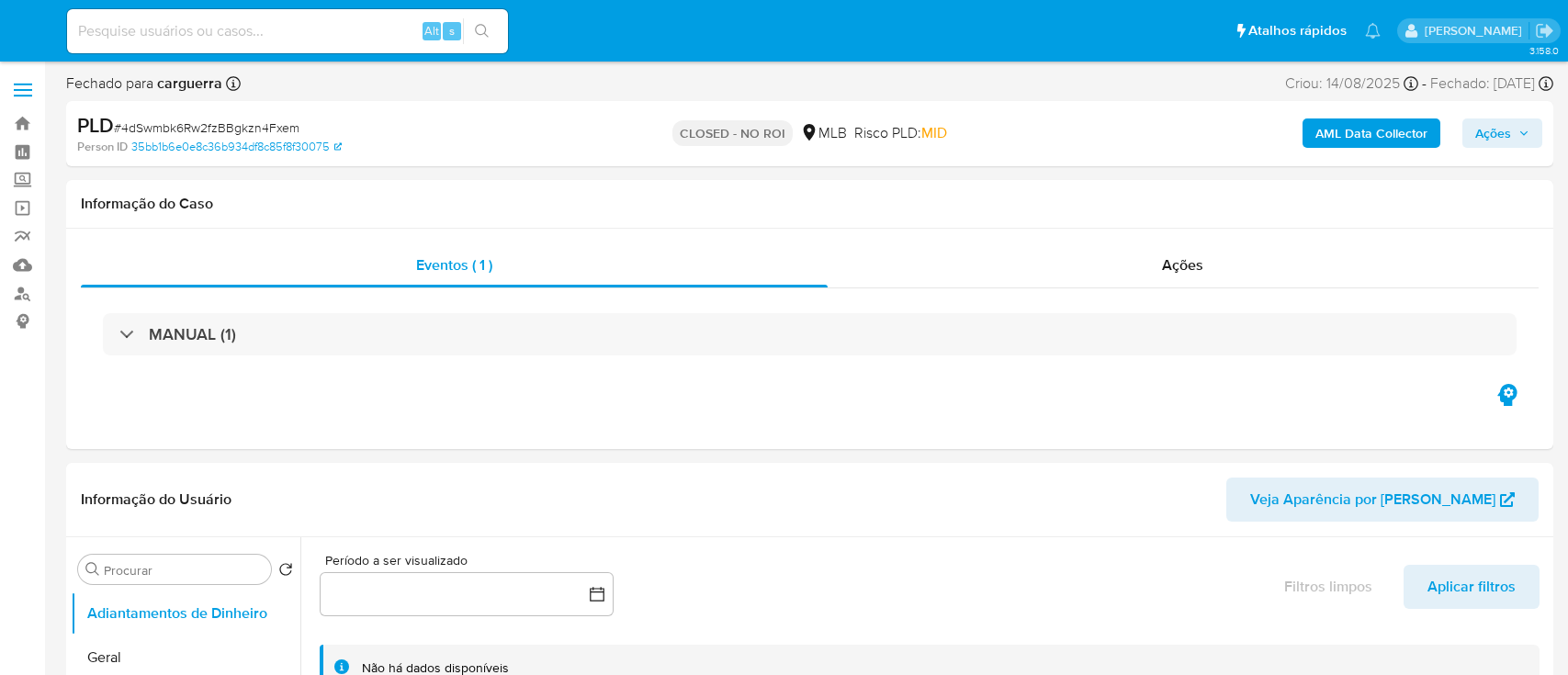
select select "10"
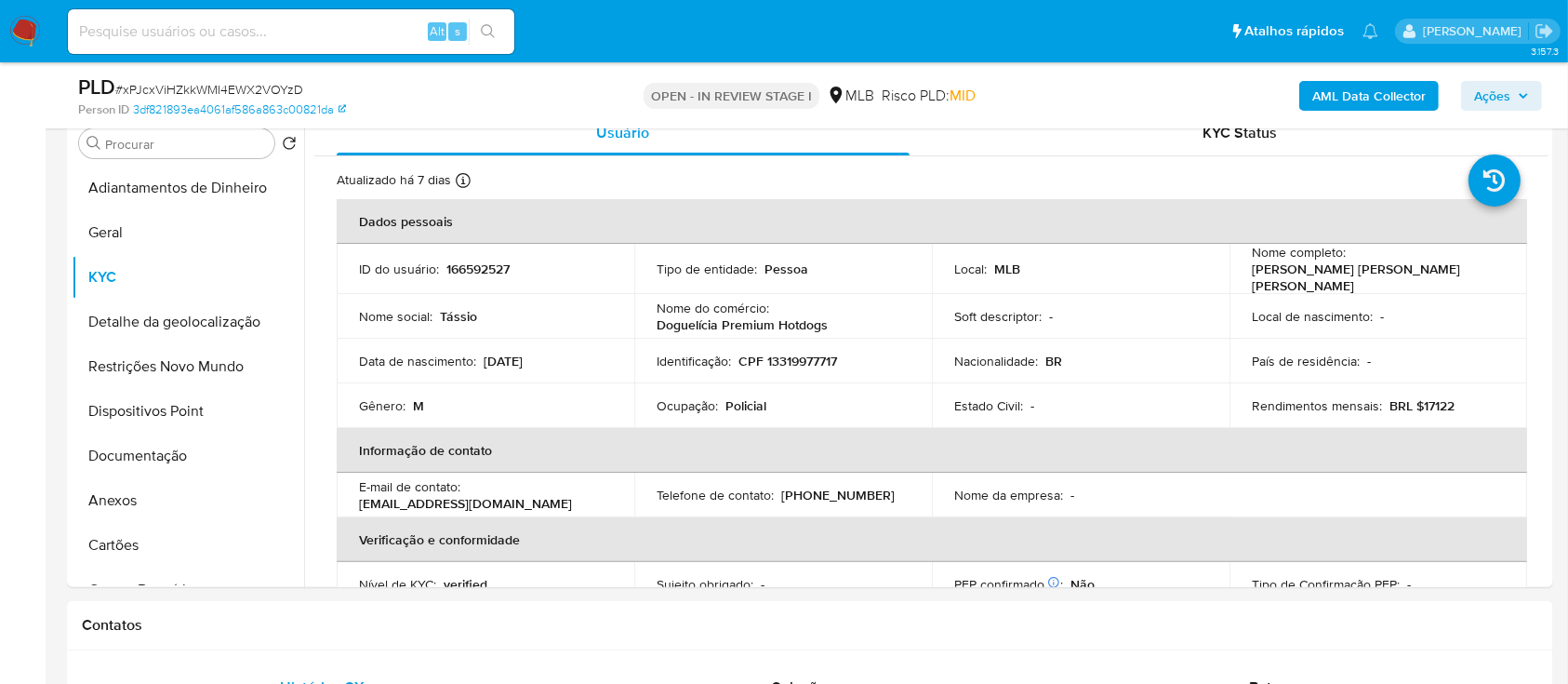
scroll to position [123, 0]
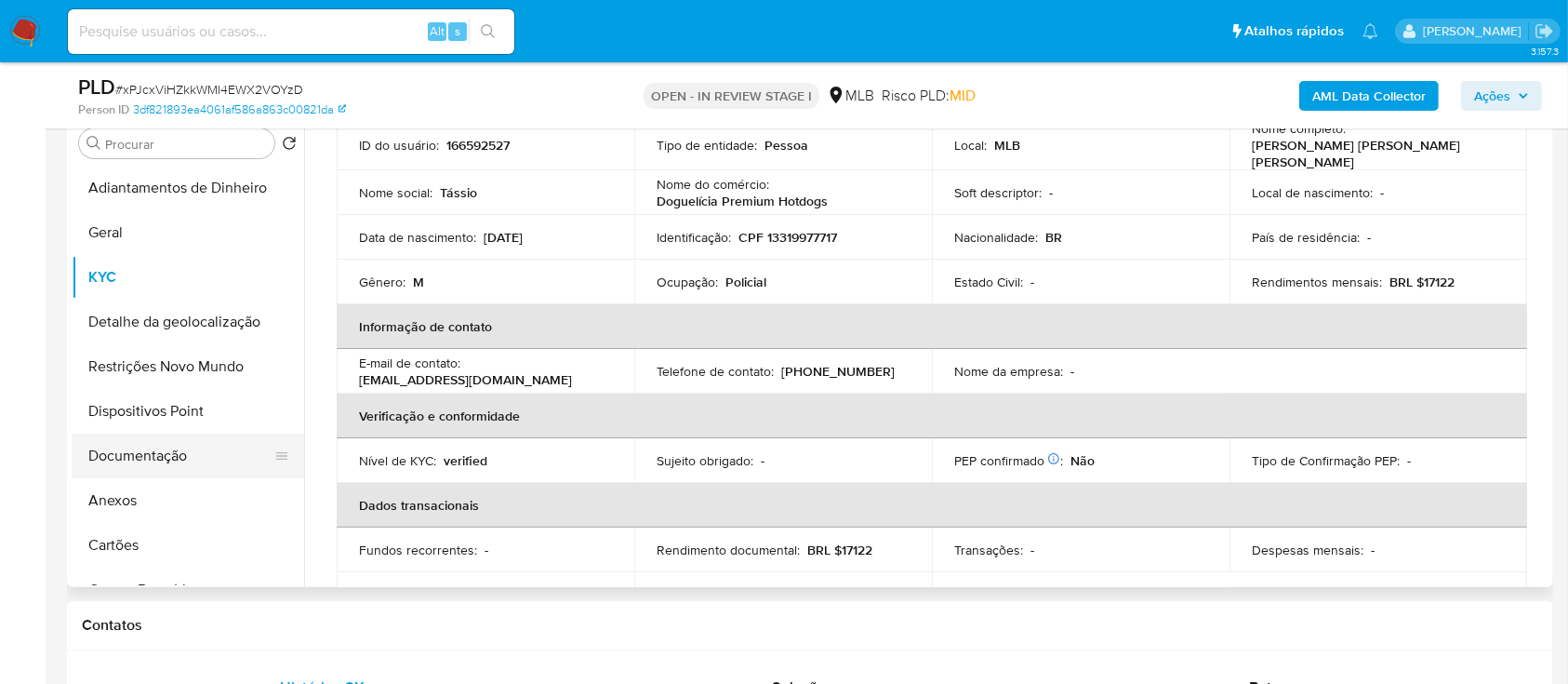
click at [156, 467] on button "Documentação" at bounding box center [180, 456] width 218 height 45
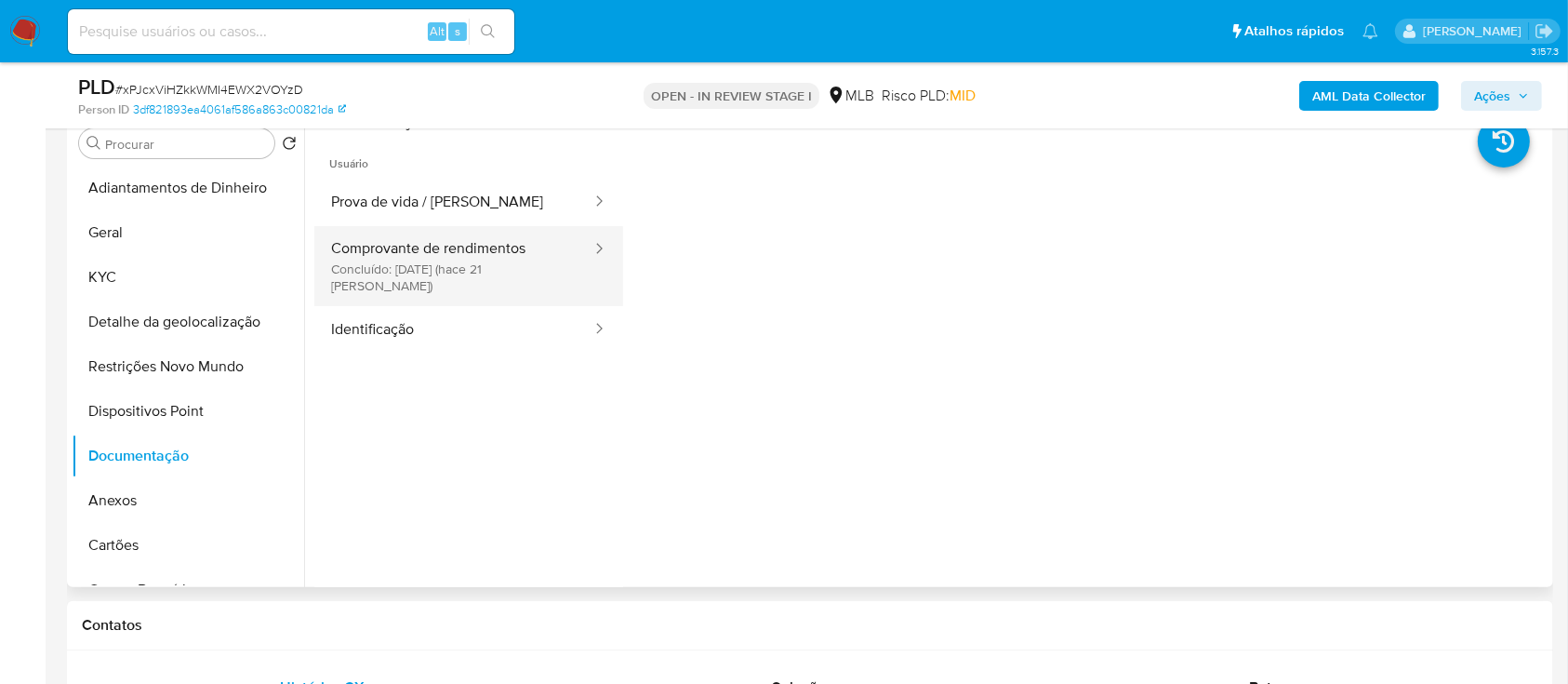
click at [458, 275] on button "Comprovante de rendimentos Concluído: [DATE] (hace 21 [PERSON_NAME])" at bounding box center [454, 266] width 279 height 80
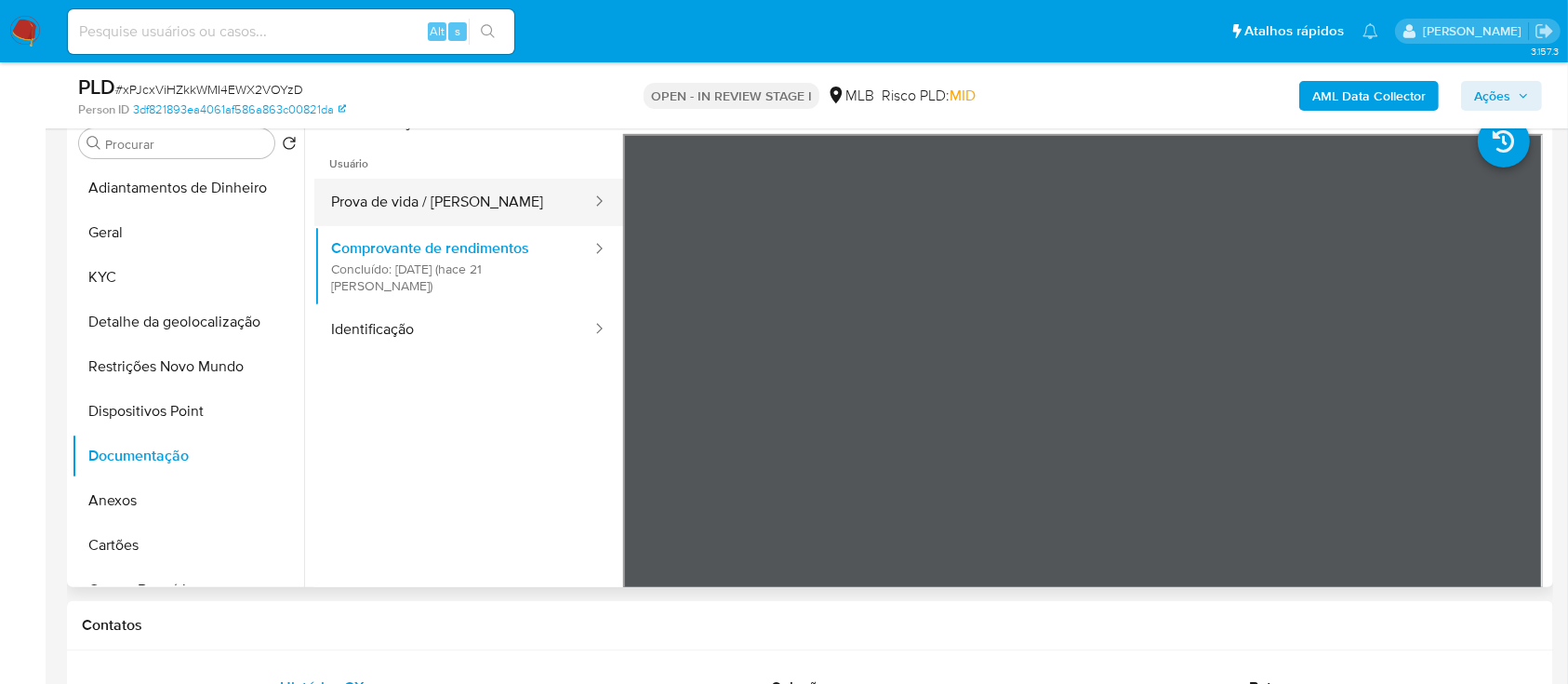
click at [426, 208] on button "Prova de vida / [PERSON_NAME]" at bounding box center [454, 203] width 279 height 48
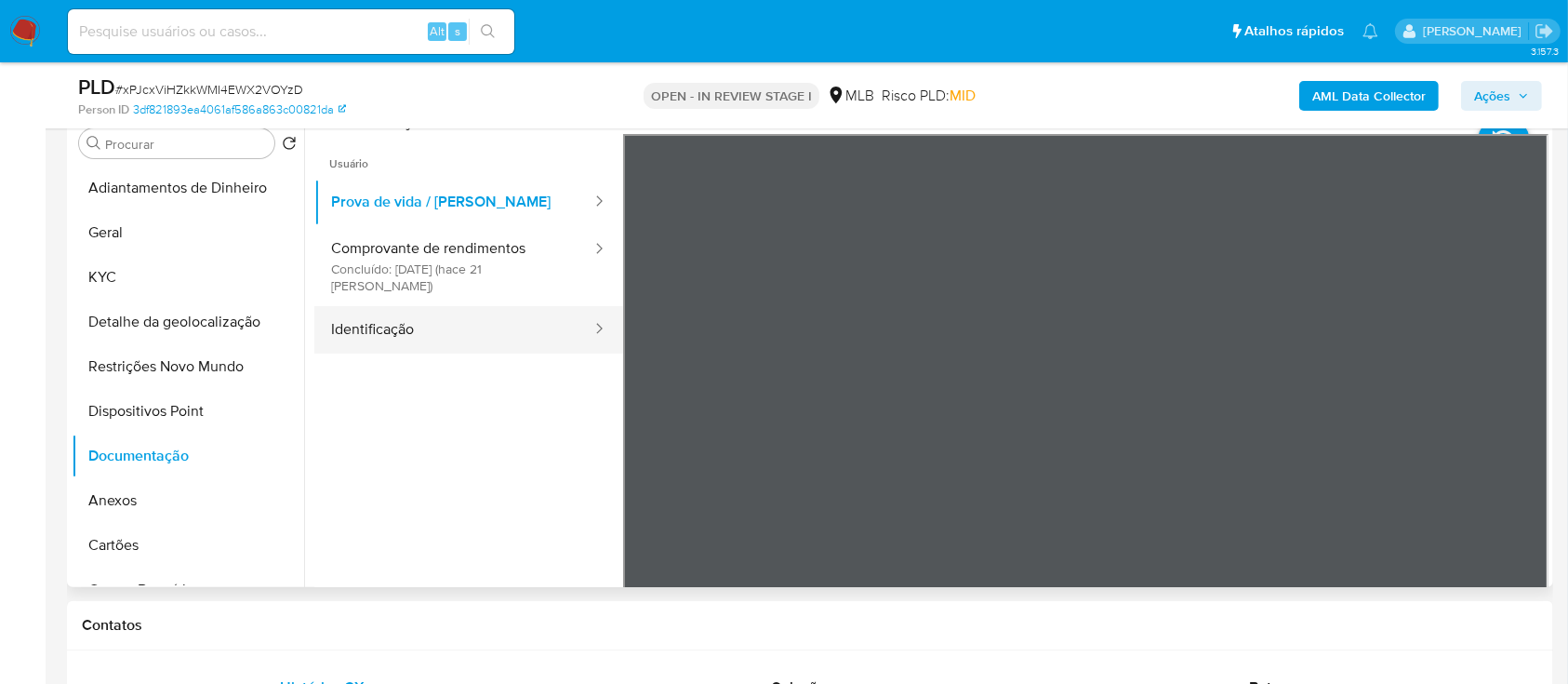
click at [387, 332] on button "Identificação" at bounding box center [454, 331] width 279 height 48
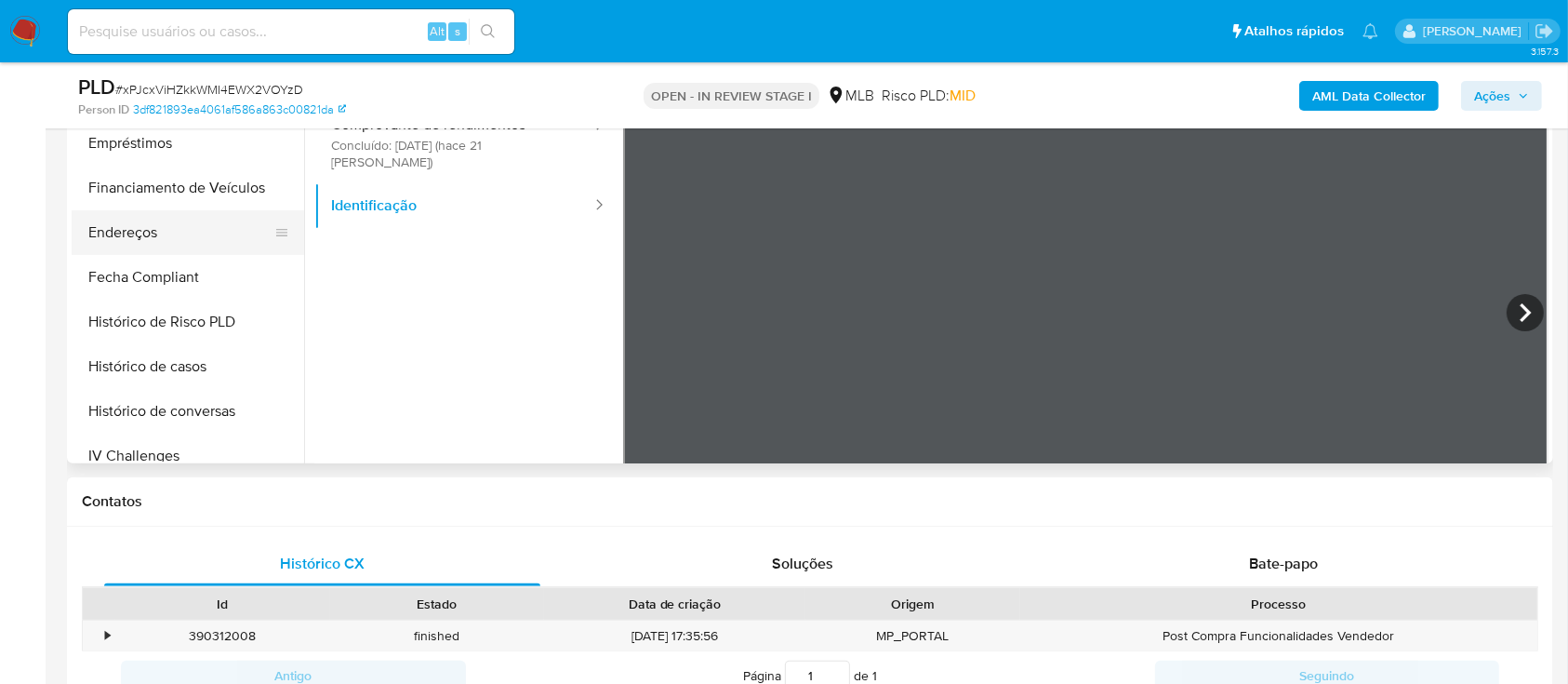
scroll to position [496, 0]
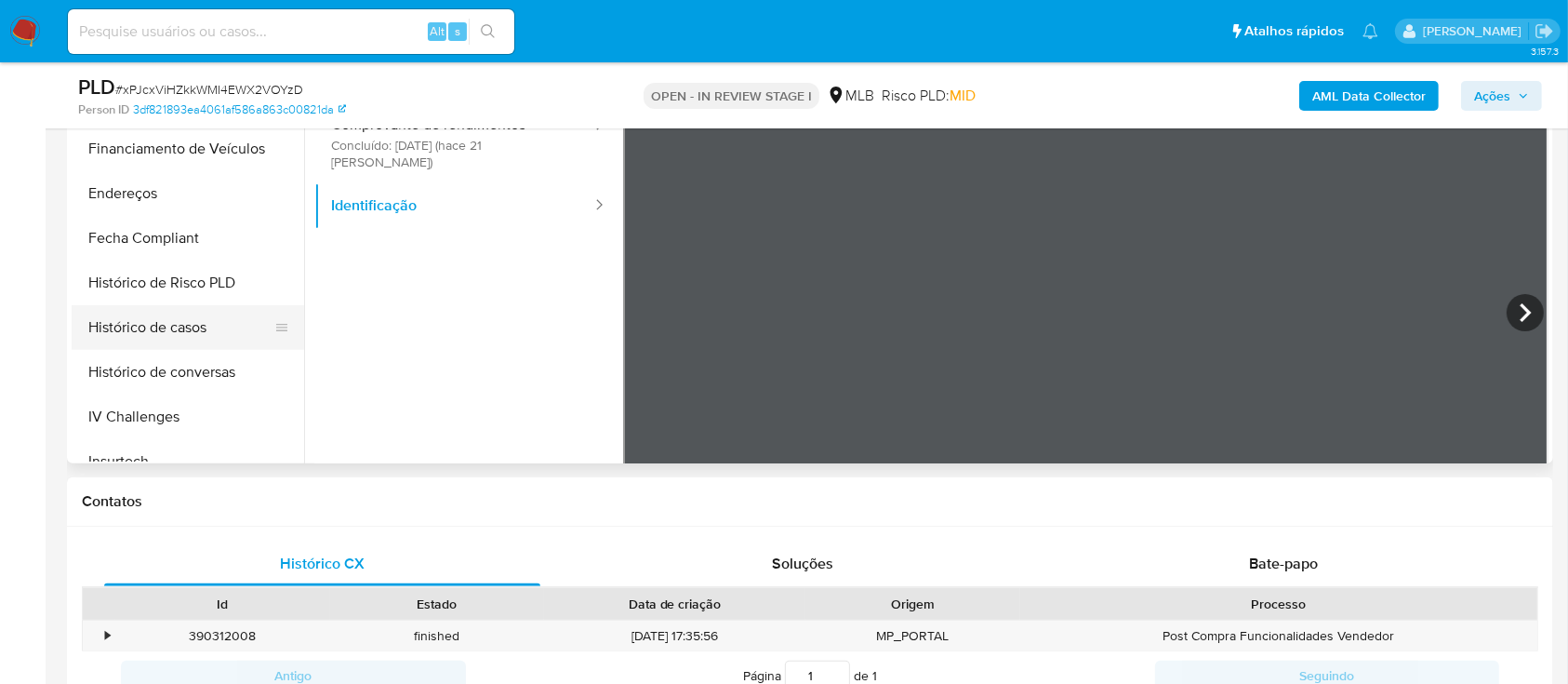
click at [191, 332] on button "Histórico de casos" at bounding box center [180, 328] width 218 height 45
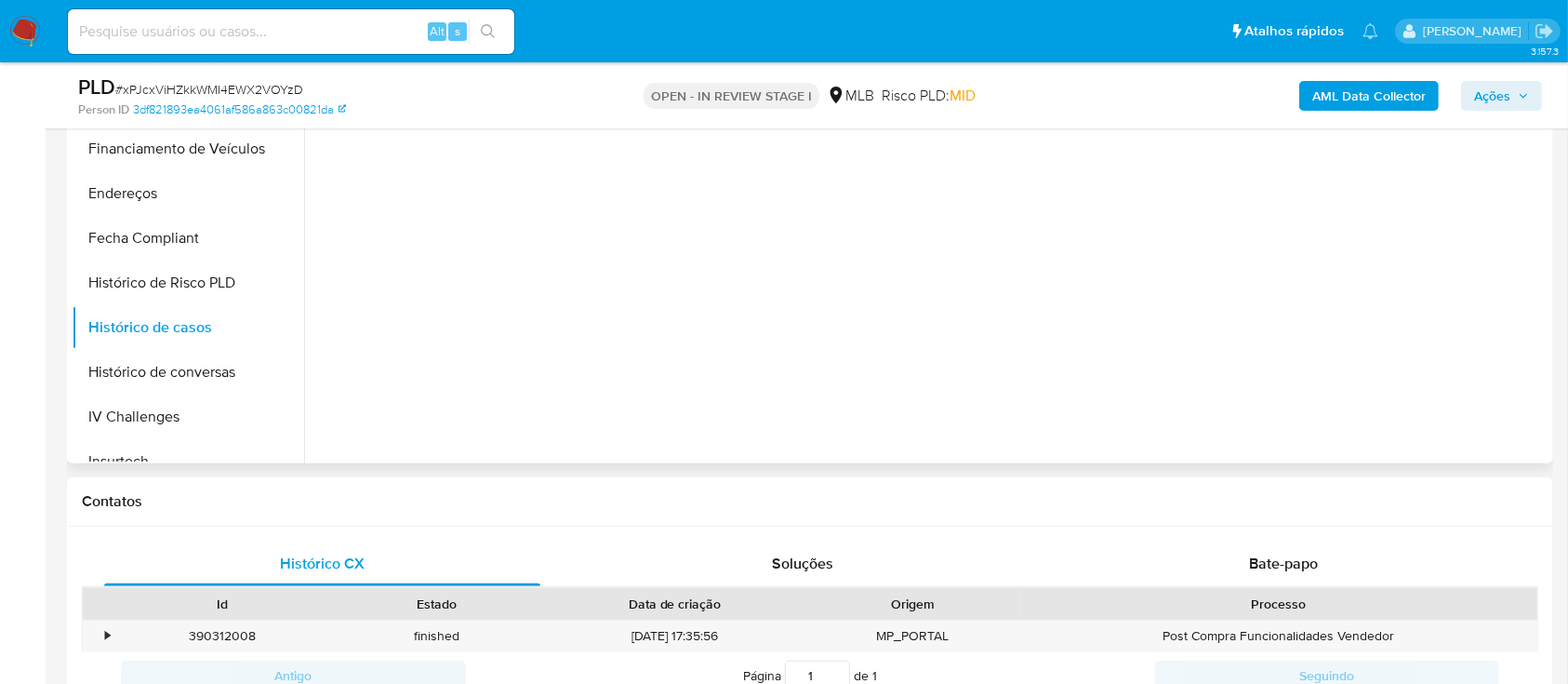
scroll to position [372, 0]
